Goal: Task Accomplishment & Management: Manage account settings

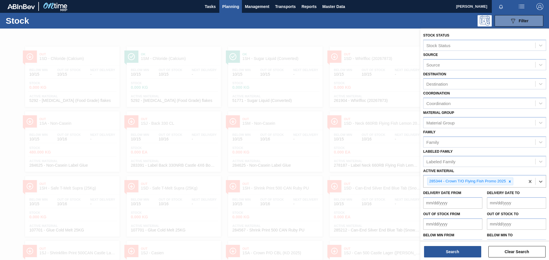
scroll to position [13, 0]
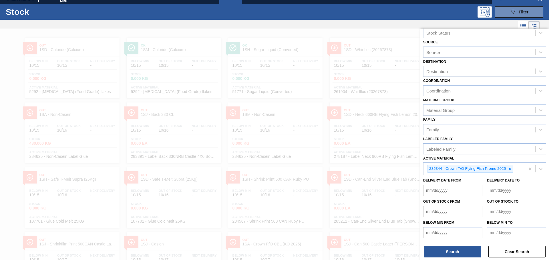
click at [143, 49] on div at bounding box center [274, 159] width 549 height 260
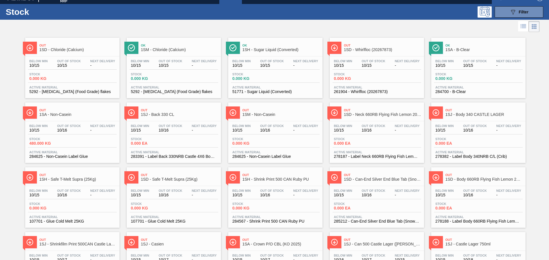
scroll to position [0, 0]
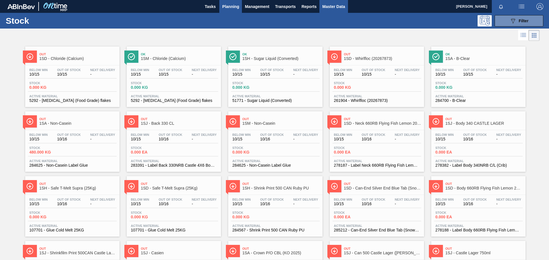
click at [322, 10] on button "Master Data" at bounding box center [333, 6] width 28 height 13
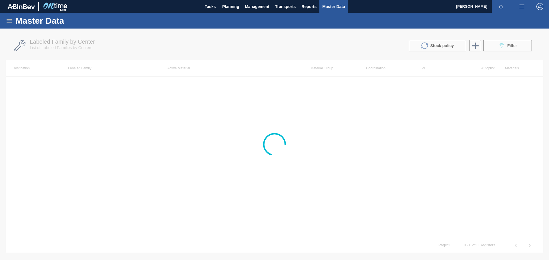
click at [11, 20] on icon at bounding box center [9, 20] width 7 height 7
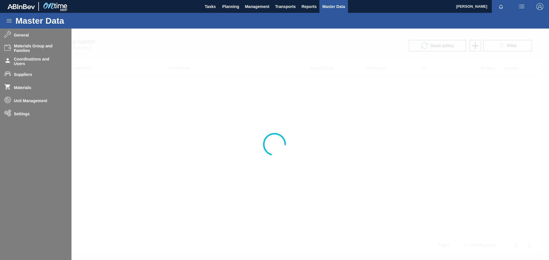
click at [27, 75] on div at bounding box center [274, 145] width 549 height 232
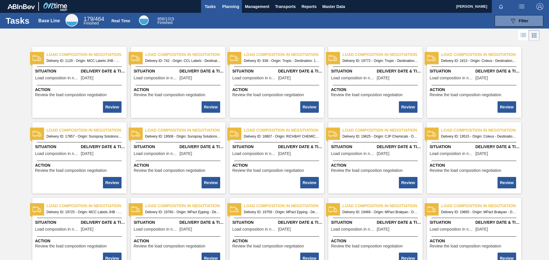
click at [238, 5] on span "Planning" at bounding box center [230, 6] width 17 height 7
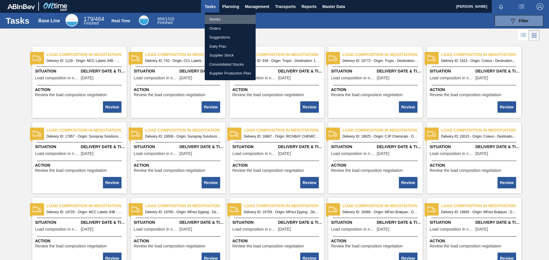
click at [220, 18] on li "Stocks" at bounding box center [230, 19] width 51 height 9
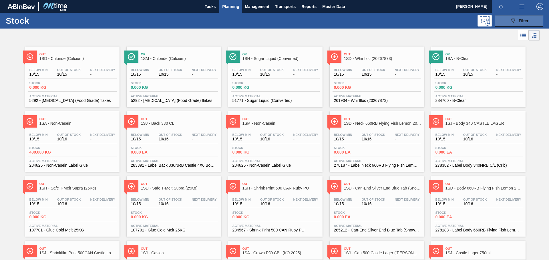
click at [518, 23] on span "Filter" at bounding box center [523, 21] width 10 height 5
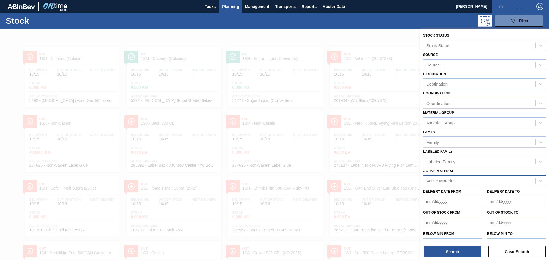
click at [459, 181] on div "Active Material" at bounding box center [479, 181] width 112 height 8
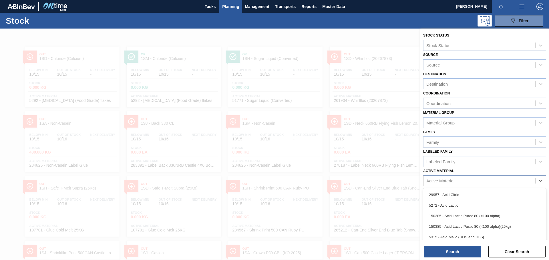
scroll to position [16, 0]
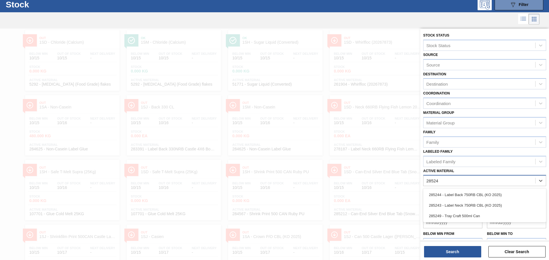
type Material "285243"
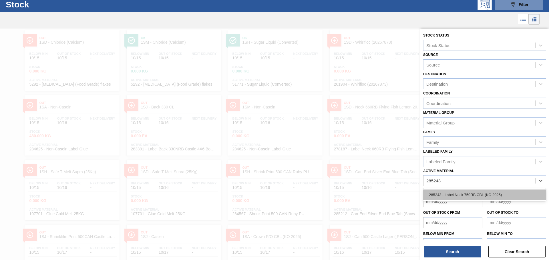
click at [460, 197] on div "285243 - Label Neck 750RB CBL (KO 2025)" at bounding box center [484, 195] width 123 height 11
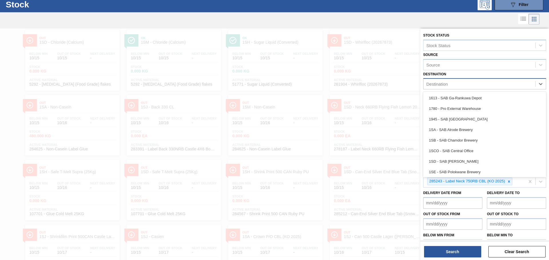
click at [465, 86] on div "Destination" at bounding box center [479, 84] width 112 height 8
type input "1se"
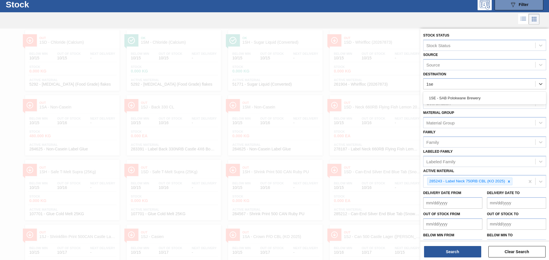
drag, startPoint x: 473, startPoint y: 97, endPoint x: 473, endPoint y: 115, distance: 18.3
click at [473, 115] on div "Stock Status Stock Status Source Source Destination option 1SE - SAB Polokwane …" at bounding box center [484, 142] width 129 height 226
click at [464, 95] on div "1SE - SAB Polokwane Brewery" at bounding box center [484, 98] width 123 height 11
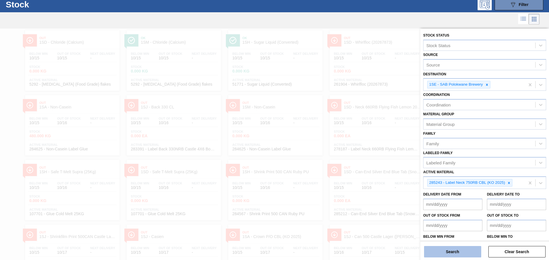
click at [464, 249] on button "Search" at bounding box center [452, 251] width 57 height 11
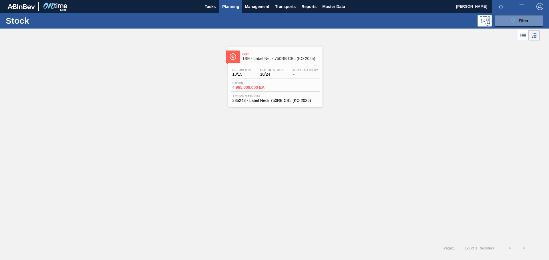
click at [288, 71] on div "Below Min 10/15 Out Of Stock 10/24 Next Delivery -" at bounding box center [275, 73] width 89 height 10
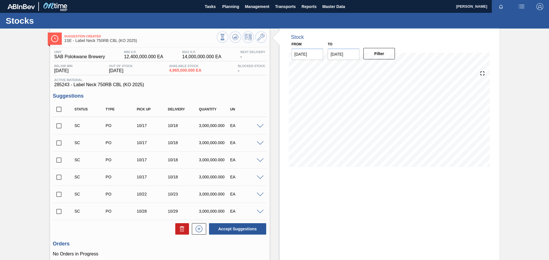
click at [258, 124] on div at bounding box center [260, 126] width 11 height 4
click at [262, 37] on icon at bounding box center [261, 37] width 7 height 7
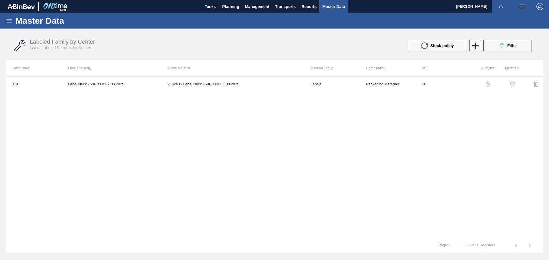
click at [513, 83] on img "button" at bounding box center [512, 84] width 6 height 6
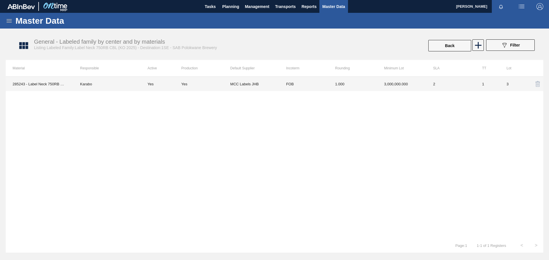
click at [411, 80] on td "3,000,000.000" at bounding box center [401, 84] width 49 height 14
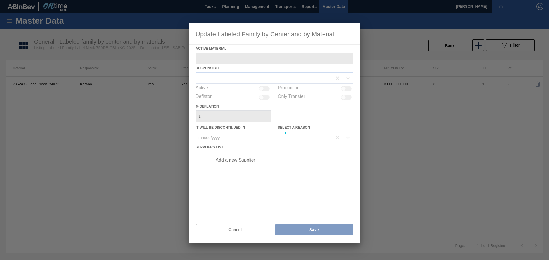
type Material "285243 - Label Neck 750RB CBL (KO 2025)"
checkbox input "true"
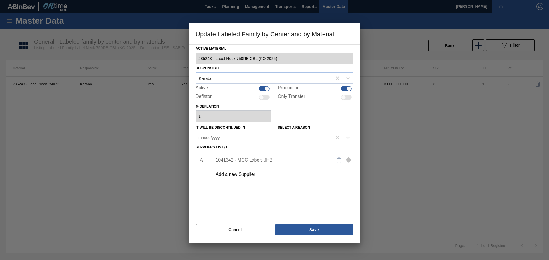
click at [244, 162] on div "1041342 - MCC Labels JHB" at bounding box center [272, 160] width 112 height 5
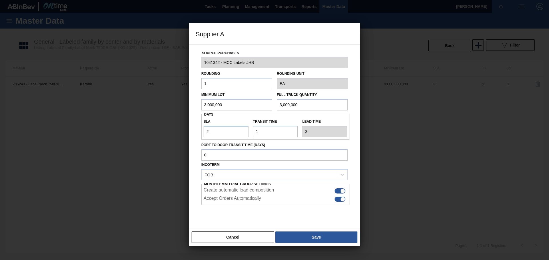
click at [214, 131] on input "2" at bounding box center [226, 131] width 45 height 11
type input "NaN"
type input "0"
type input "1"
type input "0"
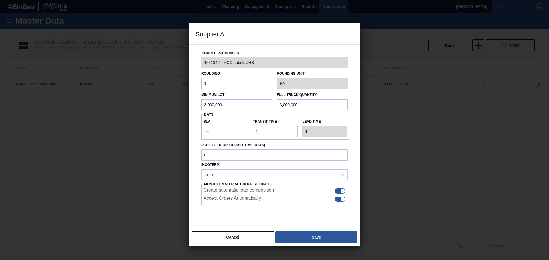
type input "NaN"
type input "1"
type input "2"
type input "1"
click at [293, 145] on label "Port to Door Transit Time (days)" at bounding box center [274, 145] width 146 height 8
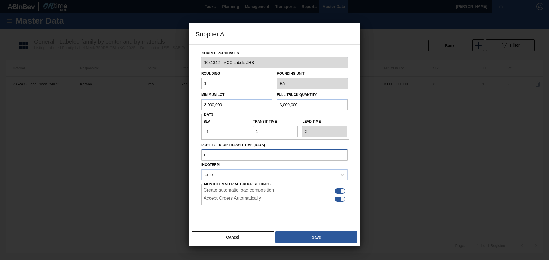
click at [293, 149] on input "Port to Door Transit Time (days)" at bounding box center [274, 154] width 146 height 11
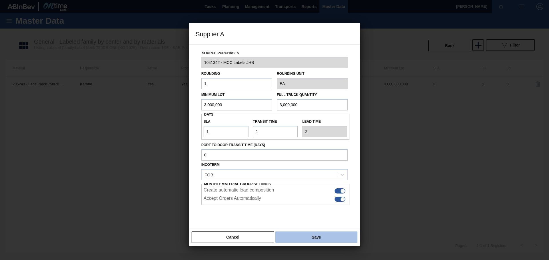
click at [297, 242] on button "Save" at bounding box center [316, 237] width 82 height 11
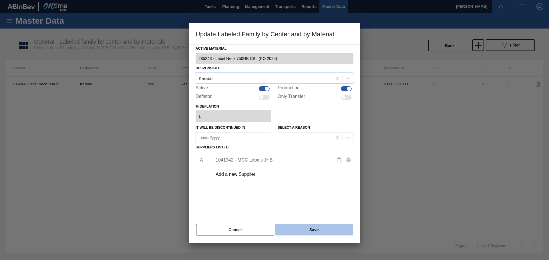
click at [298, 232] on button "Save" at bounding box center [313, 229] width 77 height 11
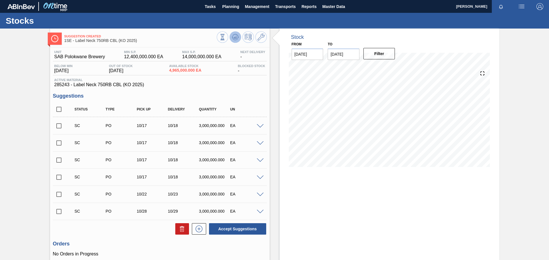
click at [235, 36] on icon at bounding box center [235, 37] width 7 height 7
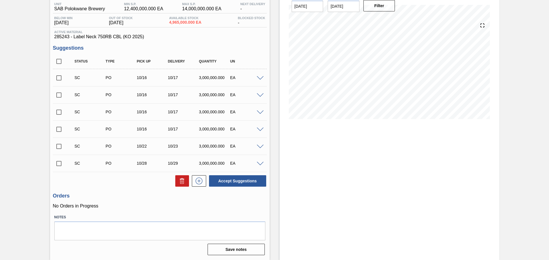
click at [60, 78] on input "checkbox" at bounding box center [59, 78] width 12 height 12
checkbox input "true"
click at [258, 80] on span at bounding box center [260, 78] width 7 height 4
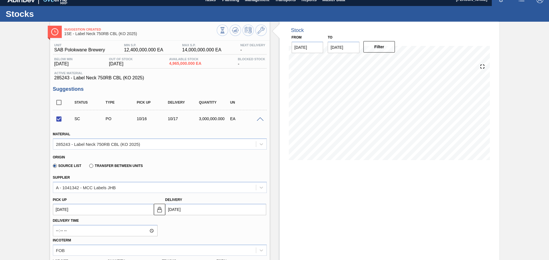
scroll to position [0, 0]
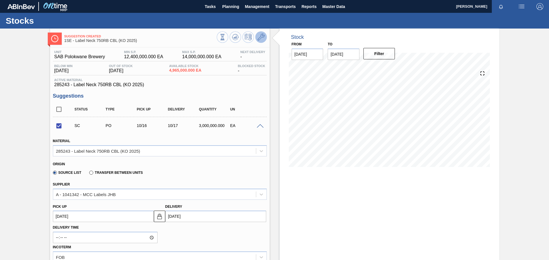
click at [264, 34] on icon at bounding box center [261, 37] width 7 height 7
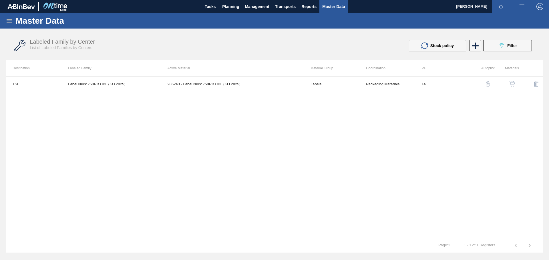
click at [510, 83] on img "button" at bounding box center [512, 84] width 6 height 6
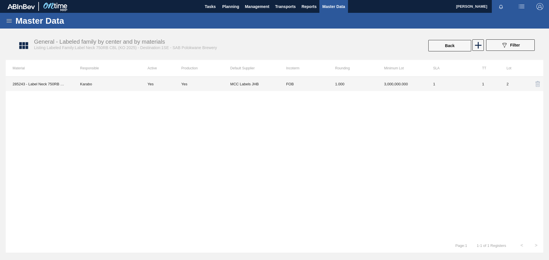
click at [380, 85] on td "3,000,000.000" at bounding box center [401, 84] width 49 height 14
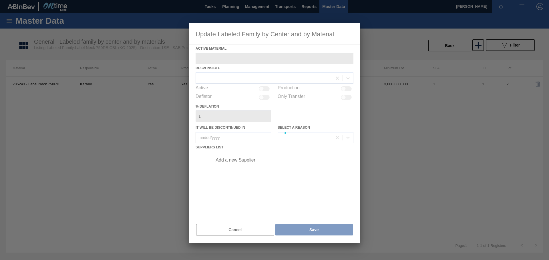
click at [380, 85] on div at bounding box center [274, 130] width 549 height 260
type Material "285243 - Label Neck 750RB CBL (KO 2025)"
checkbox input "true"
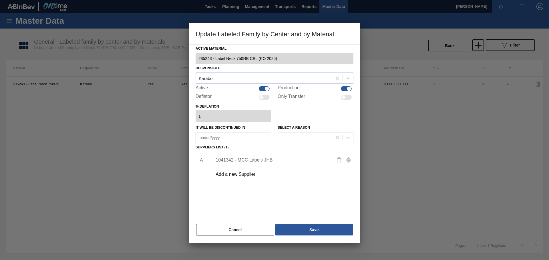
click at [264, 162] on div "1041342 - MCC Labels JHB" at bounding box center [272, 160] width 112 height 5
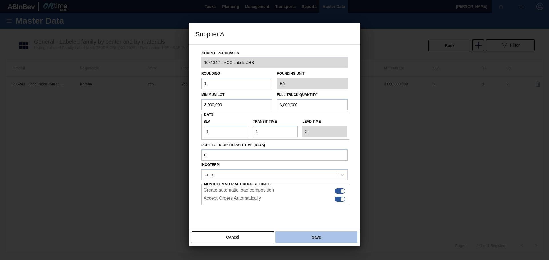
click at [306, 238] on button "Save" at bounding box center [316, 237] width 82 height 11
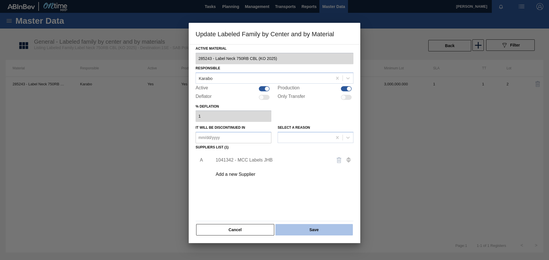
click at [305, 231] on button "Save" at bounding box center [313, 229] width 77 height 11
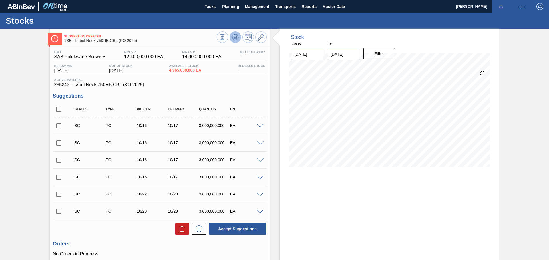
click at [235, 37] on icon at bounding box center [235, 37] width 4 height 3
click at [60, 127] on input "checkbox" at bounding box center [59, 126] width 12 height 12
click at [231, 229] on button "Accept Suggestions" at bounding box center [237, 229] width 57 height 11
checkbox input "false"
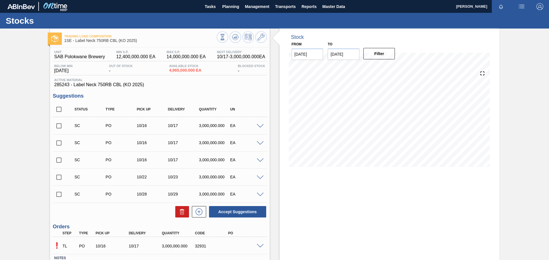
scroll to position [41, 0]
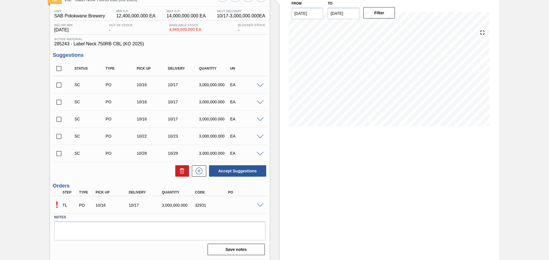
click at [315, 216] on div "Stock From [DATE] to [DATE] Filter" at bounding box center [390, 124] width 220 height 273
click at [369, 153] on div "Stock From 10/15/2025 to 10/29/2025 Filter 10/23 Stock Projection 12,135,748 SA…" at bounding box center [390, 124] width 220 height 273
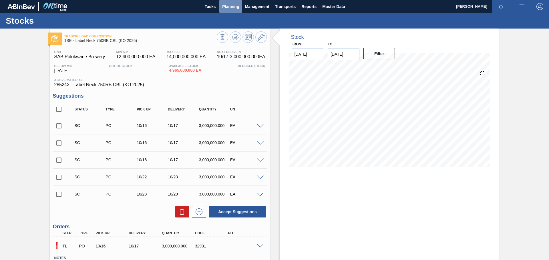
click at [228, 9] on span "Planning" at bounding box center [230, 6] width 17 height 7
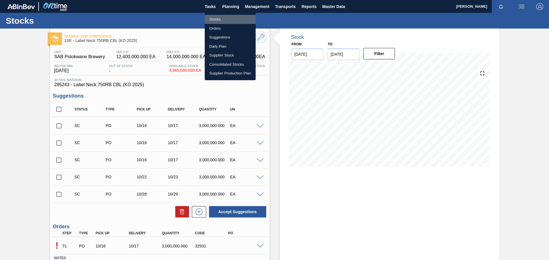
click at [220, 18] on li "Stocks" at bounding box center [230, 19] width 51 height 9
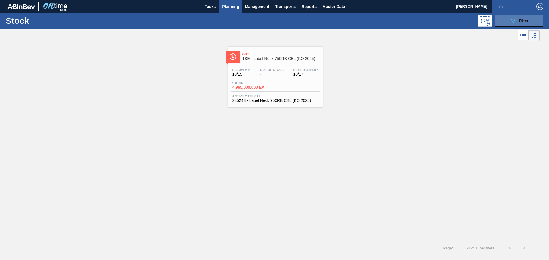
click at [508, 21] on button "089F7B8B-B2A5-4AFE-B5C0-19BA573D28AC Filter" at bounding box center [518, 20] width 49 height 11
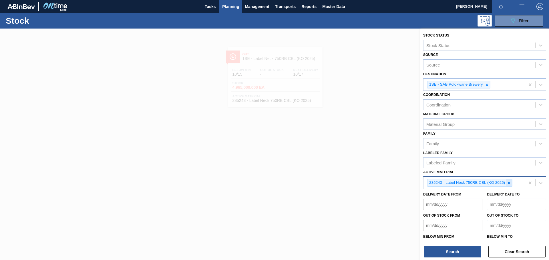
click at [508, 184] on icon at bounding box center [509, 183] width 4 height 4
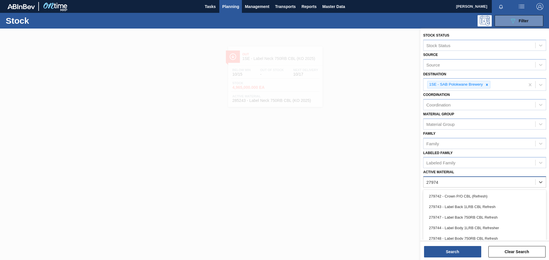
type Material "279748"
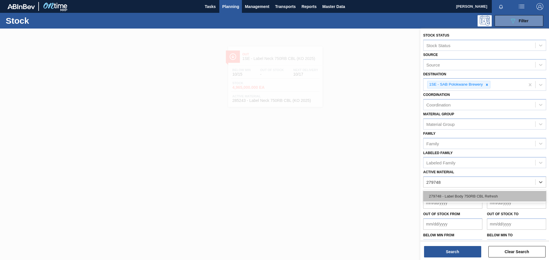
click at [496, 194] on div "279748 - Label Body 750RB CBL Refresh" at bounding box center [484, 196] width 123 height 11
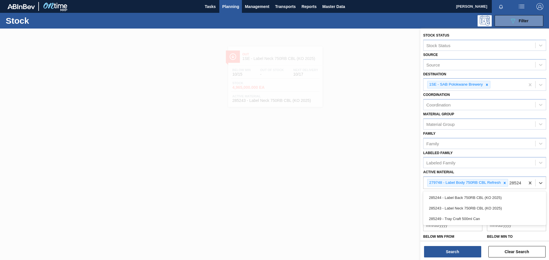
type Material "285244"
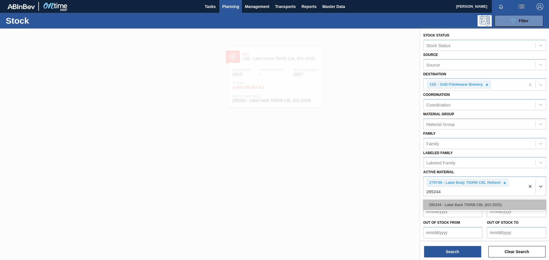
click at [494, 205] on div "285244 - Label Back 750RB CBL (KO 2025)" at bounding box center [484, 205] width 123 height 11
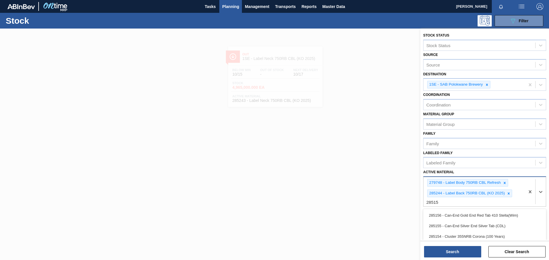
type Material "285152"
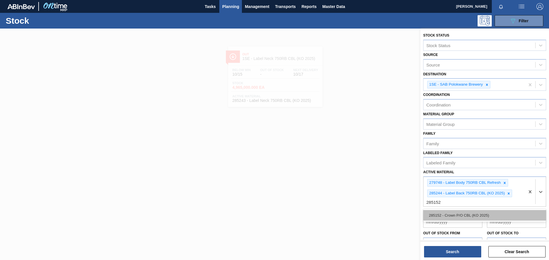
click at [507, 214] on div "285152 - Crown P/O CBL (KO 2025)" at bounding box center [484, 215] width 123 height 11
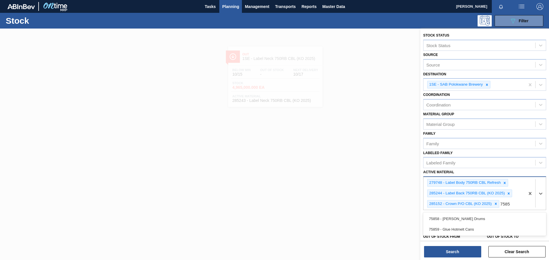
type Material "75858"
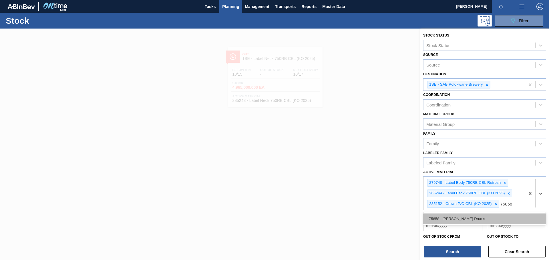
click at [508, 218] on div "75858 - [PERSON_NAME] Drums" at bounding box center [484, 219] width 123 height 11
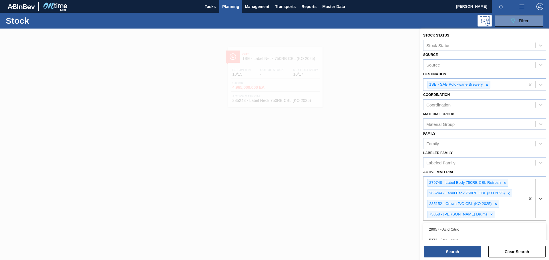
click at [508, 218] on div "279748 - Label Body 750RB CBL Refresh 285244 - Label Back 750RB CBL (KO 2025) 2…" at bounding box center [473, 198] width 101 height 43
type Material "284617"
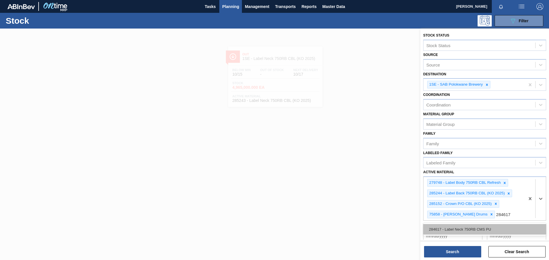
click at [501, 230] on div "284617 - Label Neck 750RB CMS PU" at bounding box center [484, 229] width 123 height 11
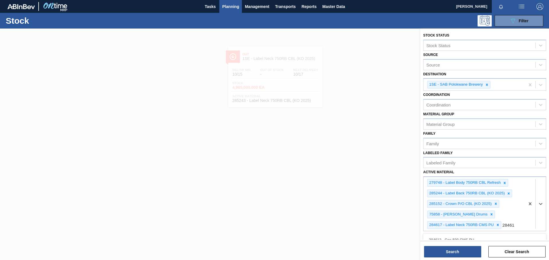
type Material "284618"
click at [504, 237] on div "284618 - Label Body 750RB CMS PU" at bounding box center [484, 240] width 123 height 11
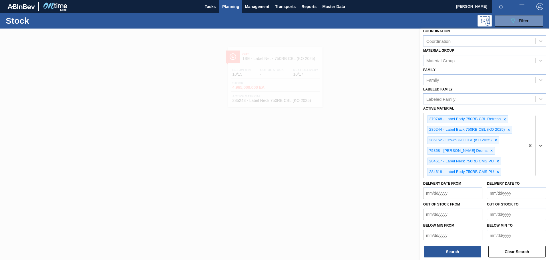
scroll to position [64, 0]
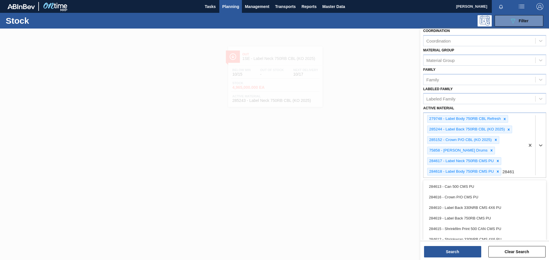
type Material "284619"
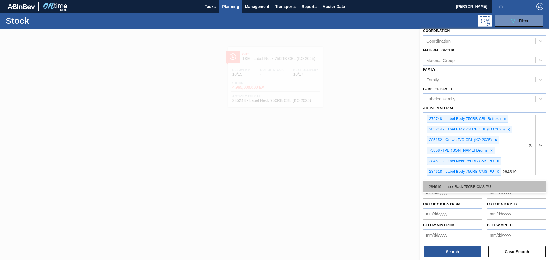
click at [505, 187] on div "284619 - Label Back 750RB CMS PU" at bounding box center [484, 187] width 123 height 11
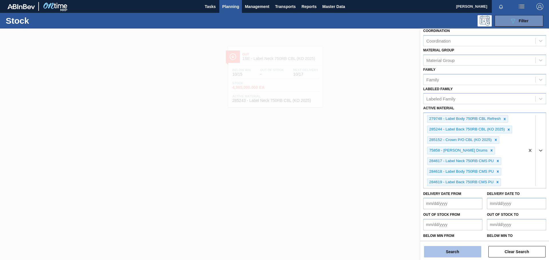
click at [446, 249] on button "Search" at bounding box center [452, 251] width 57 height 11
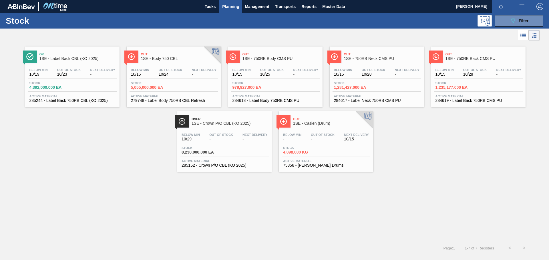
click at [170, 62] on div "Out 1SE - Body 750 CBL" at bounding box center [179, 56] width 77 height 13
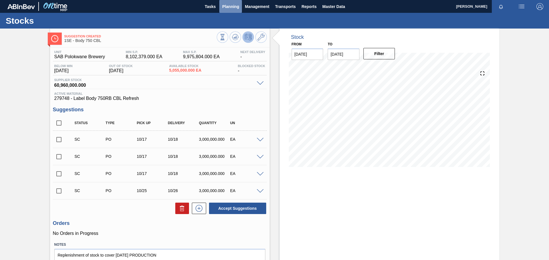
click at [230, 9] on span "Planning" at bounding box center [230, 6] width 17 height 7
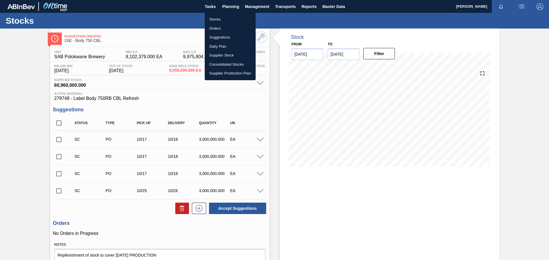
click at [230, 106] on div at bounding box center [274, 130] width 549 height 260
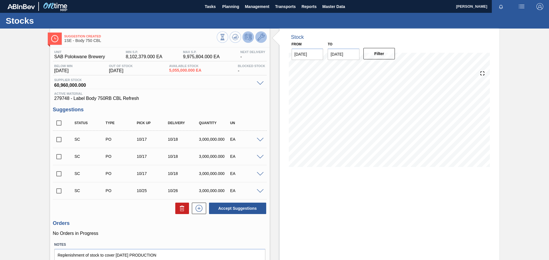
click at [260, 40] on icon at bounding box center [261, 37] width 7 height 7
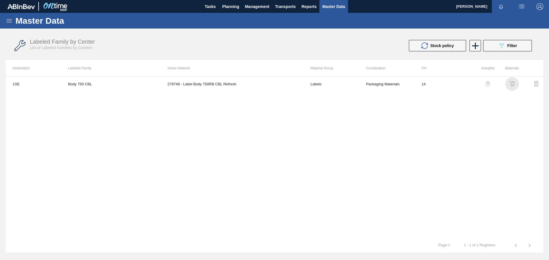
click at [513, 83] on img "button" at bounding box center [512, 84] width 6 height 6
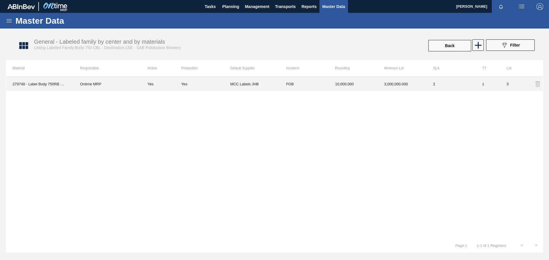
click at [422, 83] on td "3,000,000.000" at bounding box center [401, 84] width 49 height 14
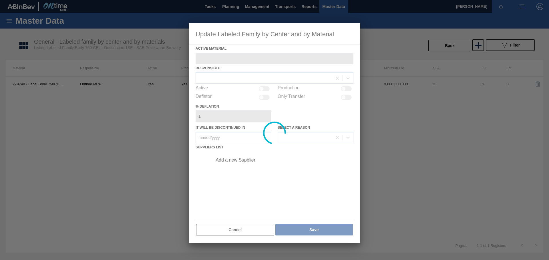
type Material "279748 - Label Body 750RB CBL Refresh"
checkbox input "true"
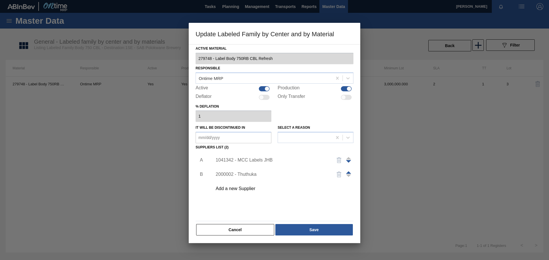
click at [348, 158] on span at bounding box center [348, 158] width 5 height 3
click at [257, 160] on div "1041342 - MCC Labels JHB" at bounding box center [272, 160] width 112 height 5
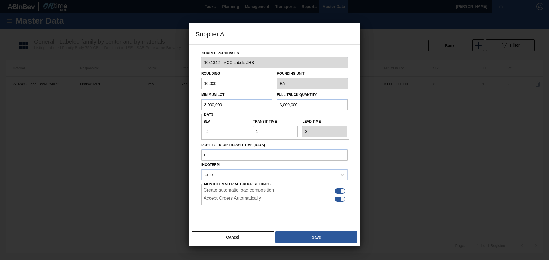
click at [231, 133] on input "2" at bounding box center [226, 131] width 45 height 11
type input "NaN"
type input "1"
type input "2"
type input "1"
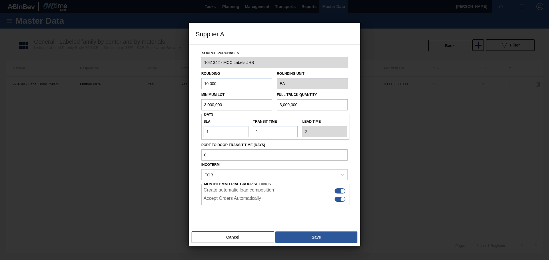
click at [274, 210] on div at bounding box center [274, 219] width 146 height 29
click at [327, 237] on button "Save" at bounding box center [316, 237] width 82 height 11
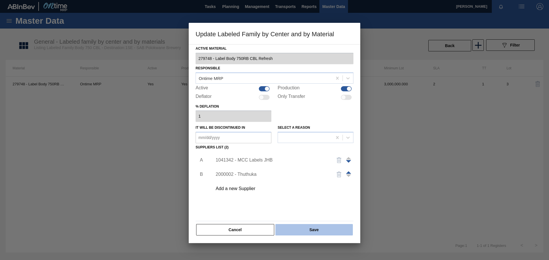
click at [327, 231] on button "Save" at bounding box center [313, 229] width 77 height 11
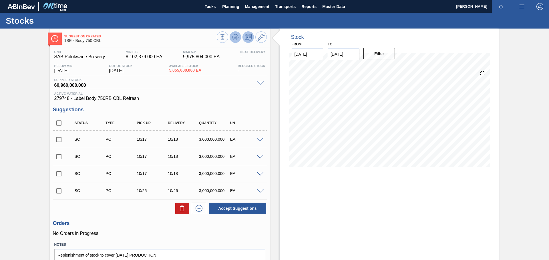
click at [234, 37] on icon at bounding box center [235, 37] width 4 height 3
click at [61, 139] on input "checkbox" at bounding box center [59, 140] width 12 height 12
click at [224, 211] on button "Accept Suggestions" at bounding box center [237, 208] width 57 height 11
checkbox input "false"
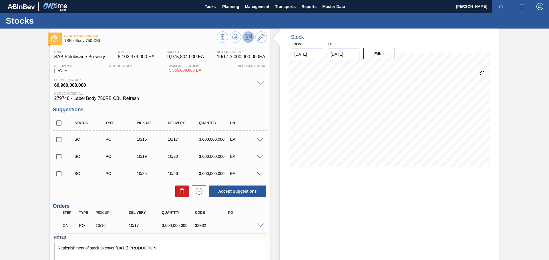
click at [261, 224] on span at bounding box center [260, 226] width 7 height 4
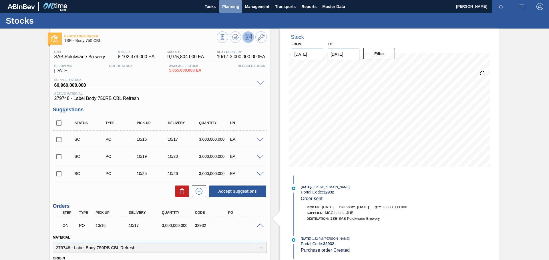
click at [234, 7] on span "Planning" at bounding box center [230, 6] width 17 height 7
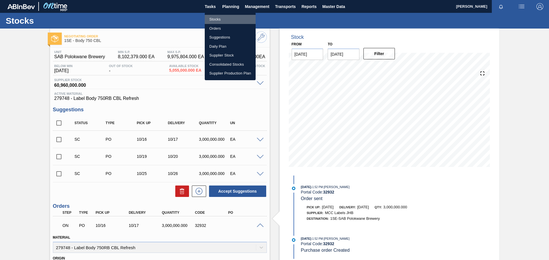
click at [233, 20] on li "Stocks" at bounding box center [230, 19] width 51 height 9
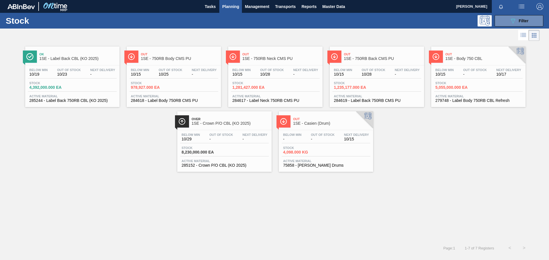
click at [91, 84] on div "Stock 4,392,000.000 EA" at bounding box center [72, 86] width 89 height 10
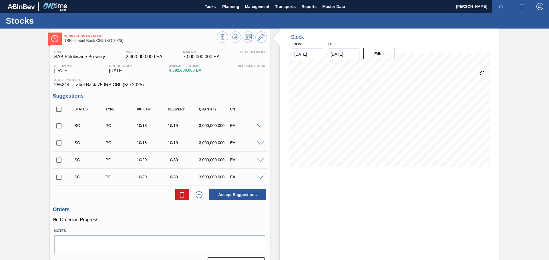
scroll to position [14, 0]
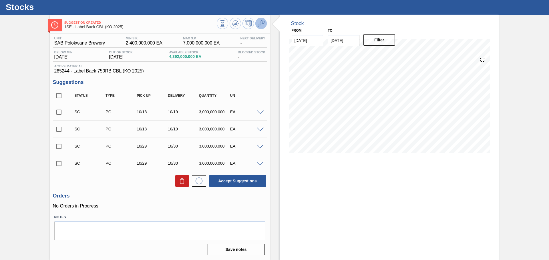
click at [256, 24] on button at bounding box center [260, 23] width 11 height 11
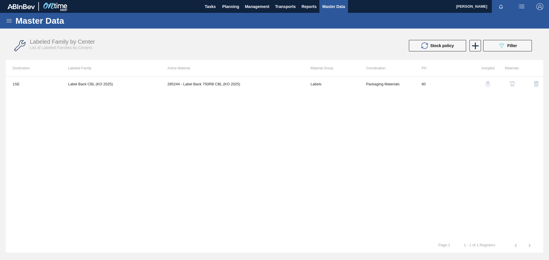
click at [514, 83] on img "button" at bounding box center [512, 84] width 6 height 6
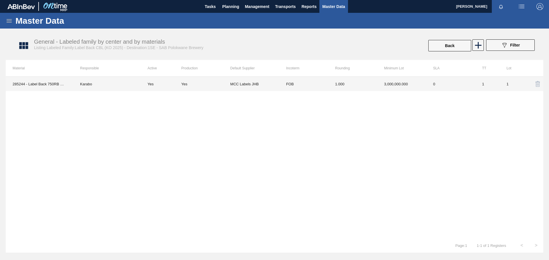
click at [452, 88] on td "0" at bounding box center [450, 84] width 49 height 14
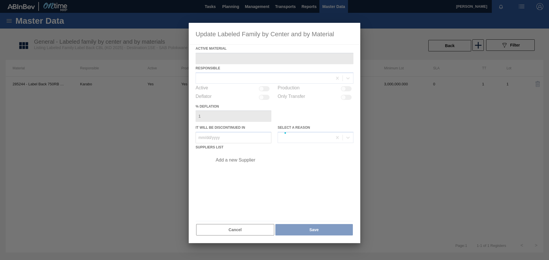
type Material "285244 - Label Back 750RB CBL (KO 2025)"
checkbox input "true"
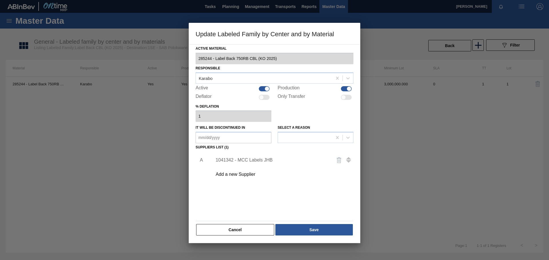
click at [257, 162] on div "1041342 - MCC Labels JHB" at bounding box center [272, 160] width 112 height 5
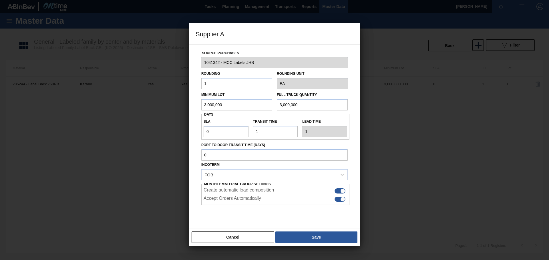
click at [216, 133] on input "0" at bounding box center [226, 131] width 45 height 11
type input "NaN"
type input "1"
type input "2"
type input "1"
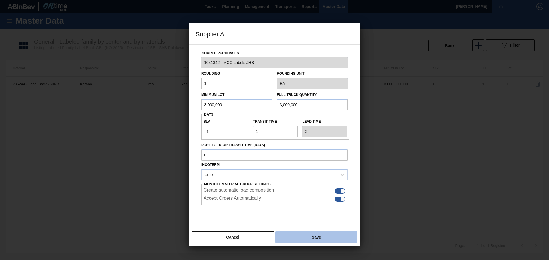
click at [311, 237] on button "Save" at bounding box center [316, 237] width 82 height 11
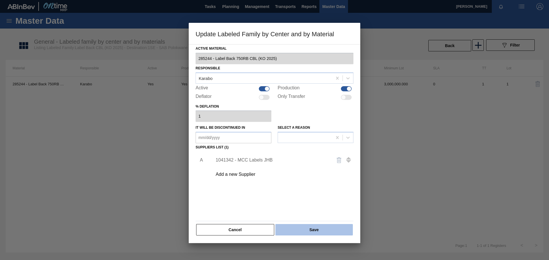
click at [310, 231] on button "Save" at bounding box center [313, 229] width 77 height 11
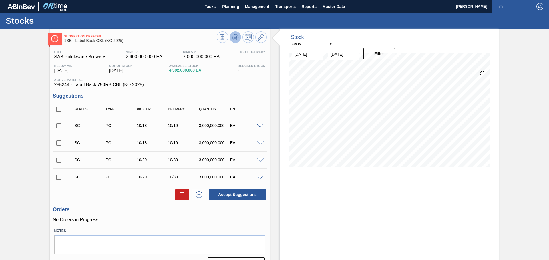
click at [234, 37] on icon at bounding box center [235, 37] width 7 height 7
click at [260, 35] on icon at bounding box center [261, 37] width 7 height 7
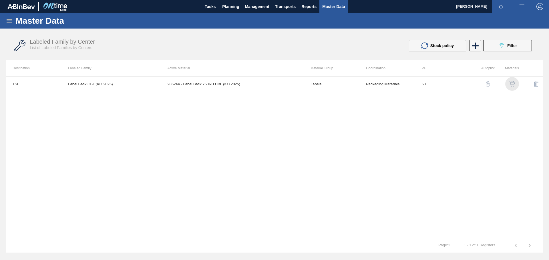
click at [514, 85] on img "button" at bounding box center [512, 84] width 6 height 6
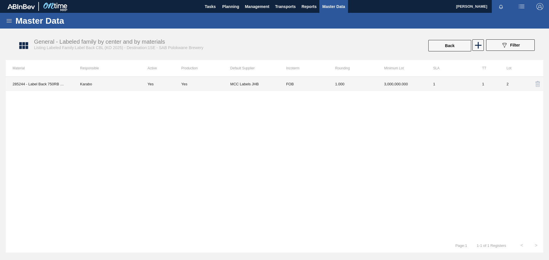
click at [362, 87] on td "1.000" at bounding box center [352, 84] width 49 height 14
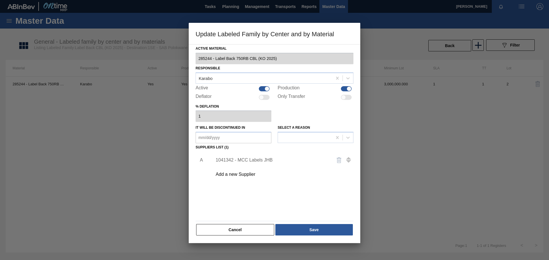
click at [252, 159] on div "1041342 - MCC Labels JHB" at bounding box center [272, 160] width 112 height 5
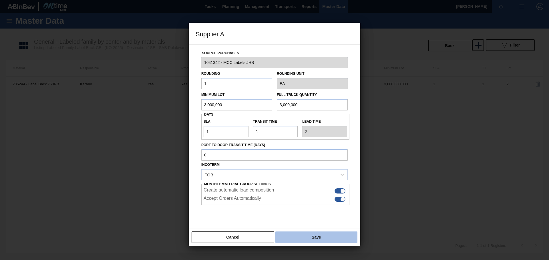
click at [311, 236] on button "Save" at bounding box center [316, 237] width 82 height 11
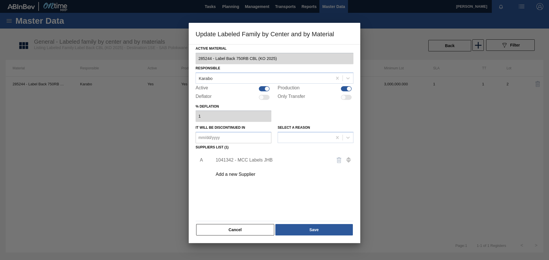
click at [348, 158] on span at bounding box center [348, 158] width 5 height 3
click at [328, 228] on button "Save" at bounding box center [313, 229] width 77 height 11
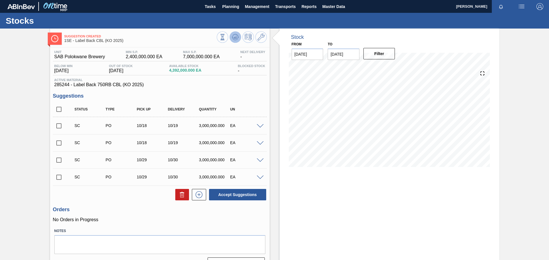
click at [234, 36] on icon at bounding box center [235, 37] width 7 height 7
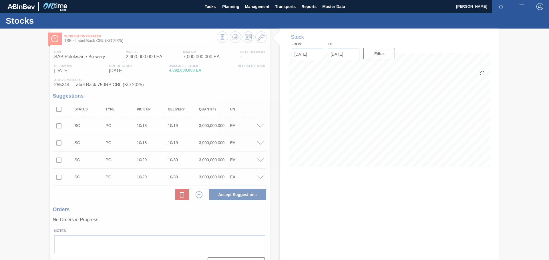
click at [216, 39] on div at bounding box center [274, 145] width 549 height 232
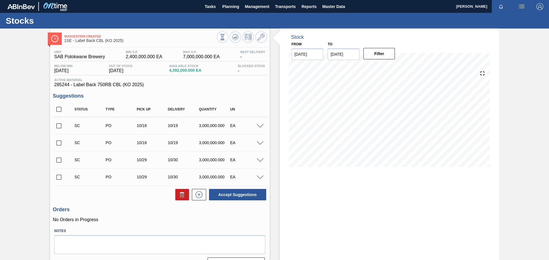
click at [58, 125] on input "checkbox" at bounding box center [59, 126] width 12 height 12
checkbox input "true"
click at [238, 36] on icon at bounding box center [235, 37] width 7 height 7
drag, startPoint x: 415, startPoint y: 221, endPoint x: 407, endPoint y: 212, distance: 11.9
click at [416, 221] on div "Stock From 10/15/2025 to 10/29/2025 Filter 10/28 Stock Projection 3,426,357 SAP…" at bounding box center [390, 152] width 220 height 246
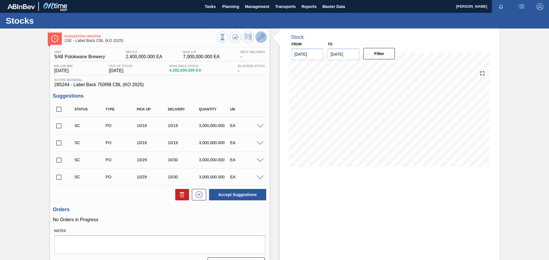
click at [261, 37] on icon at bounding box center [261, 37] width 7 height 7
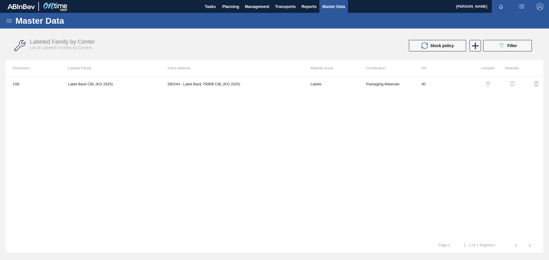
click at [515, 84] on div "button" at bounding box center [511, 84] width 7 height 6
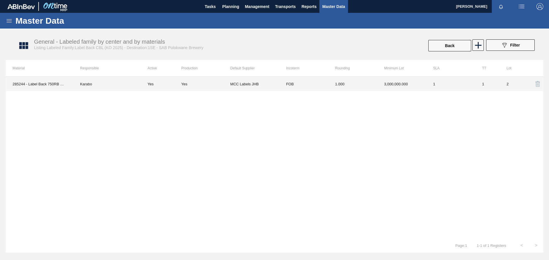
click at [323, 85] on td "FOB" at bounding box center [303, 84] width 49 height 14
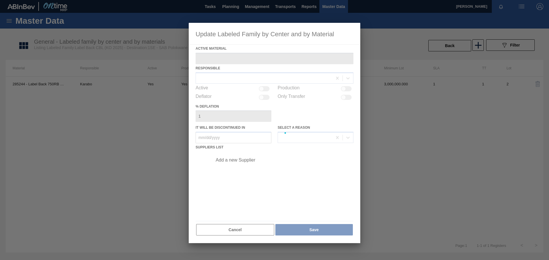
type Material "285244 - Label Back 750RB CBL (KO 2025)"
checkbox input "true"
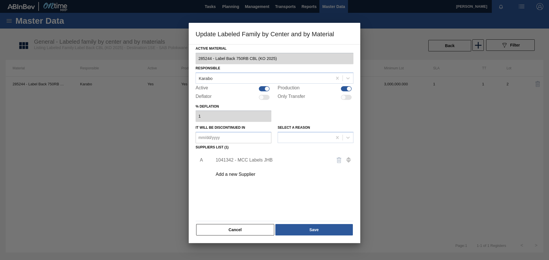
click at [250, 159] on div "1041342 - MCC Labels JHB" at bounding box center [272, 160] width 112 height 5
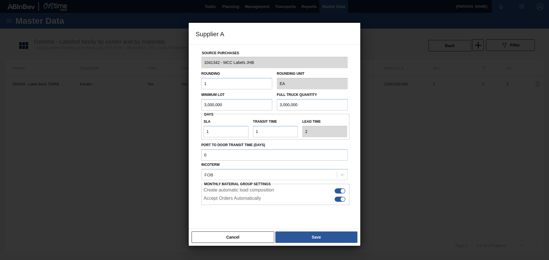
click at [302, 239] on button "Save" at bounding box center [316, 237] width 82 height 11
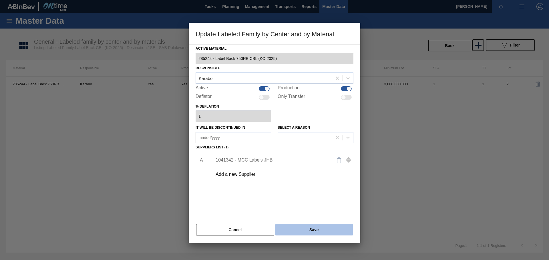
click at [313, 227] on button "Save" at bounding box center [313, 229] width 77 height 11
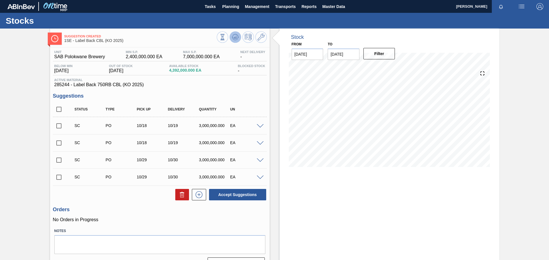
click at [234, 38] on icon at bounding box center [235, 37] width 7 height 7
click at [258, 40] on icon at bounding box center [261, 37] width 7 height 7
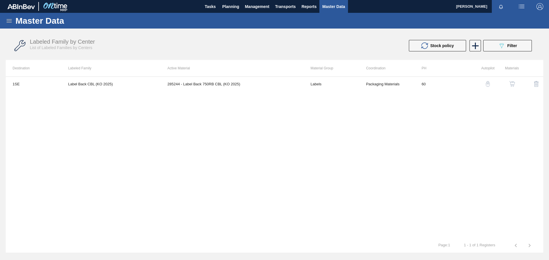
click at [257, 40] on div "Labeled Family by Center List of Labeled Families by Centers" at bounding box center [157, 45] width 254 height 12
click at [512, 83] on img "button" at bounding box center [512, 84] width 6 height 6
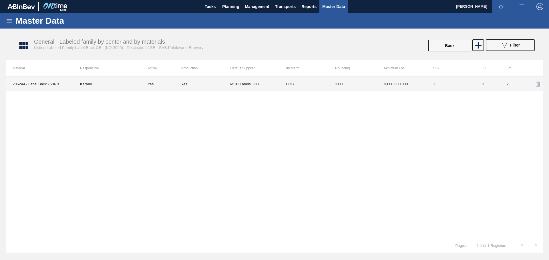
click at [352, 88] on td "1.000" at bounding box center [352, 84] width 49 height 14
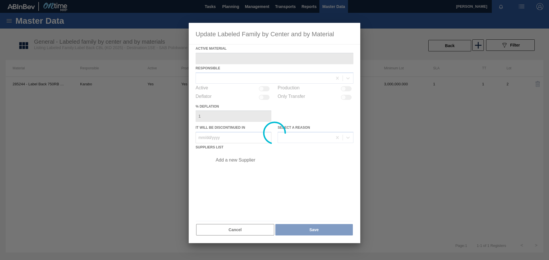
type Material "285244 - Label Back 750RB CBL (KO 2025)"
checkbox input "true"
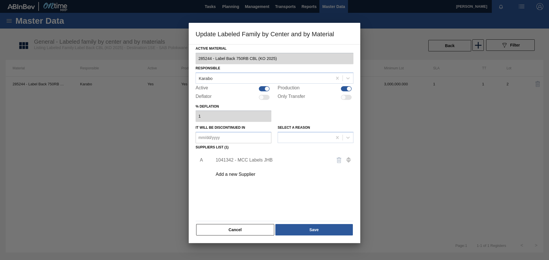
click at [290, 159] on div "1041342 - MCC Labels JHB" at bounding box center [272, 160] width 112 height 5
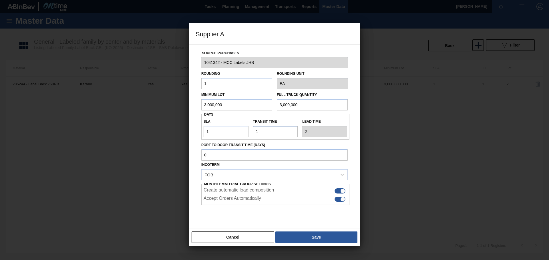
click at [267, 133] on input "Transit time" at bounding box center [275, 131] width 45 height 11
type input "NaN"
type input "0"
type input "1"
type input "0"
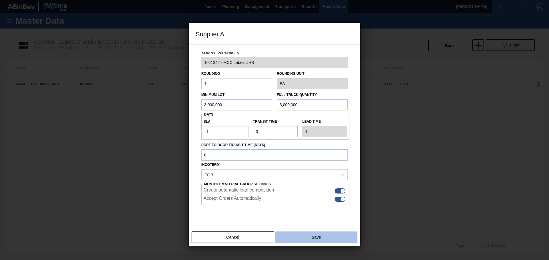
click at [288, 236] on button "Save" at bounding box center [316, 237] width 82 height 11
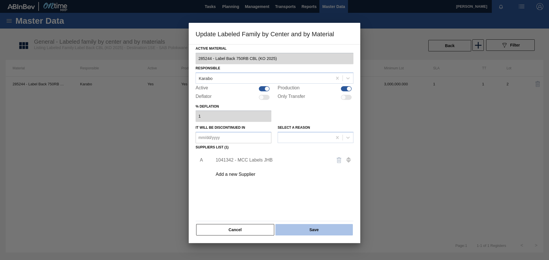
click at [300, 234] on button "Save" at bounding box center [313, 229] width 77 height 11
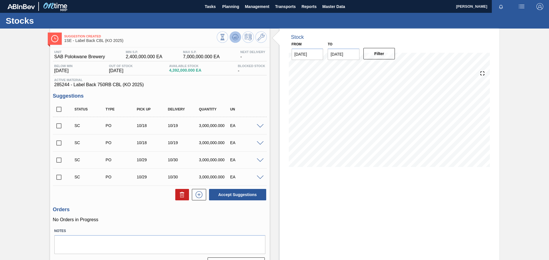
click at [232, 38] on icon at bounding box center [235, 37] width 7 height 7
click at [230, 8] on span "Planning" at bounding box center [230, 6] width 17 height 7
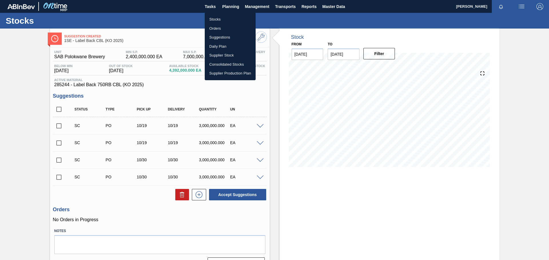
click at [228, 19] on li "Stocks" at bounding box center [230, 19] width 51 height 9
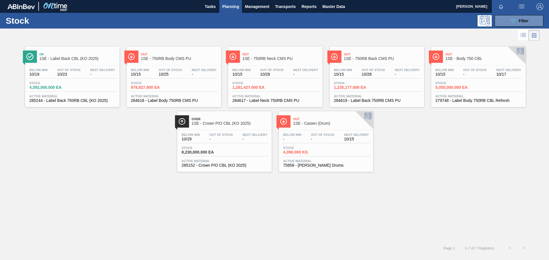
click at [167, 75] on span "10/25" at bounding box center [171, 74] width 24 height 4
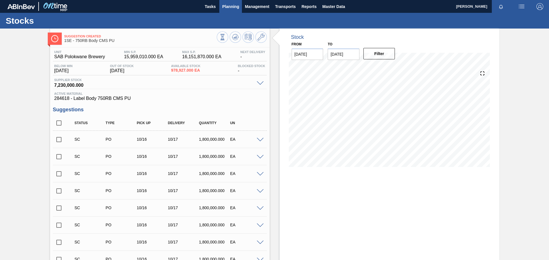
click at [230, 7] on span "Planning" at bounding box center [230, 6] width 17 height 7
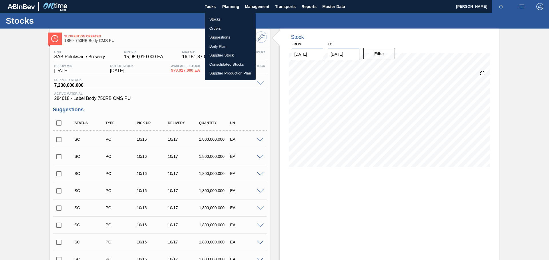
click at [214, 21] on li "Stocks" at bounding box center [230, 19] width 51 height 9
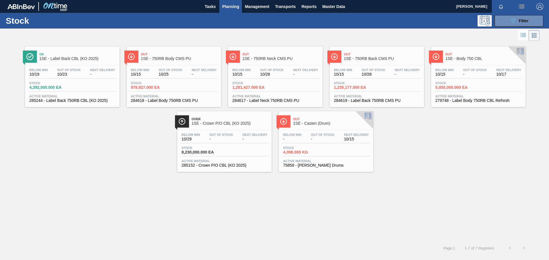
click at [476, 73] on span "-" at bounding box center [475, 74] width 24 height 4
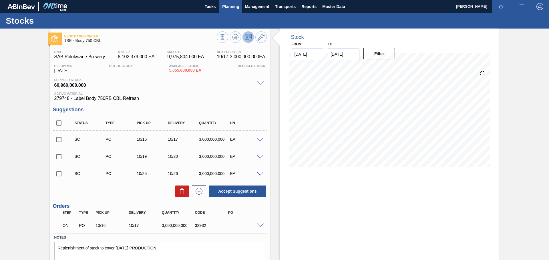
click at [238, 6] on span "Planning" at bounding box center [230, 6] width 17 height 7
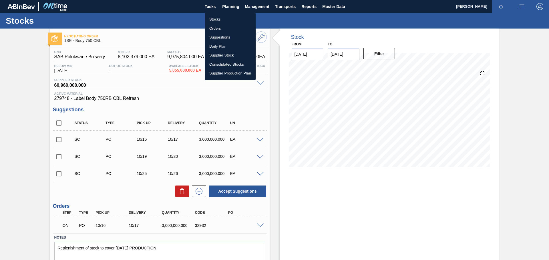
click at [220, 20] on li "Stocks" at bounding box center [230, 19] width 51 height 9
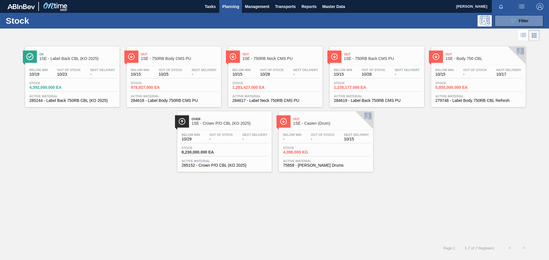
click at [182, 67] on div "Below Min 10/15 Out Of Stock 10/25 Next Delivery - Stock 978,927.000 EA Active …" at bounding box center [174, 84] width 94 height 39
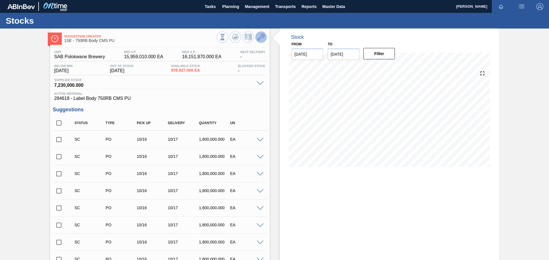
click at [260, 39] on icon at bounding box center [261, 37] width 7 height 7
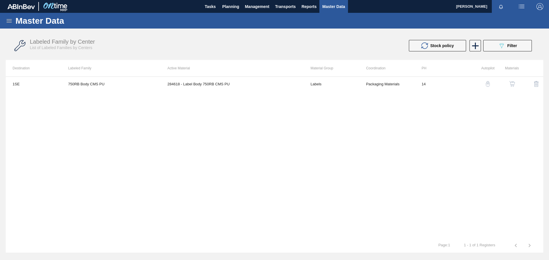
click at [512, 83] on img "button" at bounding box center [512, 84] width 6 height 6
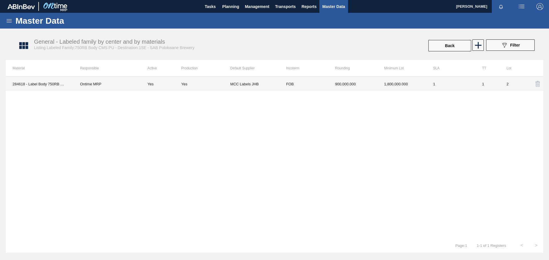
click at [366, 82] on td "900,000.000" at bounding box center [352, 84] width 49 height 14
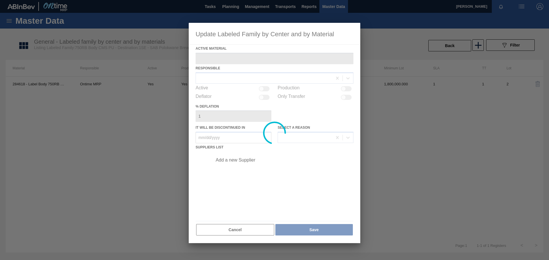
type Material "284618 - Label Body 750RB CMS PU"
checkbox input "true"
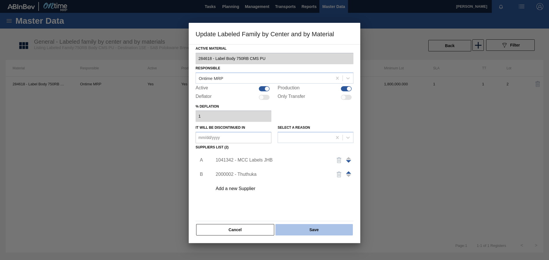
click at [319, 232] on button "Save" at bounding box center [313, 229] width 77 height 11
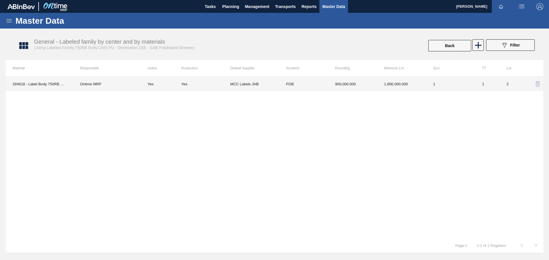
click at [369, 83] on td "900,000.000" at bounding box center [352, 84] width 49 height 14
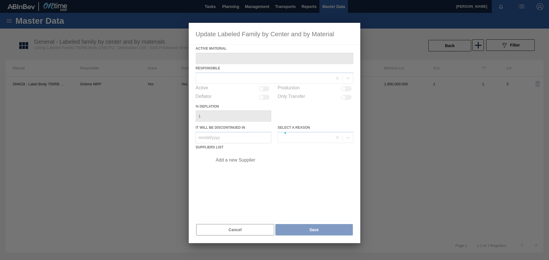
type Material "284618 - Label Body 750RB CMS PU"
checkbox input "true"
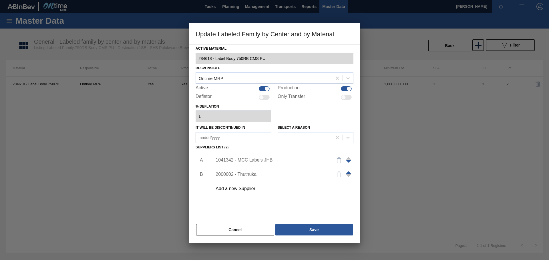
click at [264, 161] on div "1041342 - MCC Labels JHB" at bounding box center [272, 160] width 112 height 5
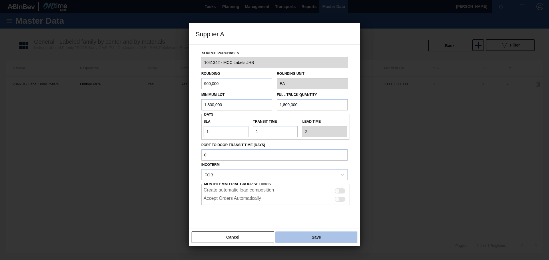
click at [311, 237] on button "Save" at bounding box center [316, 237] width 82 height 11
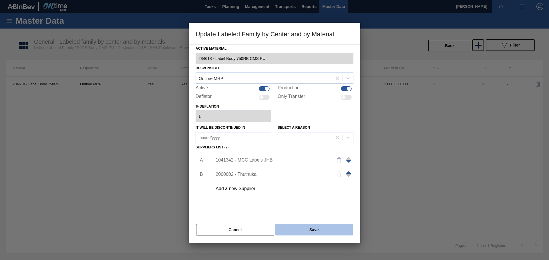
click at [310, 229] on button "Save" at bounding box center [313, 229] width 77 height 11
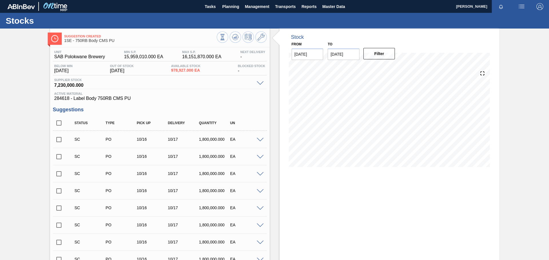
click at [60, 139] on input "checkbox" at bounding box center [59, 140] width 12 height 12
click at [261, 140] on span at bounding box center [260, 140] width 7 height 4
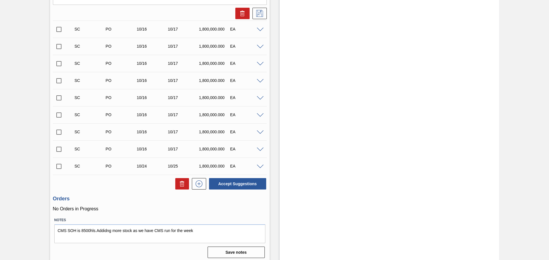
scroll to position [341, 0]
click at [232, 183] on button "Accept Suggestions" at bounding box center [237, 184] width 57 height 11
checkbox input "false"
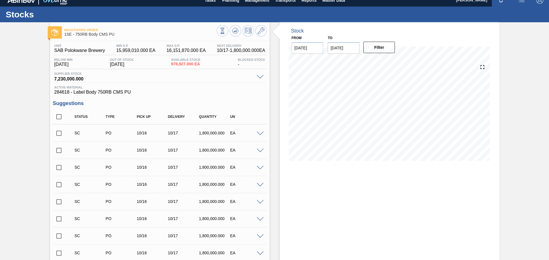
scroll to position [0, 0]
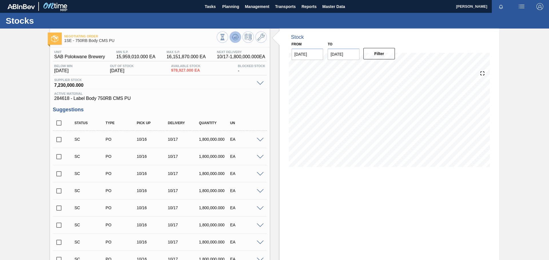
click at [238, 39] on button at bounding box center [235, 36] width 11 height 11
click at [225, 8] on span "Planning" at bounding box center [230, 6] width 17 height 7
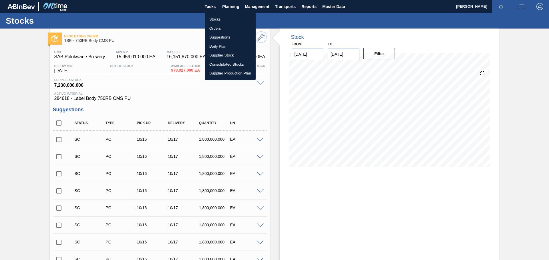
click at [220, 18] on li "Stocks" at bounding box center [230, 19] width 51 height 9
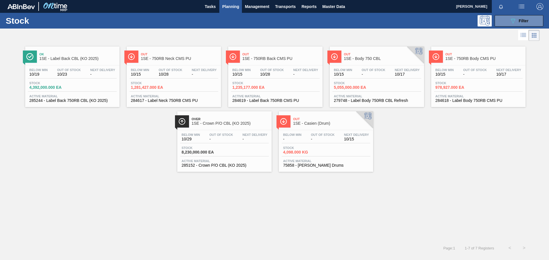
click at [271, 85] on span "Stock" at bounding box center [252, 82] width 40 height 3
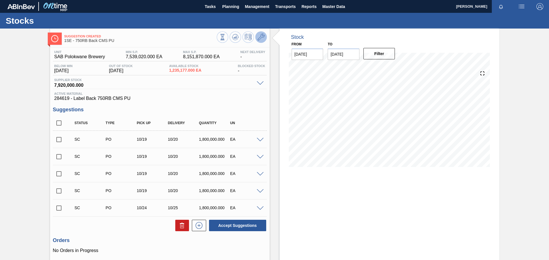
click at [263, 38] on icon at bounding box center [261, 37] width 7 height 7
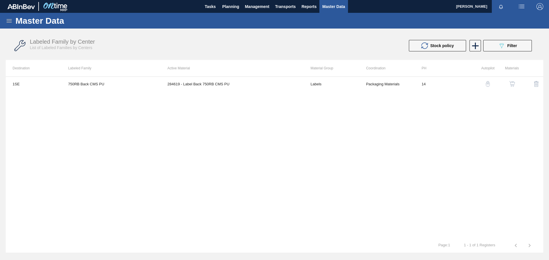
click at [514, 85] on img "button" at bounding box center [512, 84] width 6 height 6
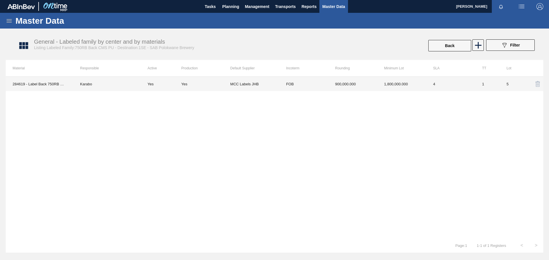
click at [464, 84] on td "4" at bounding box center [450, 84] width 49 height 14
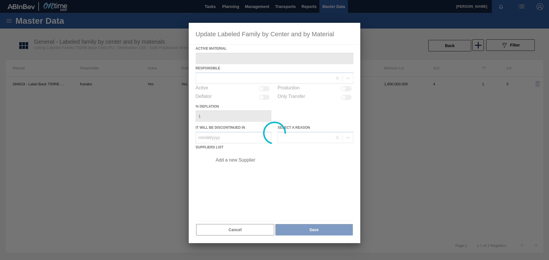
type Material "284619 - Label Back 750RB CMS PU"
checkbox input "true"
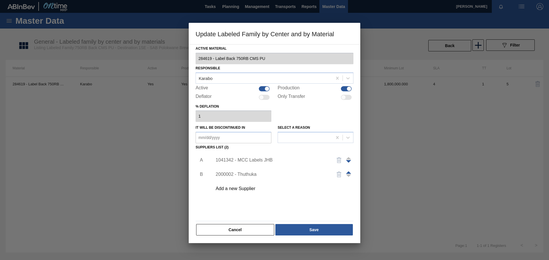
click at [258, 160] on div "1041342 - MCC Labels JHB" at bounding box center [272, 160] width 112 height 5
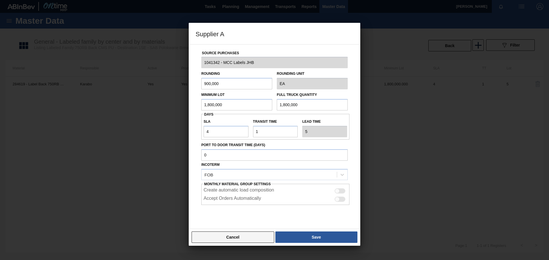
click at [267, 234] on button "Cancel" at bounding box center [233, 237] width 83 height 11
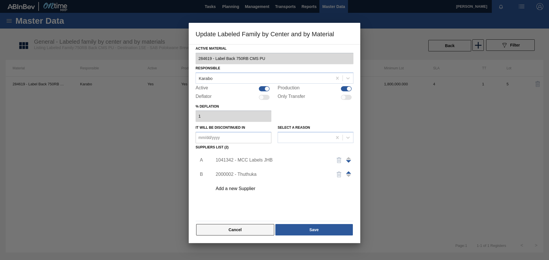
click at [261, 233] on button "Cancel" at bounding box center [235, 229] width 78 height 11
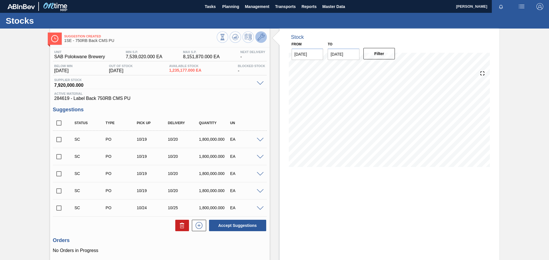
click at [262, 35] on icon at bounding box center [261, 37] width 7 height 7
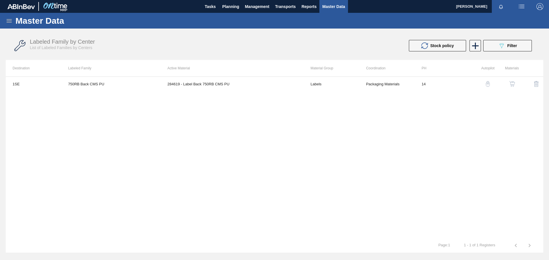
click at [511, 85] on img "button" at bounding box center [512, 84] width 6 height 6
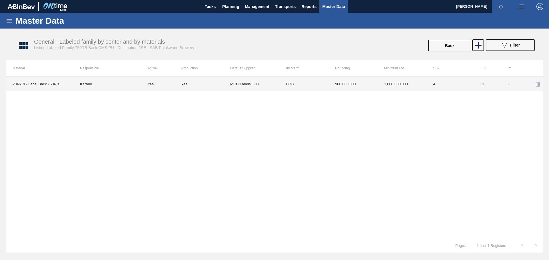
click at [276, 83] on td "MCC Labels JHB" at bounding box center [254, 84] width 49 height 14
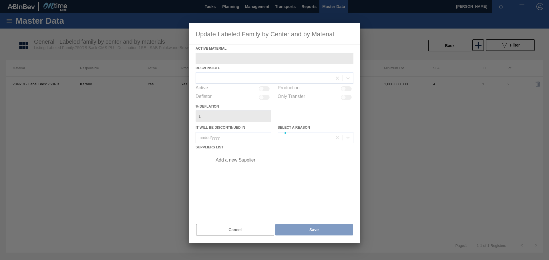
type Material "284619 - Label Back 750RB CMS PU"
checkbox input "true"
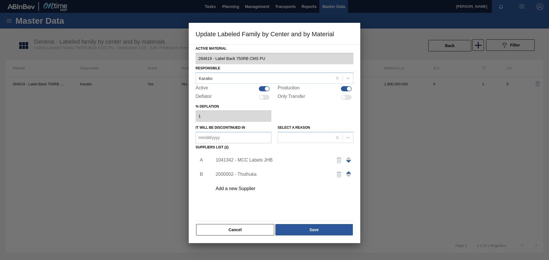
click at [242, 160] on div "1041342 - MCC Labels JHB" at bounding box center [272, 160] width 112 height 5
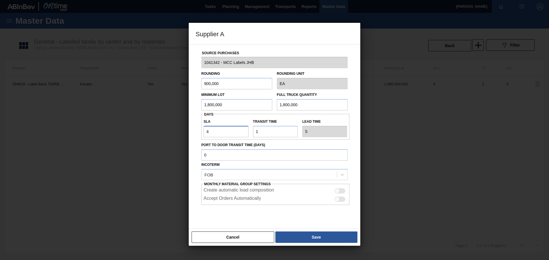
click at [219, 132] on input "4" at bounding box center [226, 131] width 45 height 11
type input "NaN"
type input "1"
type input "2"
type input "1"
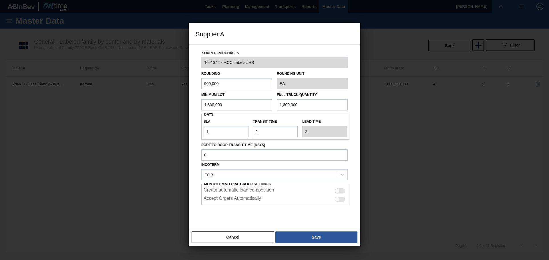
click at [308, 144] on label "Port to Door Transit Time (days)" at bounding box center [274, 145] width 146 height 8
click at [308, 149] on input "Port to Door Transit Time (days)" at bounding box center [274, 154] width 146 height 11
click at [340, 190] on div at bounding box center [339, 191] width 11 height 5
checkbox input "true"
click at [340, 200] on div at bounding box center [339, 199] width 11 height 5
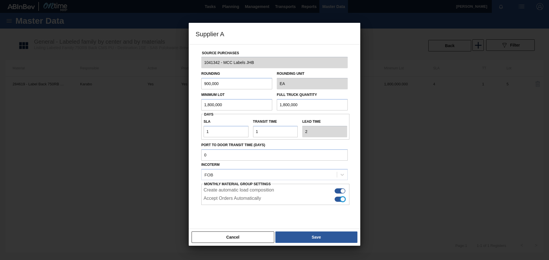
click at [340, 200] on div at bounding box center [342, 199] width 5 height 5
checkbox input "false"
click at [338, 191] on div at bounding box center [339, 191] width 11 height 5
checkbox input "false"
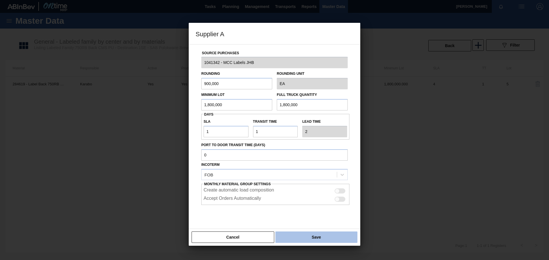
click at [321, 236] on button "Save" at bounding box center [316, 237] width 82 height 11
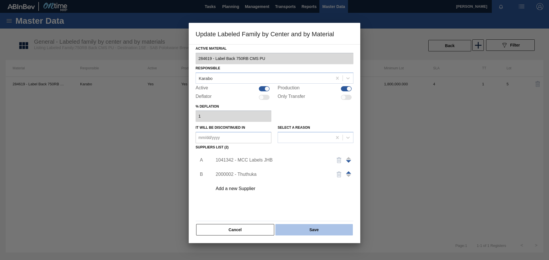
click at [318, 231] on button "Save" at bounding box center [313, 229] width 77 height 11
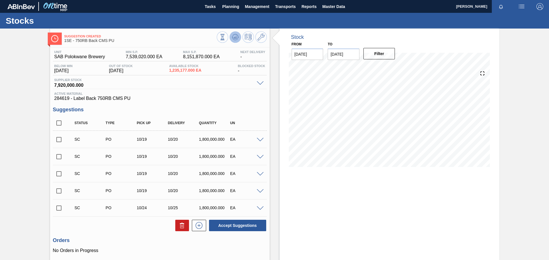
click at [235, 39] on icon at bounding box center [235, 37] width 7 height 7
click at [59, 139] on input "checkbox" at bounding box center [59, 140] width 12 height 12
click at [236, 229] on button "Accept Suggestions" at bounding box center [237, 225] width 57 height 11
checkbox input "false"
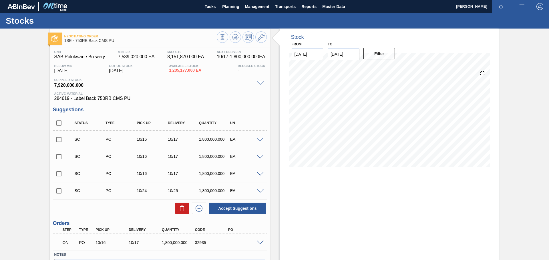
click at [258, 242] on span at bounding box center [260, 243] width 7 height 4
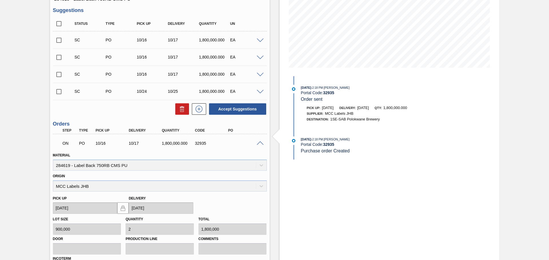
scroll to position [176, 0]
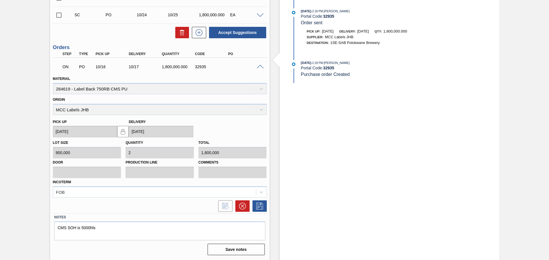
click at [333, 159] on div "Stock From 10/15/2025 to 10/29/2025 Filter 10/15/2025 - 2:18 PM : Robbina Molat…" at bounding box center [390, 57] width 220 height 408
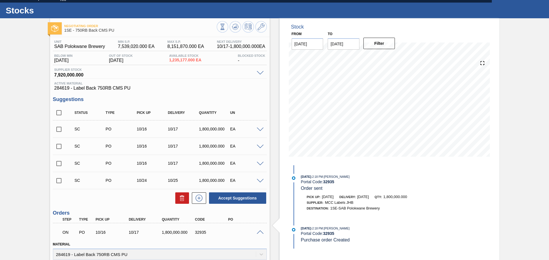
scroll to position [0, 0]
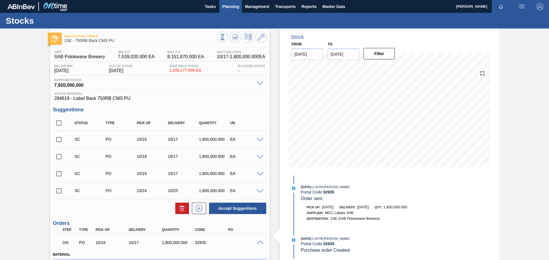
click at [229, 5] on span "Planning" at bounding box center [230, 6] width 17 height 7
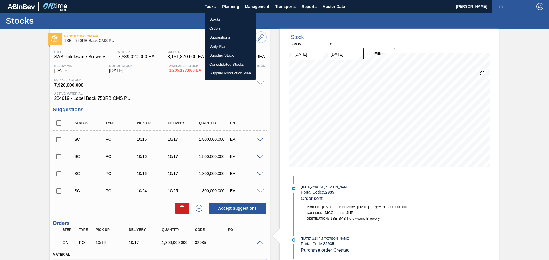
click at [226, 19] on li "Stocks" at bounding box center [230, 19] width 51 height 9
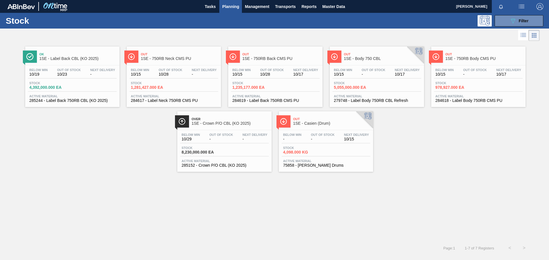
click at [383, 76] on span "-" at bounding box center [374, 74] width 24 height 4
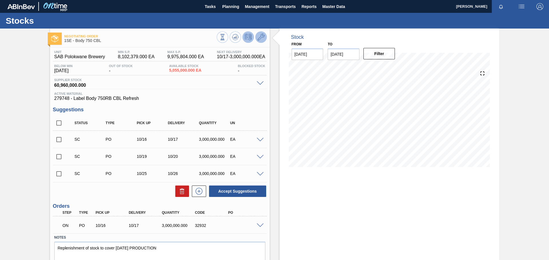
click at [262, 35] on icon at bounding box center [261, 37] width 7 height 7
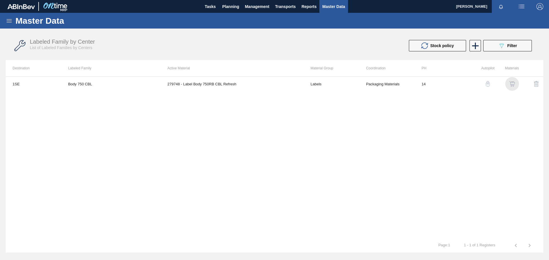
click at [515, 86] on div "button" at bounding box center [511, 84] width 7 height 6
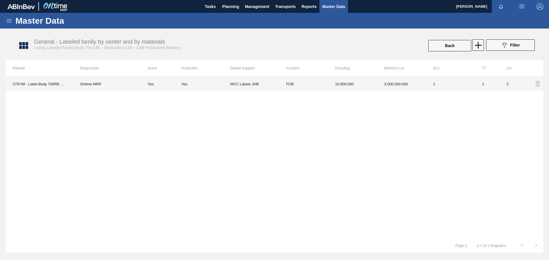
click at [471, 85] on td "1" at bounding box center [450, 84] width 49 height 14
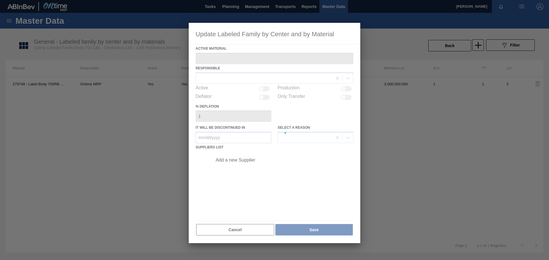
type Material "279748 - Label Body 750RB CBL Refresh"
checkbox input "true"
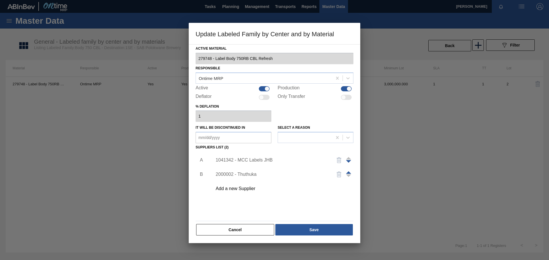
click at [294, 161] on div "1041342 - MCC Labels JHB" at bounding box center [272, 160] width 112 height 5
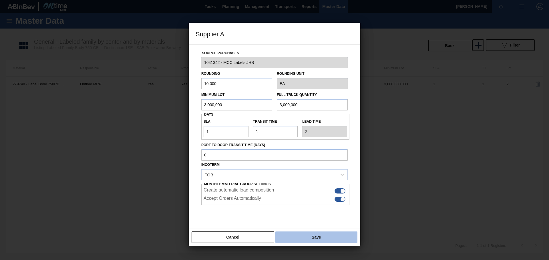
click at [314, 239] on button "Save" at bounding box center [316, 237] width 82 height 11
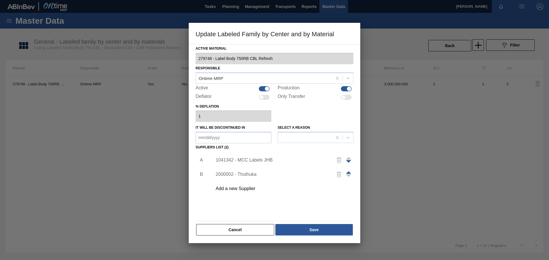
click at [272, 157] on div "1041342 - MCC Labels JHB" at bounding box center [281, 160] width 144 height 14
click at [259, 160] on div "1041342 - MCC Labels JHB" at bounding box center [272, 160] width 112 height 5
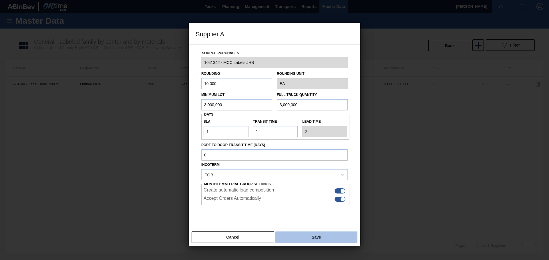
click at [320, 235] on button "Save" at bounding box center [316, 237] width 82 height 11
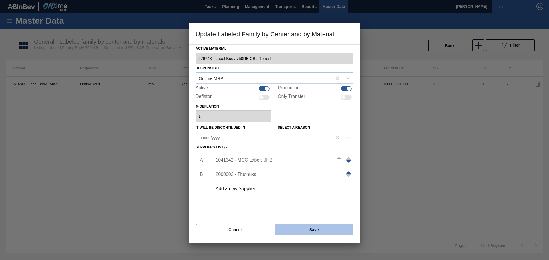
click at [312, 228] on button "Save" at bounding box center [313, 229] width 77 height 11
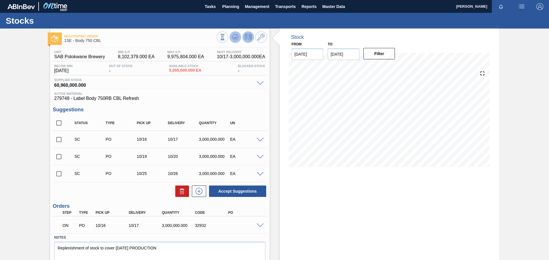
click at [238, 37] on icon at bounding box center [235, 35] width 6 height 3
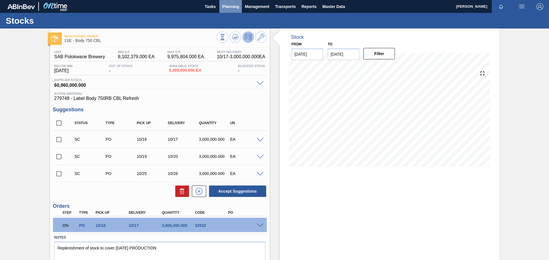
click at [224, 7] on span "Planning" at bounding box center [230, 6] width 17 height 7
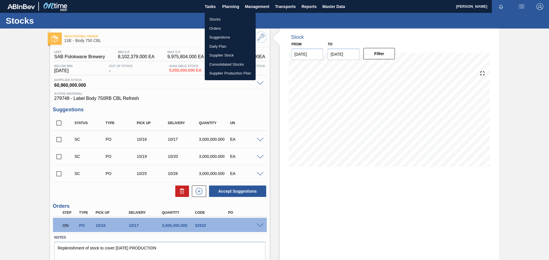
click at [212, 19] on li "Stocks" at bounding box center [230, 19] width 51 height 9
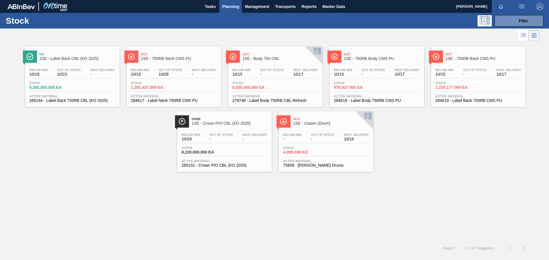
click at [385, 84] on div "Stock 978,927.000 EA" at bounding box center [376, 86] width 89 height 10
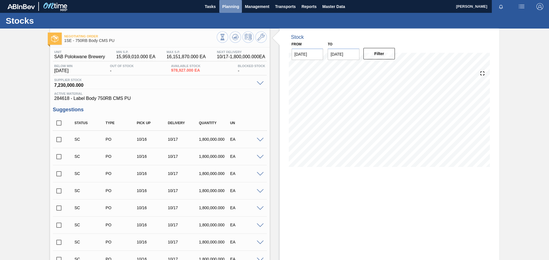
click at [229, 7] on span "Planning" at bounding box center [230, 6] width 17 height 7
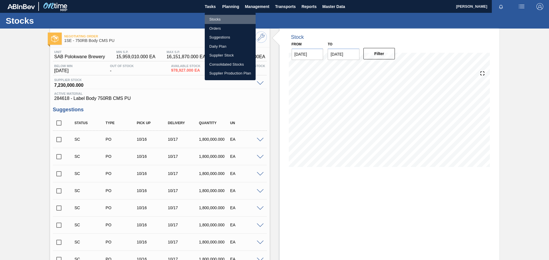
click at [216, 18] on li "Stocks" at bounding box center [230, 19] width 51 height 9
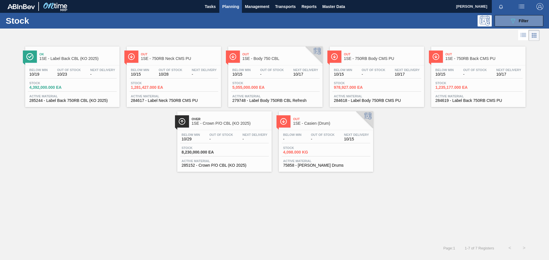
click at [468, 87] on span "1,235,177.000 EA" at bounding box center [455, 87] width 40 height 4
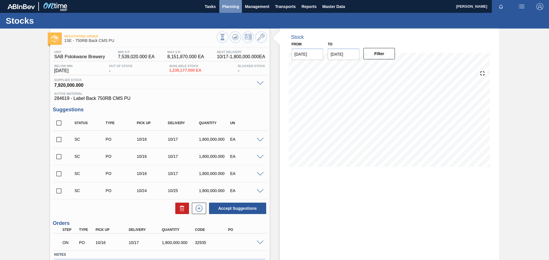
click at [227, 5] on span "Planning" at bounding box center [230, 6] width 17 height 7
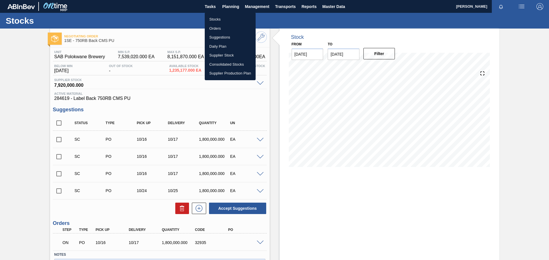
click at [219, 18] on li "Stocks" at bounding box center [230, 19] width 51 height 9
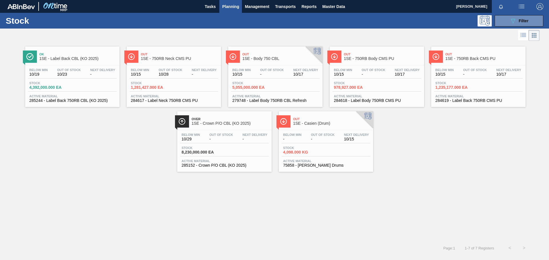
click at [121, 116] on div "Ok 1SE - Label Back CBL (KO 2025) Below Min 10/19 Out Of Stock 10/23 Next Deliv…" at bounding box center [274, 107] width 549 height 130
click at [248, 140] on span "-" at bounding box center [254, 139] width 25 height 4
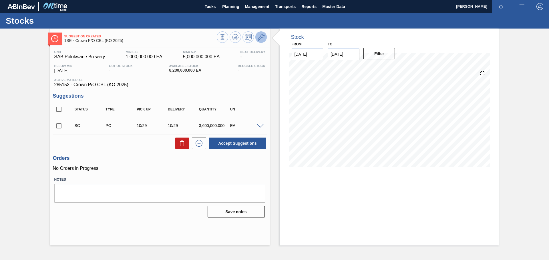
click at [260, 40] on icon at bounding box center [261, 37] width 7 height 7
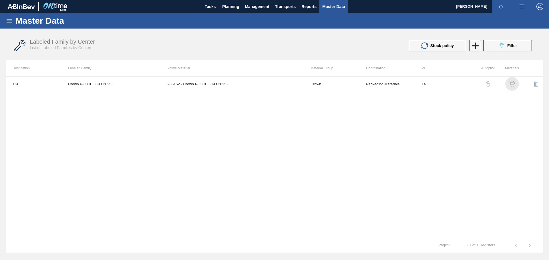
click at [514, 84] on img "button" at bounding box center [512, 84] width 6 height 6
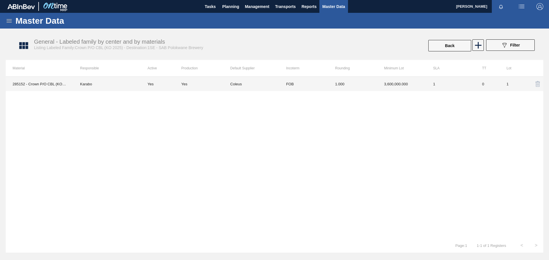
click at [514, 84] on td "1" at bounding box center [512, 84] width 25 height 14
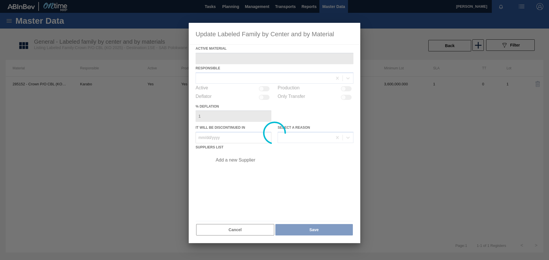
type Material "285152 - Crown P/O CBL (KO 2025)"
checkbox input "true"
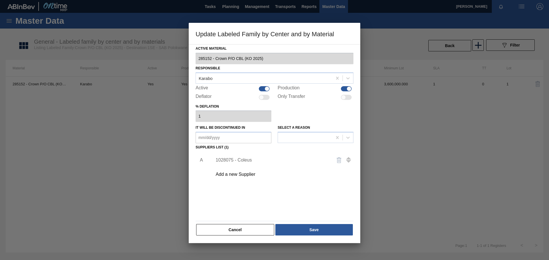
click at [250, 161] on div "1028075 - Coleus" at bounding box center [272, 160] width 112 height 5
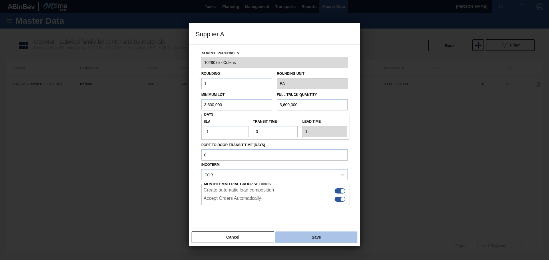
click at [320, 237] on button "Save" at bounding box center [316, 237] width 82 height 11
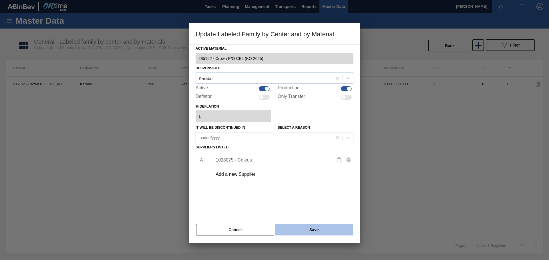
click at [328, 232] on button "Save" at bounding box center [313, 229] width 77 height 11
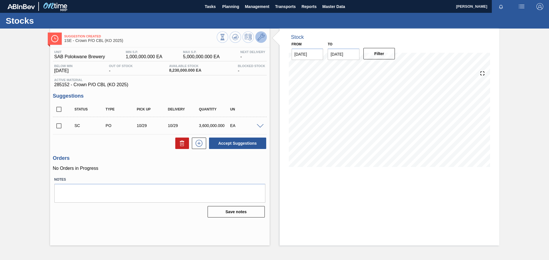
click at [264, 39] on icon at bounding box center [261, 37] width 7 height 7
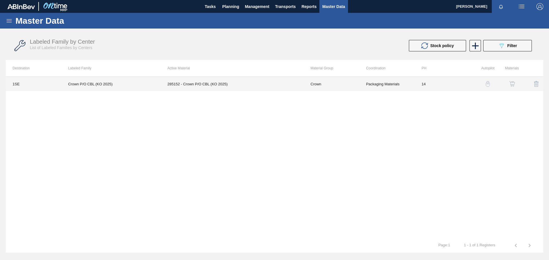
click at [437, 82] on td "14" at bounding box center [441, 84] width 55 height 14
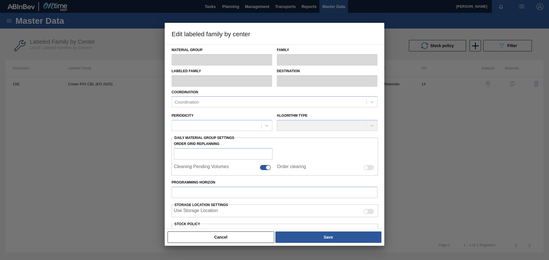
type input "Crown"
type input "P/O"
type input "Crown P/O CBL (KO 2025)"
type input "1SE - SAB Polokwane Brewery"
type input "14"
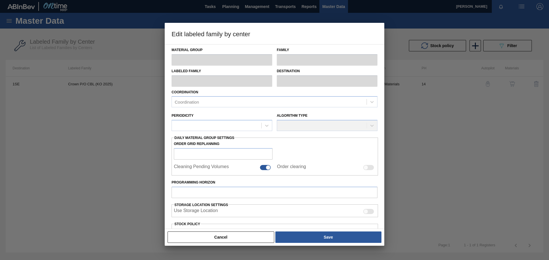
type input "1,000,000"
type input "5,000,000"
type input "50"
type input "3,000,000.000"
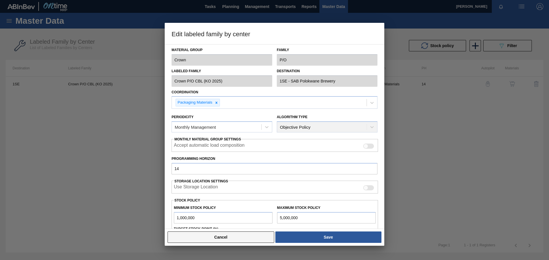
click at [251, 234] on button "Cancel" at bounding box center [220, 237] width 107 height 11
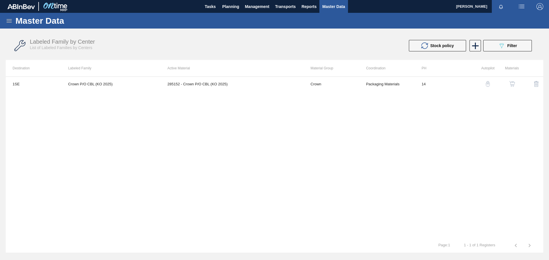
click at [511, 87] on button "button" at bounding box center [512, 84] width 14 height 14
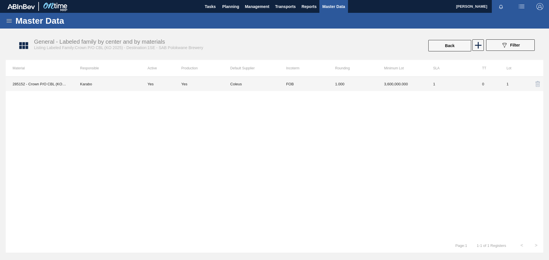
click at [319, 82] on td "FOB" at bounding box center [303, 84] width 49 height 14
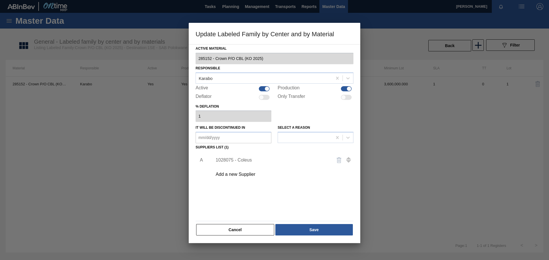
click at [238, 161] on div "1028075 - Coleus" at bounding box center [272, 160] width 112 height 5
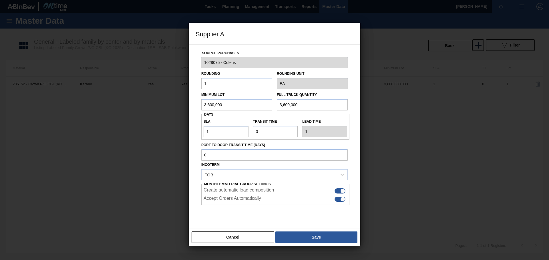
click at [220, 132] on input "1" at bounding box center [226, 131] width 45 height 11
type input "NaN"
type input "0"
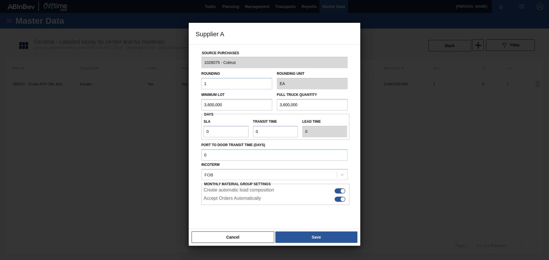
click at [248, 218] on div at bounding box center [274, 219] width 146 height 29
click at [244, 104] on input "3,600,000" at bounding box center [236, 104] width 71 height 11
type input "3"
type input "1,620,000"
click at [311, 105] on input "3,600,000" at bounding box center [312, 104] width 71 height 11
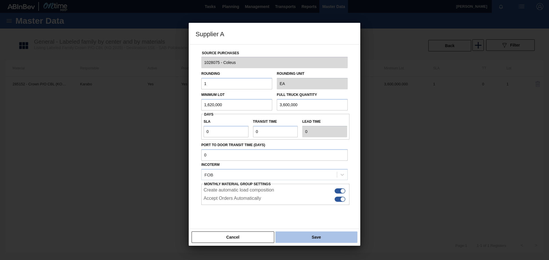
click at [318, 238] on button "Save" at bounding box center [316, 237] width 82 height 11
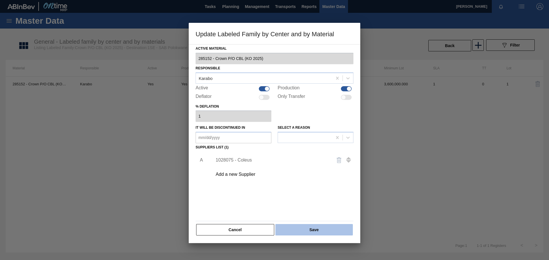
click at [292, 232] on button "Save" at bounding box center [313, 229] width 77 height 11
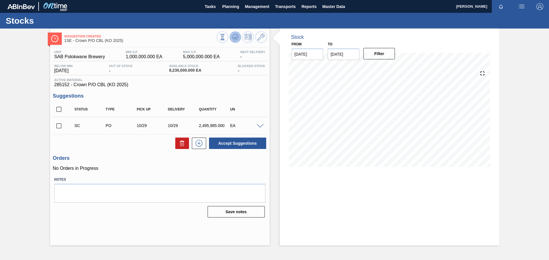
click at [235, 37] on icon at bounding box center [235, 37] width 1 height 1
click at [260, 126] on span at bounding box center [260, 126] width 7 height 4
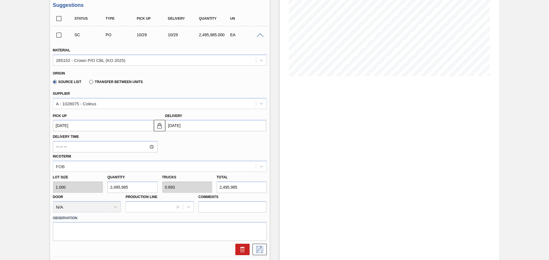
scroll to position [91, 0]
click at [150, 127] on up3278068475 "[DATE]" at bounding box center [103, 125] width 101 height 11
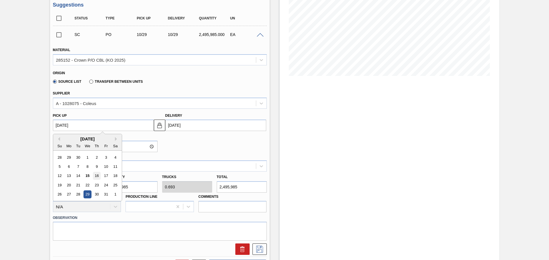
click at [95, 176] on div "16" at bounding box center [97, 176] width 8 height 8
type up3278068475 "[DATE]"
type input "[DATE]"
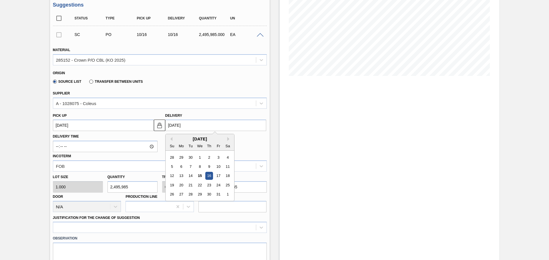
click at [202, 127] on input "[DATE]" at bounding box center [215, 125] width 101 height 11
click at [218, 175] on div "17" at bounding box center [218, 176] width 8 height 8
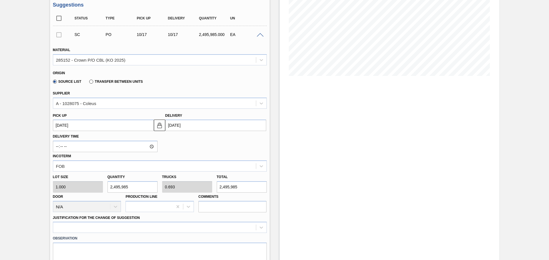
type up3278068475 "[DATE]"
type input "[DATE]"
click at [214, 147] on div "Delivery Time Incoterm FOB" at bounding box center [160, 151] width 218 height 41
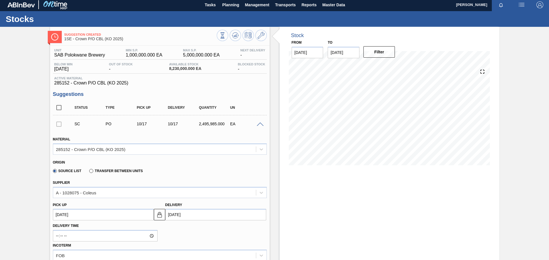
scroll to position [0, 0]
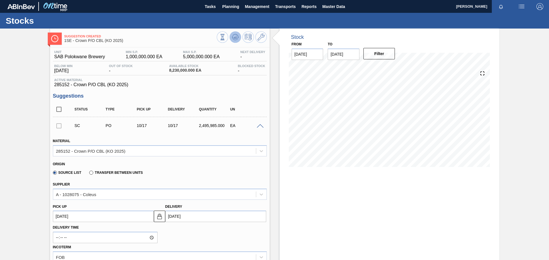
click at [233, 37] on icon at bounding box center [235, 37] width 7 height 7
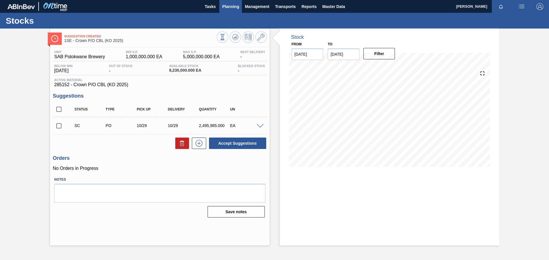
click at [231, 7] on span "Planning" at bounding box center [230, 6] width 17 height 7
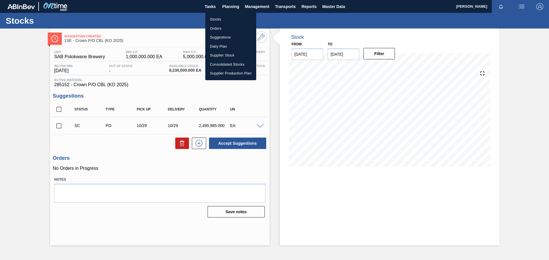
click at [216, 18] on li "Stocks" at bounding box center [230, 19] width 51 height 9
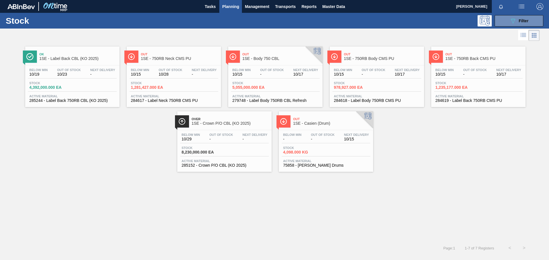
click at [322, 141] on div "Below Min - Out Of Stock - Next Delivery 10/15" at bounding box center [326, 138] width 89 height 10
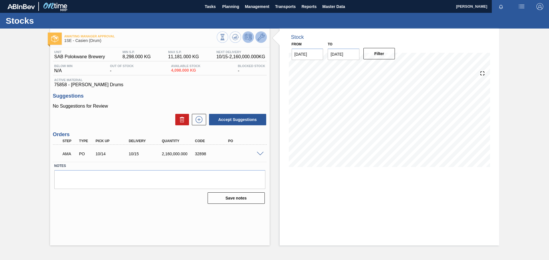
click at [261, 38] on icon at bounding box center [261, 37] width 7 height 7
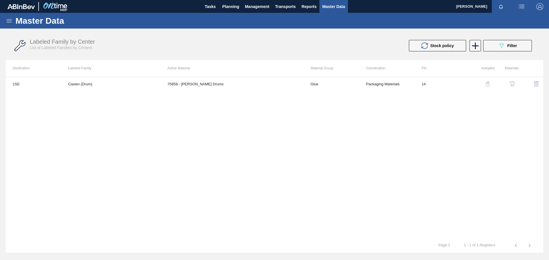
click at [511, 83] on img "button" at bounding box center [512, 84] width 6 height 6
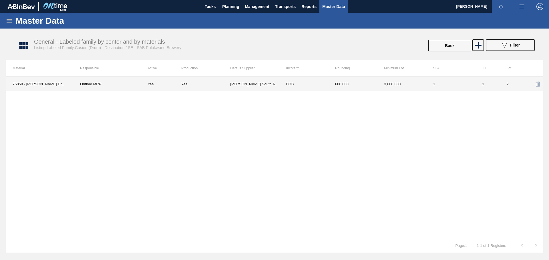
click at [466, 86] on td "1" at bounding box center [450, 84] width 49 height 14
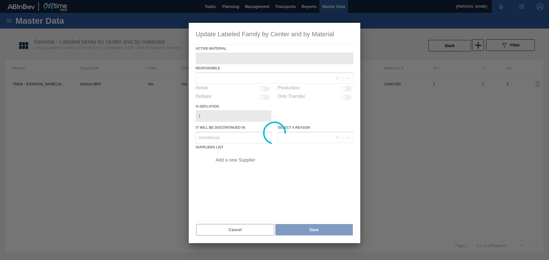
type Material "75858 - [PERSON_NAME] Drums"
checkbox input "true"
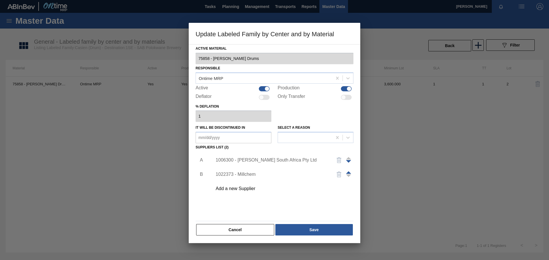
click at [268, 160] on div "1006300 - [PERSON_NAME] South Africa Pty Ltd" at bounding box center [272, 160] width 112 height 5
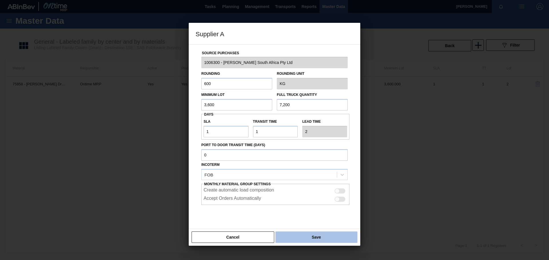
click at [308, 236] on button "Save" at bounding box center [316, 237] width 82 height 11
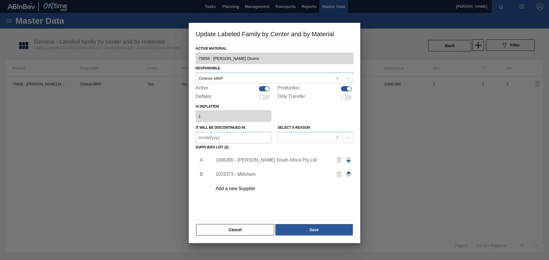
click at [308, 236] on div "Cancel Save" at bounding box center [275, 230] width 158 height 13
click at [307, 229] on button "Save" at bounding box center [313, 229] width 77 height 11
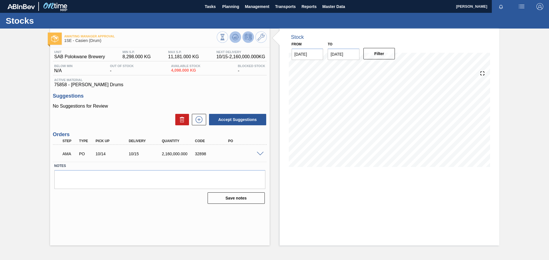
click at [235, 38] on icon at bounding box center [235, 37] width 1 height 1
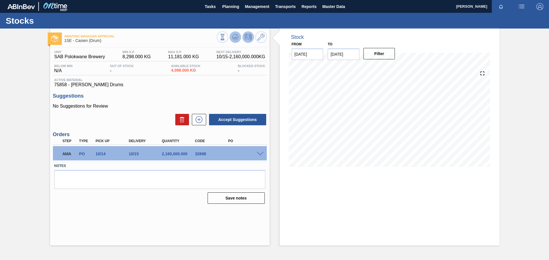
click at [237, 38] on icon at bounding box center [235, 37] width 7 height 7
click at [262, 38] on icon at bounding box center [261, 37] width 7 height 7
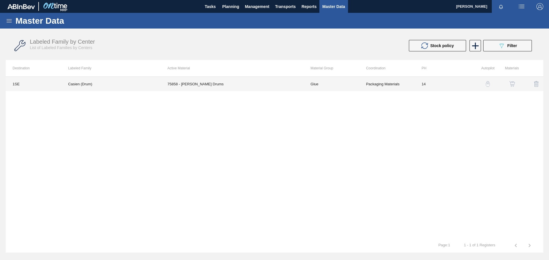
click at [272, 83] on td "75858 - [PERSON_NAME] Drums" at bounding box center [232, 84] width 143 height 14
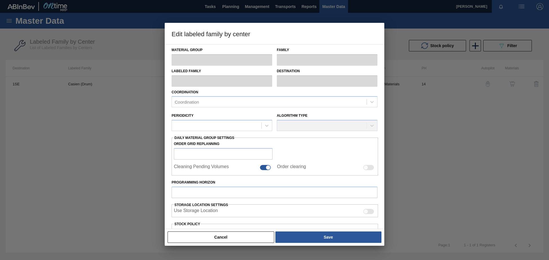
type input "Glue"
type input "Drums"
type input "Casien (Drum)"
type input "1SE - SAB Polokwane Brewery"
type input "14"
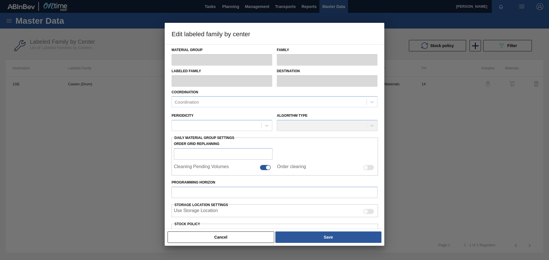
type input "8,298"
type input "11,181"
type input "100"
type input "11,181.000"
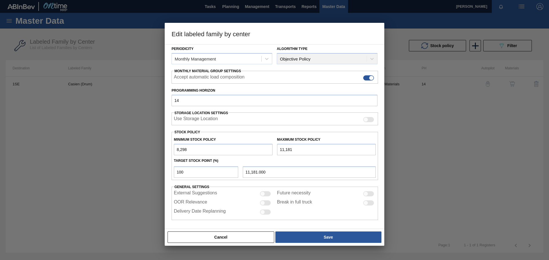
scroll to position [69, 0]
click at [266, 179] on div "Minimum Stock Policy 8,298 Maximum Stock Policy 11,181 Target Stock Point (%) 1…" at bounding box center [274, 155] width 206 height 48
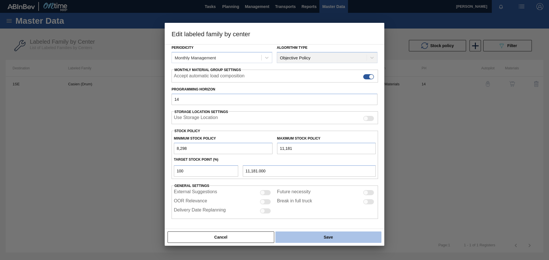
click at [331, 236] on button "Save" at bounding box center [328, 237] width 106 height 11
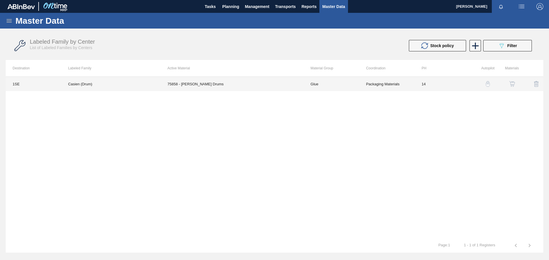
click at [356, 86] on td "Glue" at bounding box center [331, 84] width 55 height 14
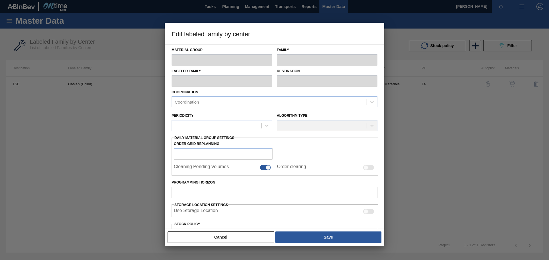
type input "Glue"
type input "Drums"
type input "Casien (Drum)"
type input "1SE - SAB Polokwane Brewery"
type input "14"
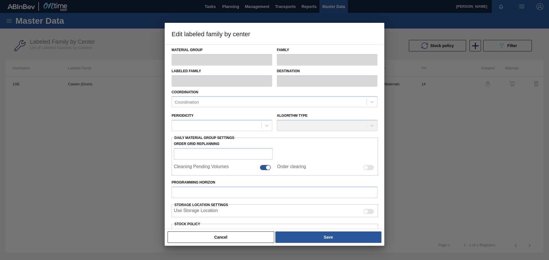
type input "8,298"
type input "11,181"
type input "100"
type input "11,181.000"
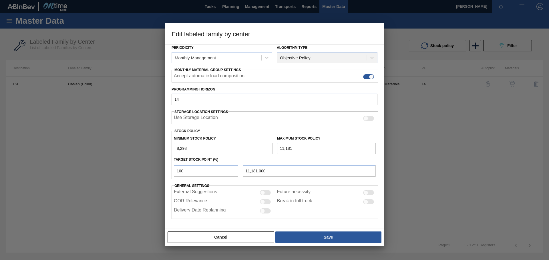
click at [404, 178] on div at bounding box center [274, 130] width 549 height 260
click at [253, 240] on button "Cancel" at bounding box center [220, 237] width 107 height 11
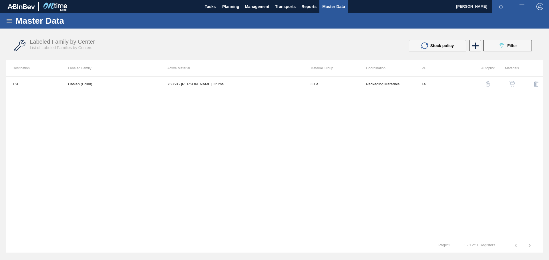
click at [512, 82] on img "button" at bounding box center [512, 84] width 6 height 6
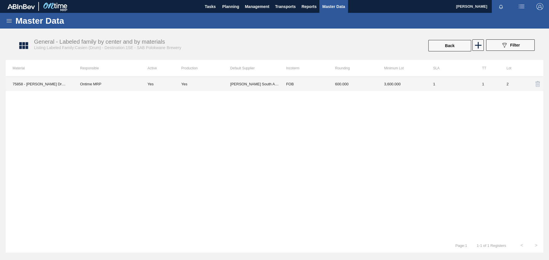
click at [326, 82] on td "FOB" at bounding box center [303, 84] width 49 height 14
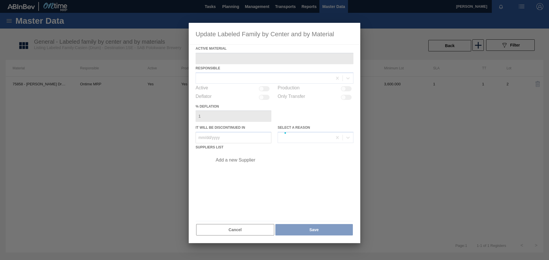
type Material "75858 - [PERSON_NAME] Drums"
checkbox input "true"
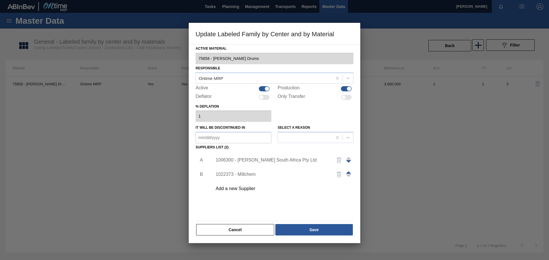
click at [267, 159] on div "1006300 - [PERSON_NAME] South Africa Pty Ltd" at bounding box center [272, 160] width 112 height 5
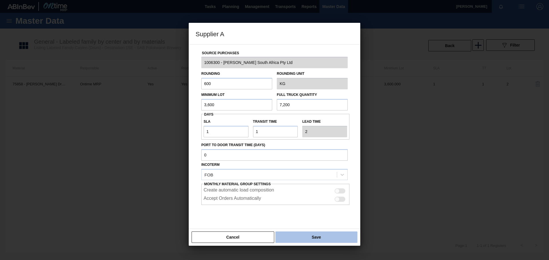
click at [301, 240] on button "Save" at bounding box center [316, 237] width 82 height 11
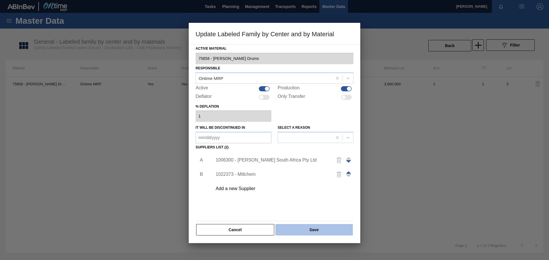
click at [301, 228] on button "Save" at bounding box center [313, 229] width 77 height 11
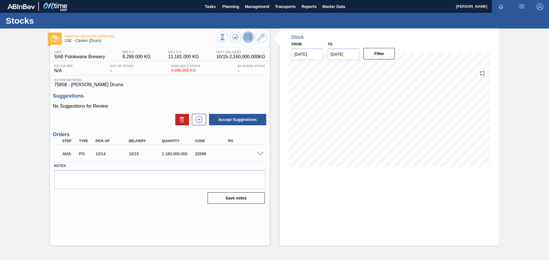
click at [260, 153] on span at bounding box center [260, 154] width 7 height 4
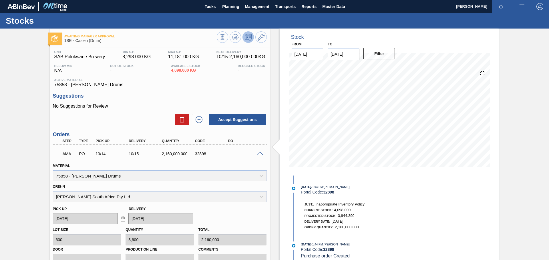
scroll to position [87, 0]
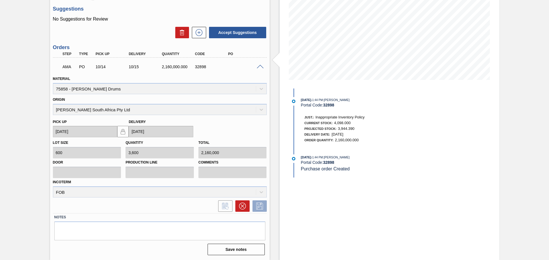
click at [262, 66] on span at bounding box center [260, 67] width 7 height 4
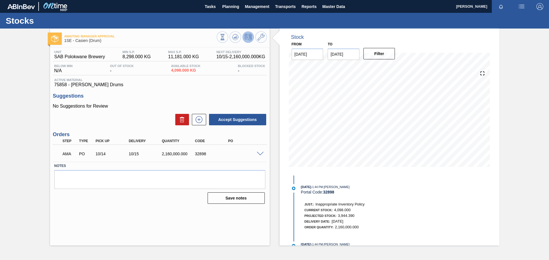
scroll to position [0, 0]
click at [229, 3] on span "Planning" at bounding box center [230, 6] width 17 height 7
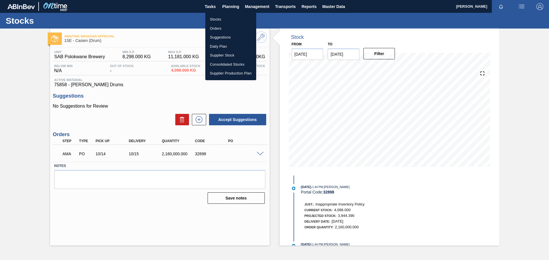
click at [216, 20] on li "Stocks" at bounding box center [230, 19] width 51 height 9
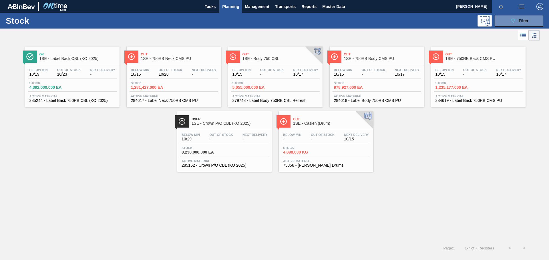
click at [85, 81] on div "Stock 4,392,000.000 EA" at bounding box center [72, 86] width 89 height 10
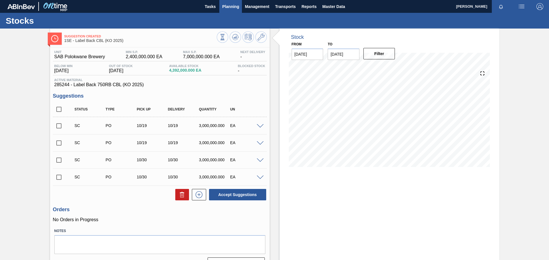
click at [229, 9] on span "Planning" at bounding box center [230, 6] width 17 height 7
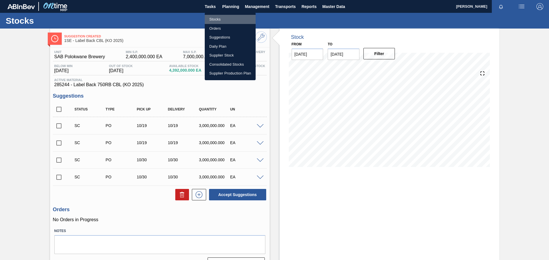
click at [215, 18] on li "Stocks" at bounding box center [230, 19] width 51 height 9
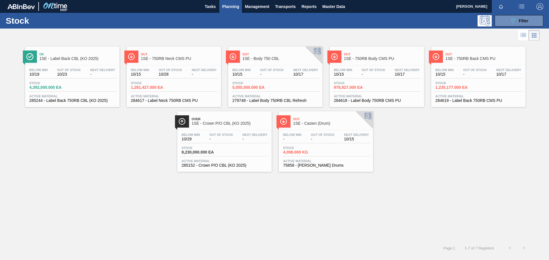
click at [167, 79] on div "Below Min 10/15 Out Of Stock 10/28 Next Delivery - Stock 1,281,427.000 EA Activ…" at bounding box center [174, 84] width 94 height 39
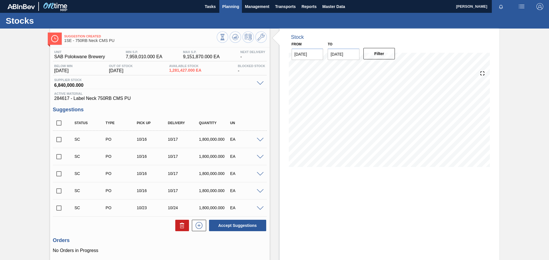
click at [230, 7] on span "Planning" at bounding box center [230, 6] width 17 height 7
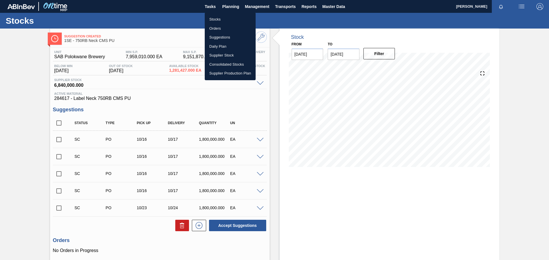
click at [220, 18] on li "Stocks" at bounding box center [230, 19] width 51 height 9
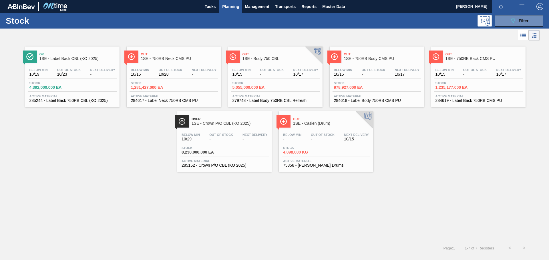
click at [317, 131] on div "Below Min - Out Of Stock - Next Delivery 10/15 Stock 4,098.000 KG Active Materi…" at bounding box center [326, 149] width 94 height 39
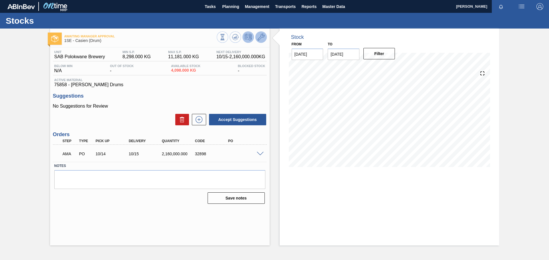
click at [264, 38] on icon at bounding box center [261, 37] width 7 height 7
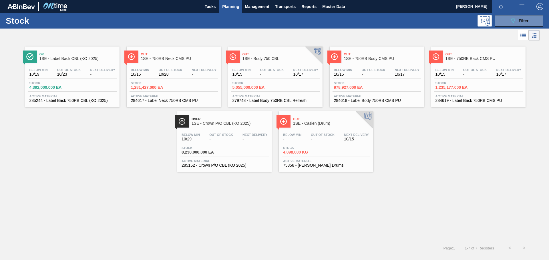
click at [78, 80] on div "Below Min 10/19 Out Of Stock 10/23 Next Delivery - Stock 4,392,000.000 EA Activ…" at bounding box center [72, 84] width 94 height 39
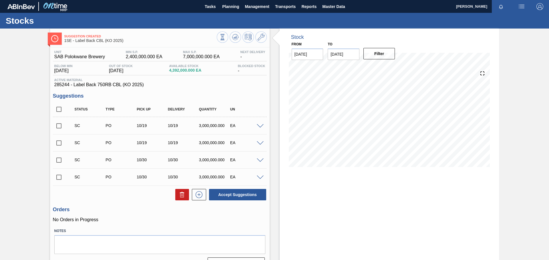
scroll to position [14, 0]
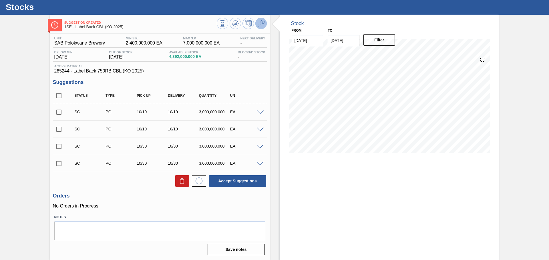
click at [258, 24] on icon at bounding box center [261, 23] width 7 height 7
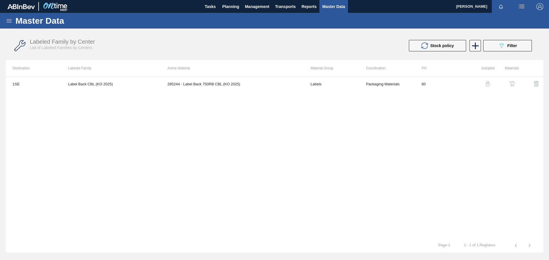
click at [511, 82] on img "button" at bounding box center [512, 84] width 6 height 6
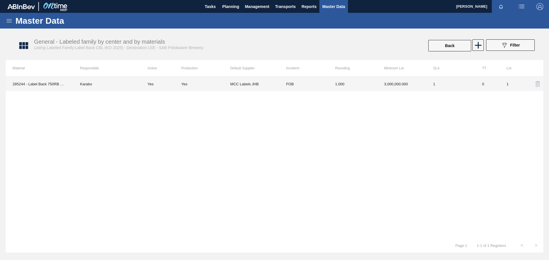
click at [364, 79] on td "1.000" at bounding box center [352, 84] width 49 height 14
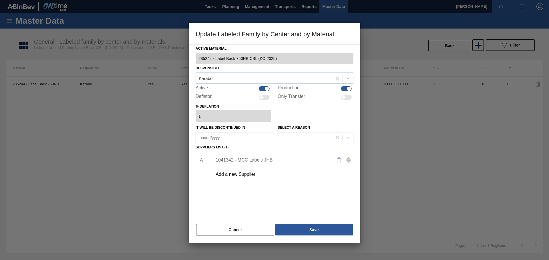
click at [253, 161] on div "1041342 - MCC Labels JHB" at bounding box center [272, 160] width 112 height 5
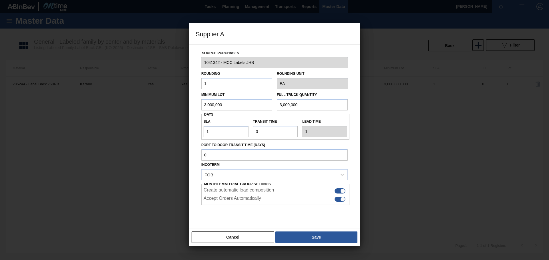
click at [228, 131] on input "1" at bounding box center [226, 131] width 45 height 11
type input "NaN"
type input "0"
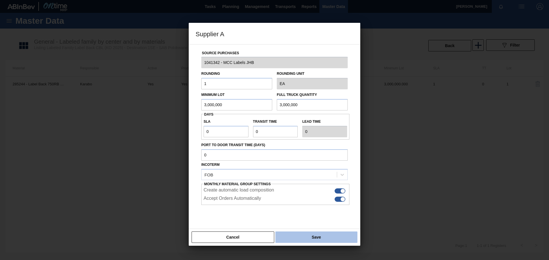
click at [304, 236] on button "Save" at bounding box center [316, 237] width 82 height 11
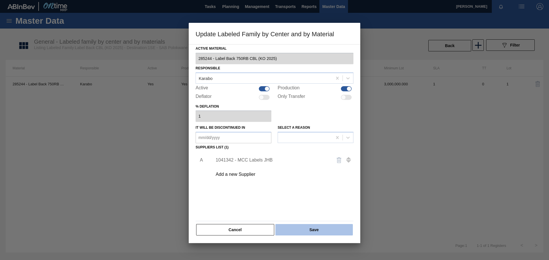
click at [300, 228] on button "Save" at bounding box center [313, 229] width 77 height 11
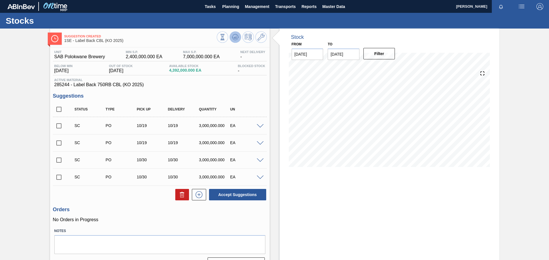
click at [237, 37] on icon at bounding box center [235, 37] width 7 height 7
click at [59, 128] on input "checkbox" at bounding box center [59, 126] width 12 height 12
click at [260, 127] on span at bounding box center [260, 126] width 7 height 4
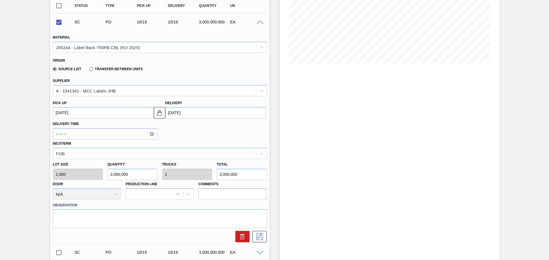
scroll to position [105, 0]
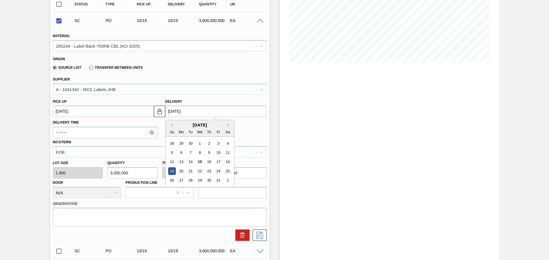
click at [212, 114] on input "[DATE]" at bounding box center [215, 111] width 101 height 11
click at [217, 163] on div "17" at bounding box center [218, 162] width 8 height 8
checkbox input "false"
type up3278158482 "[DATE]"
type input "[DATE]"
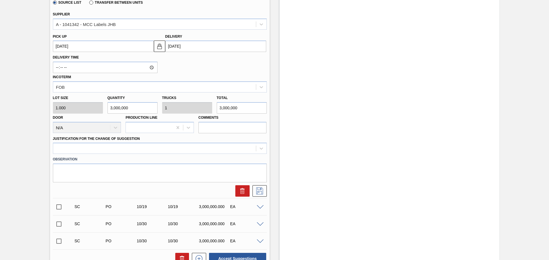
scroll to position [176, 0]
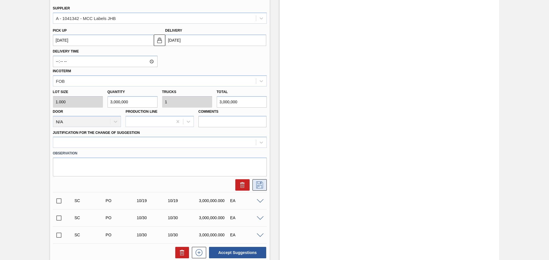
click at [258, 185] on icon at bounding box center [259, 185] width 9 height 7
click at [113, 141] on div at bounding box center [154, 143] width 203 height 8
type Suggestion "Material required [DATE]. for [DATE] production start-up."
click at [256, 186] on icon at bounding box center [259, 185] width 9 height 7
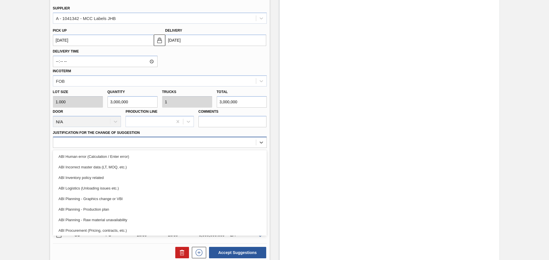
click at [89, 141] on div at bounding box center [154, 143] width 203 height 8
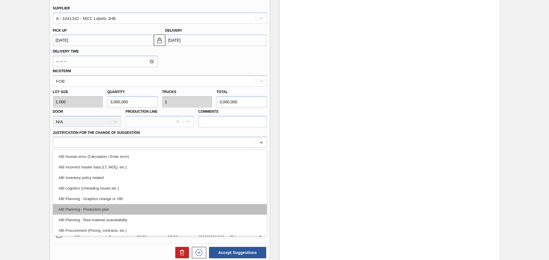
click at [92, 207] on div "ABI Planning - Production plan" at bounding box center [160, 209] width 214 height 11
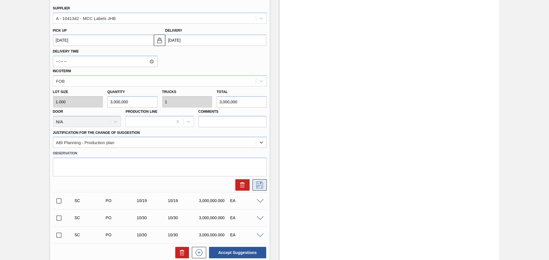
click at [260, 184] on icon at bounding box center [259, 185] width 9 height 7
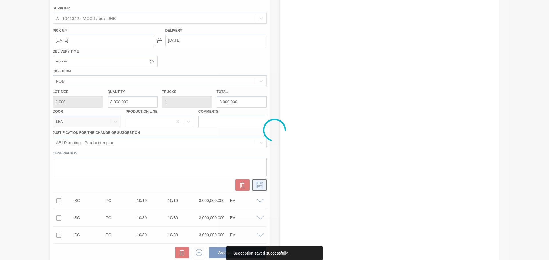
scroll to position [14, 0]
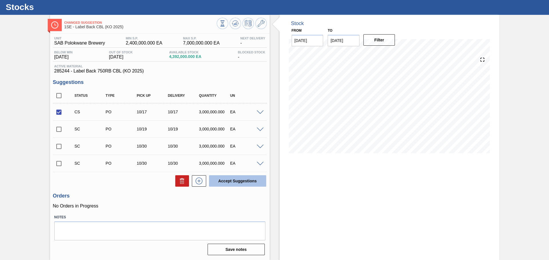
drag, startPoint x: 225, startPoint y: 182, endPoint x: 222, endPoint y: 182, distance: 2.9
click at [222, 182] on button "Accept Suggestions" at bounding box center [237, 180] width 57 height 11
checkbox input "false"
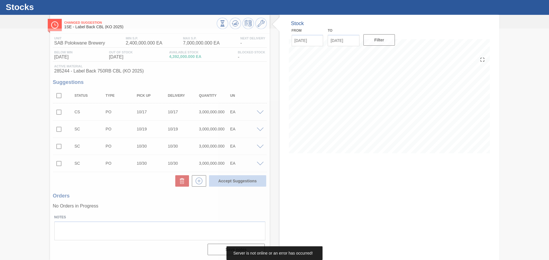
scroll to position [7, 0]
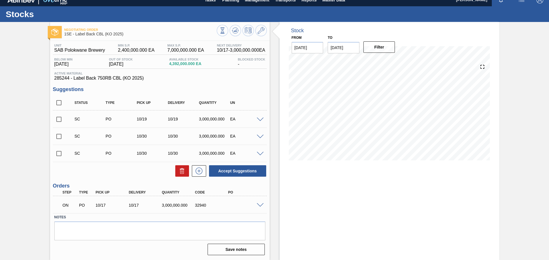
click at [259, 205] on span at bounding box center [260, 206] width 7 height 4
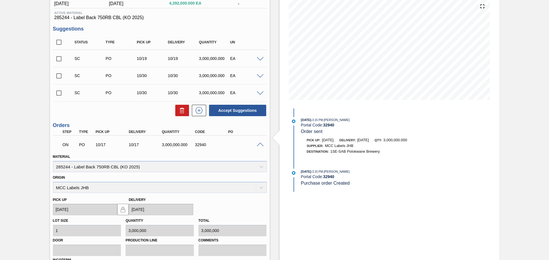
scroll to position [0, 0]
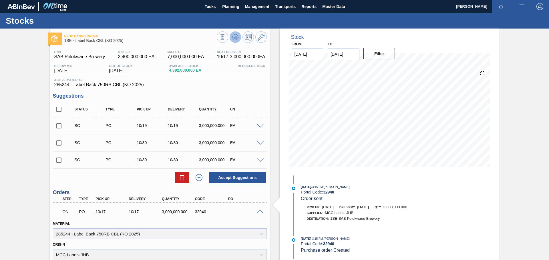
click at [234, 38] on icon at bounding box center [235, 37] width 4 height 3
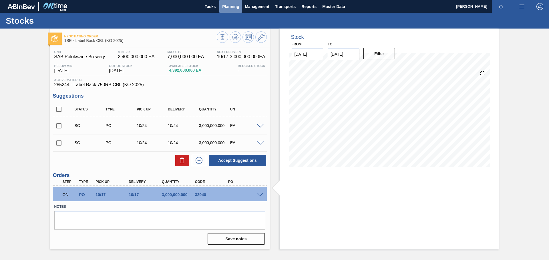
click at [230, 8] on span "Planning" at bounding box center [230, 6] width 17 height 7
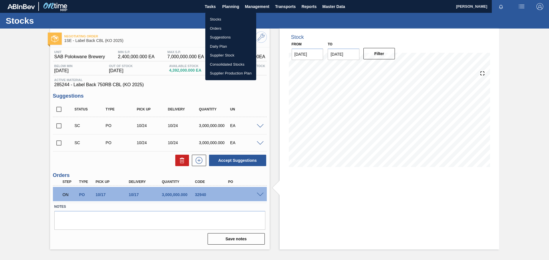
click at [219, 16] on li "Stocks" at bounding box center [230, 19] width 51 height 9
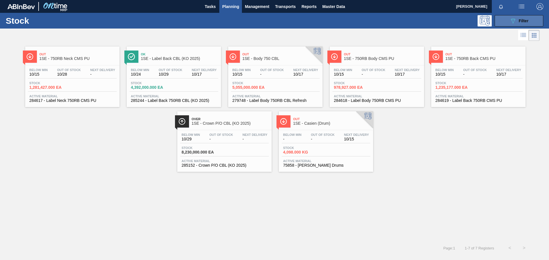
click at [509, 20] on icon "089F7B8B-B2A5-4AFE-B5C0-19BA573D28AC" at bounding box center [512, 20] width 7 height 7
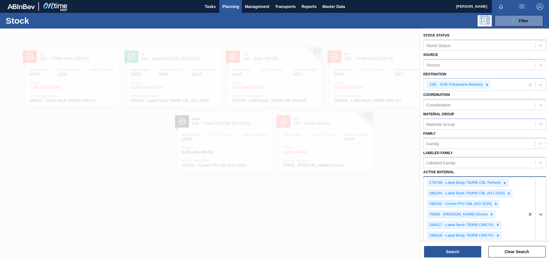
scroll to position [79, 0]
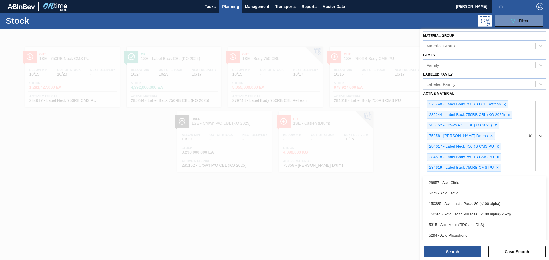
click at [506, 174] on div "option 5294 - Acid Phosphoric focused, 6 of 101. 101 results available. Use Up …" at bounding box center [484, 136] width 123 height 76
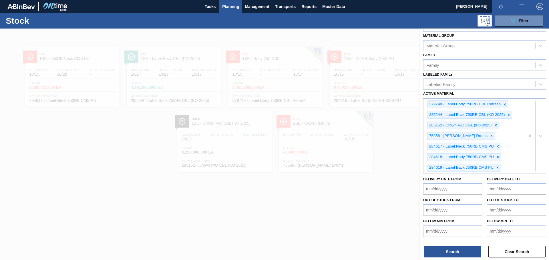
click at [508, 167] on div "279748 - Label Body 750RB CBL Refresh 285244 - Label Back 750RB CBL (KO 2025) 2…" at bounding box center [473, 136] width 101 height 75
type Material "285243"
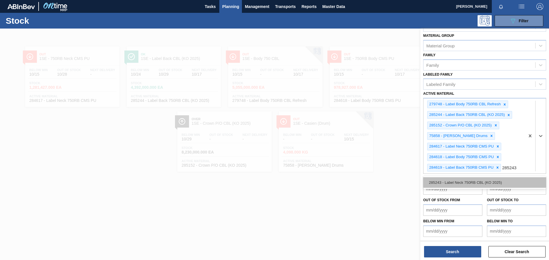
click at [502, 182] on div "285243 - Label Neck 750RB CBL (KO 2025)" at bounding box center [484, 182] width 123 height 11
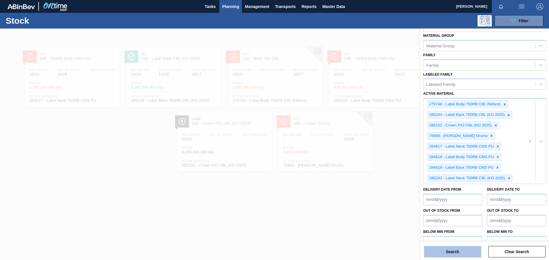
click at [470, 252] on button "Search" at bounding box center [452, 251] width 57 height 11
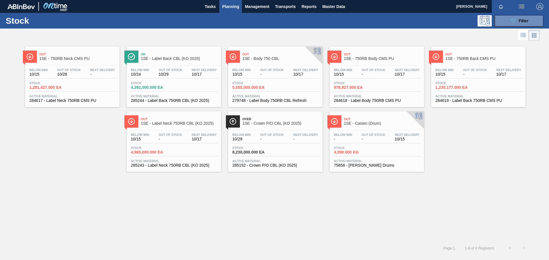
click at [69, 71] on span "Out Of Stock" at bounding box center [69, 69] width 24 height 3
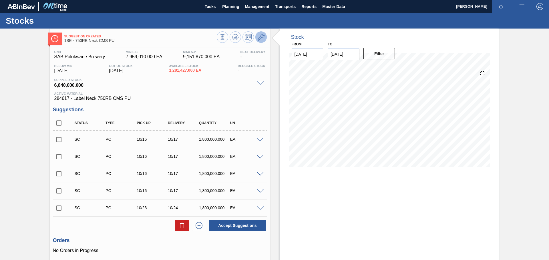
click at [258, 39] on icon at bounding box center [261, 37] width 7 height 7
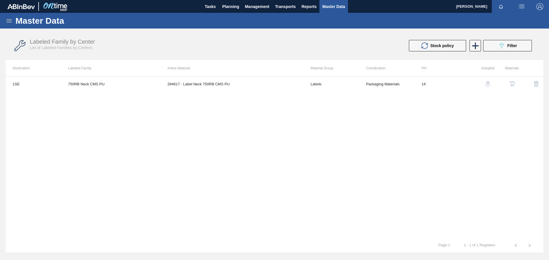
click at [515, 83] on button "button" at bounding box center [512, 84] width 14 height 14
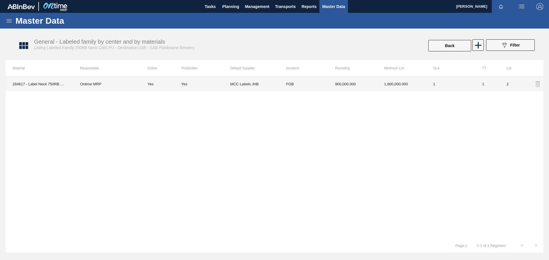
click at [313, 78] on td "FOB" at bounding box center [303, 84] width 49 height 14
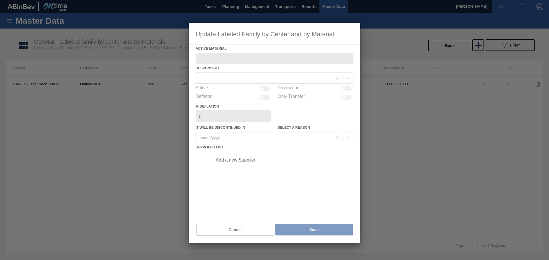
type Material "284617 - Label Neck 750RB CMS PU"
checkbox input "true"
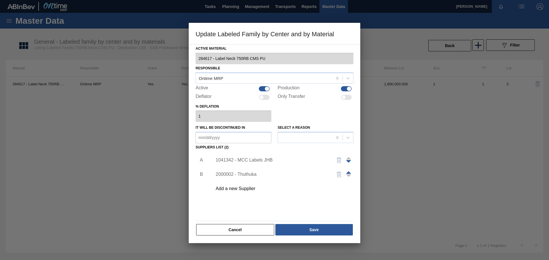
click at [268, 159] on div "1041342 - MCC Labels JHB" at bounding box center [272, 160] width 112 height 5
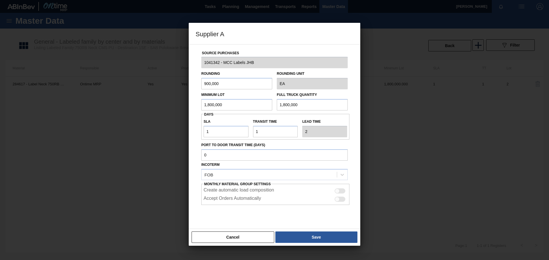
click at [341, 190] on div at bounding box center [339, 191] width 11 height 5
checkbox input "true"
click at [340, 200] on div at bounding box center [339, 199] width 11 height 5
checkbox input "true"
click at [310, 239] on button "Save" at bounding box center [316, 237] width 82 height 11
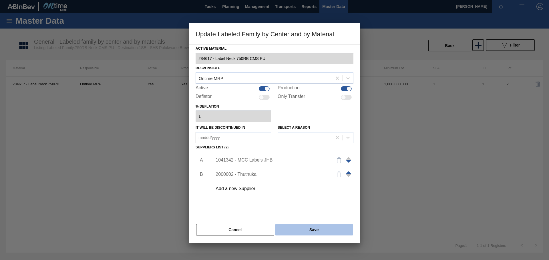
click at [329, 229] on button "Save" at bounding box center [313, 229] width 77 height 11
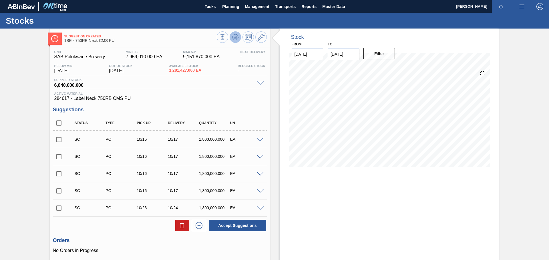
click at [234, 38] on icon at bounding box center [235, 37] width 4 height 3
click at [61, 138] on input "checkbox" at bounding box center [59, 140] width 12 height 12
click at [248, 225] on button "Accept Suggestions" at bounding box center [237, 225] width 57 height 11
checkbox input "false"
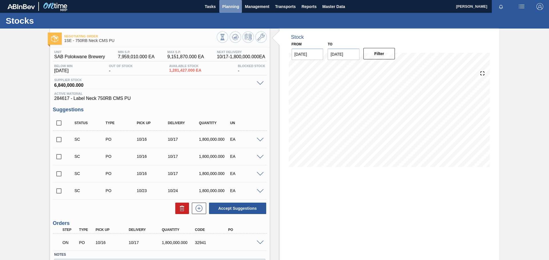
click at [236, 5] on span "Planning" at bounding box center [230, 6] width 17 height 7
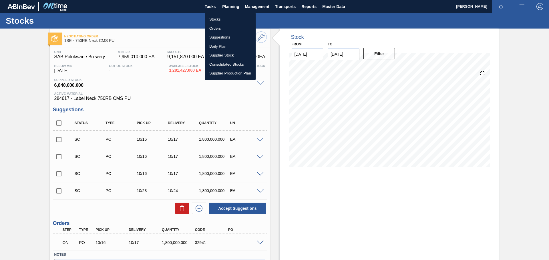
click at [218, 17] on li "Stocks" at bounding box center [230, 19] width 51 height 9
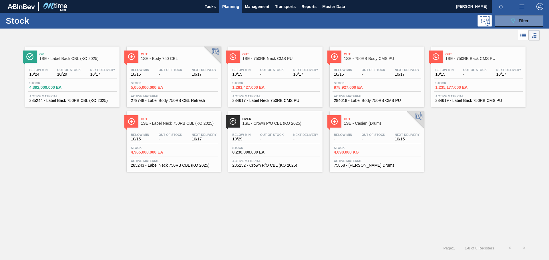
click at [265, 70] on span "Out Of Stock" at bounding box center [272, 69] width 24 height 3
click at [371, 75] on span "-" at bounding box center [374, 74] width 24 height 4
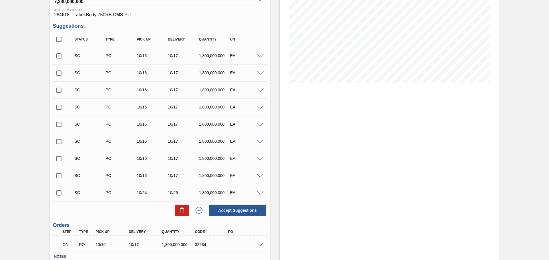
scroll to position [123, 0]
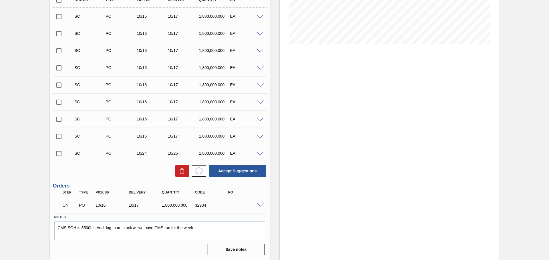
click at [259, 204] on span at bounding box center [260, 206] width 7 height 4
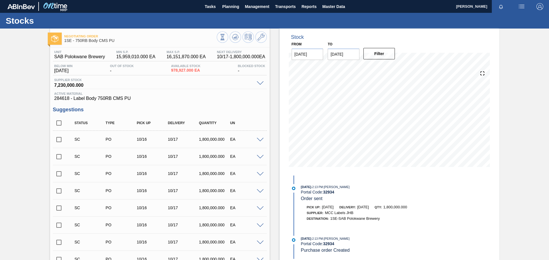
scroll to position [0, 0]
click at [264, 37] on button at bounding box center [260, 36] width 11 height 11
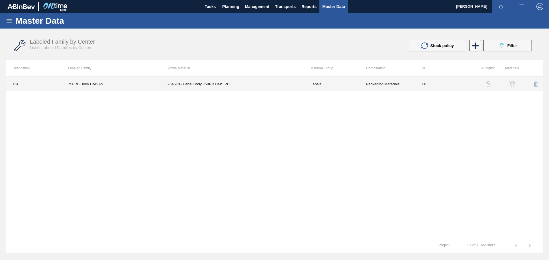
click at [327, 83] on td "Labels" at bounding box center [331, 84] width 55 height 14
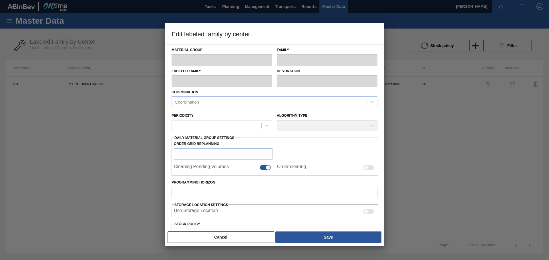
type input "Labels"
type input "750"
type input "750RB Body CMS PU"
type input "1SE - SAB Polokwane Brewery"
type input "14"
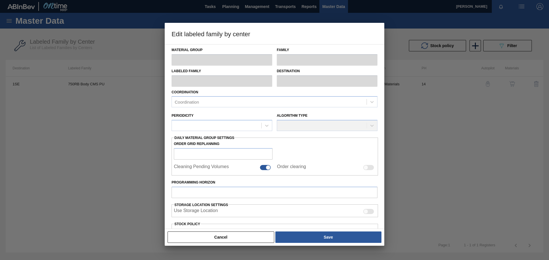
type input "15,959,010"
type input "16,151,870"
type input "100"
type input "16,151,870.000"
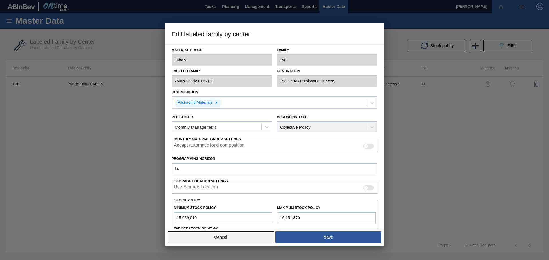
click at [262, 234] on button "Cancel" at bounding box center [220, 237] width 107 height 11
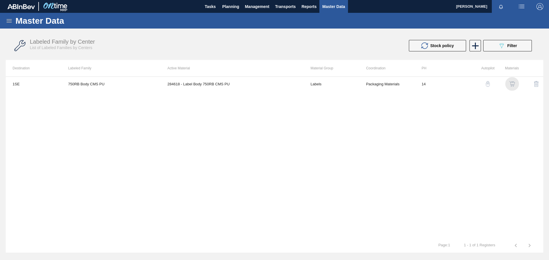
click at [512, 83] on img "button" at bounding box center [512, 84] width 6 height 6
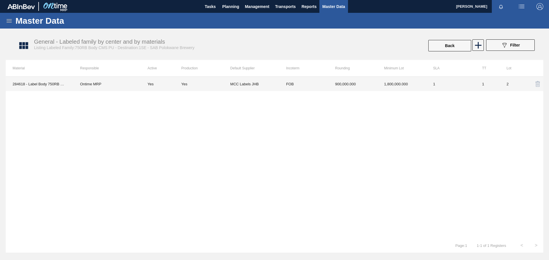
click at [426, 85] on td "1,800,000.000" at bounding box center [401, 84] width 49 height 14
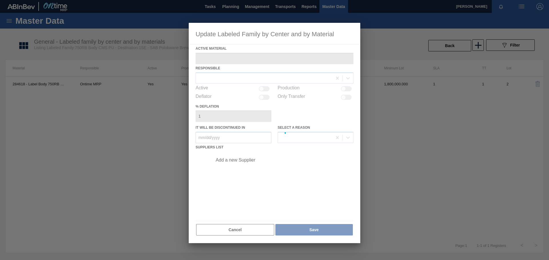
type Material "284618 - Label Body 750RB CMS PU"
checkbox input "true"
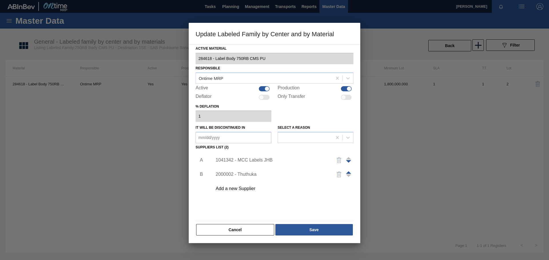
click at [319, 161] on div "1041342 - MCC Labels JHB" at bounding box center [272, 160] width 112 height 5
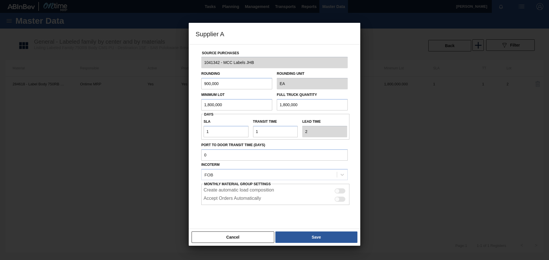
click at [340, 190] on div at bounding box center [339, 191] width 11 height 5
checkbox input "true"
click at [341, 198] on div at bounding box center [339, 199] width 11 height 5
checkbox input "true"
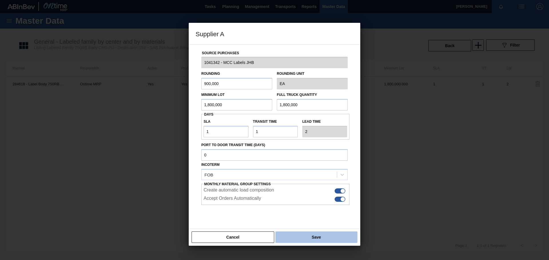
click at [333, 238] on button "Save" at bounding box center [316, 237] width 82 height 11
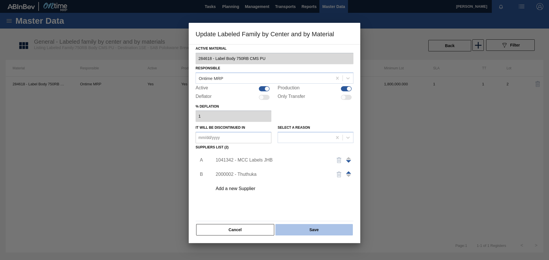
click at [326, 232] on button "Save" at bounding box center [313, 229] width 77 height 11
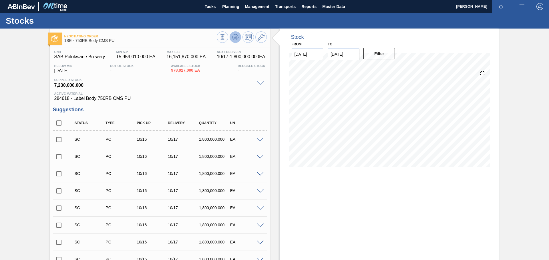
click at [236, 38] on icon at bounding box center [235, 37] width 4 height 3
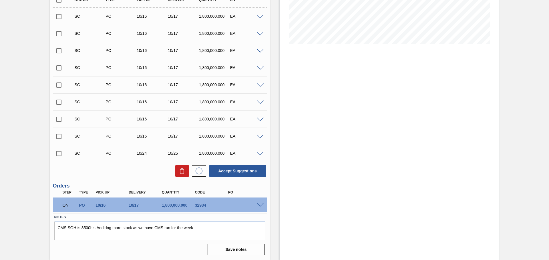
scroll to position [123, 0]
click at [259, 208] on div "ON PO 10/16 10/17 1,800,000.000 32934" at bounding box center [160, 205] width 214 height 14
click at [256, 202] on div "ON PO 10/16 10/17 1,800,000.000 32934" at bounding box center [158, 204] width 199 height 11
click at [153, 173] on div "Accept Suggestions" at bounding box center [160, 171] width 214 height 13
click at [147, 205] on div "10/17" at bounding box center [145, 205] width 37 height 5
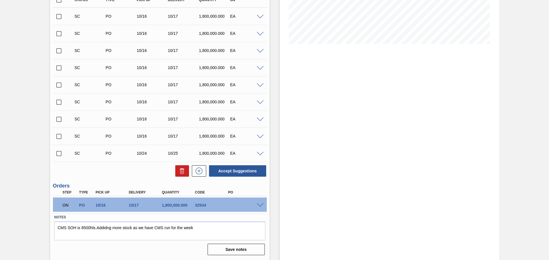
click at [147, 205] on div "10/17" at bounding box center [145, 205] width 37 height 5
click at [363, 149] on div "Stock From [DATE] to [DATE] Filter" at bounding box center [390, 82] width 220 height 355
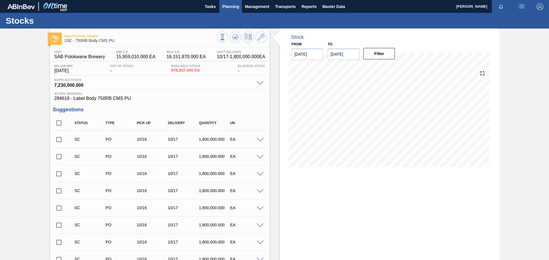
click at [229, 11] on button "Planning" at bounding box center [230, 6] width 23 height 13
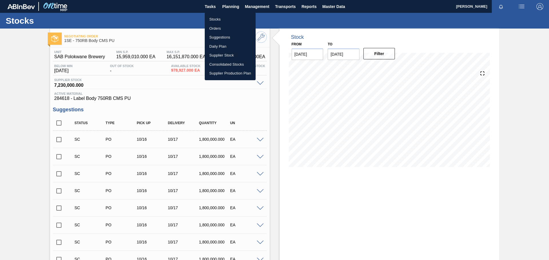
click at [219, 20] on li "Stocks" at bounding box center [230, 19] width 51 height 9
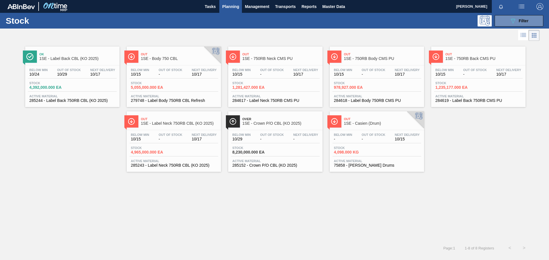
click at [476, 83] on div "Stock 1,235,177.000 EA" at bounding box center [455, 85] width 43 height 8
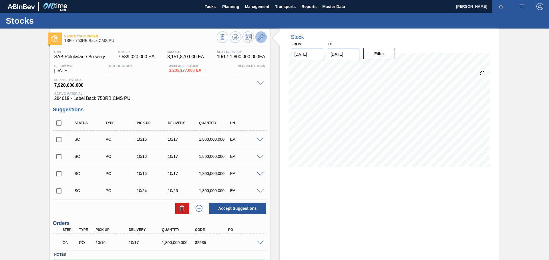
click at [259, 39] on icon at bounding box center [261, 37] width 7 height 7
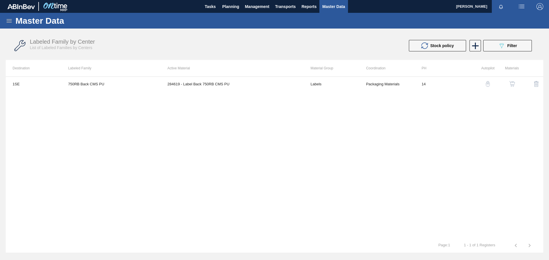
click at [510, 85] on img "button" at bounding box center [512, 84] width 6 height 6
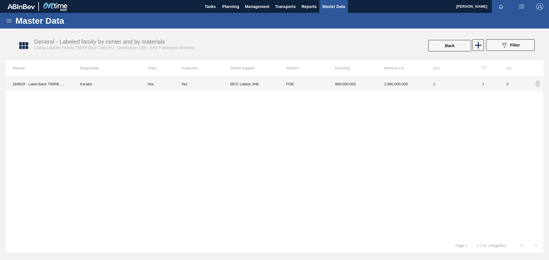
click at [265, 84] on td "MCC Labels JHB" at bounding box center [254, 84] width 49 height 14
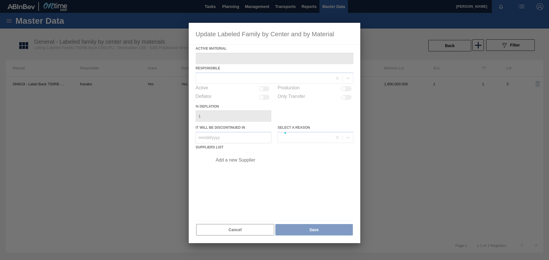
type Material "284619 - Label Back 750RB CMS PU"
checkbox input "true"
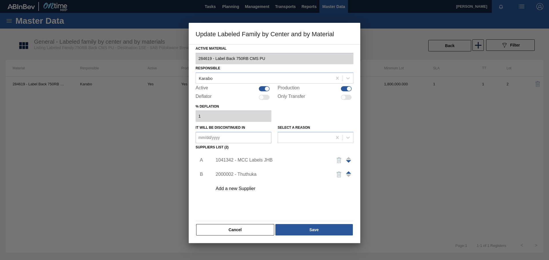
click at [261, 160] on div "1041342 - MCC Labels JHB" at bounding box center [272, 160] width 112 height 5
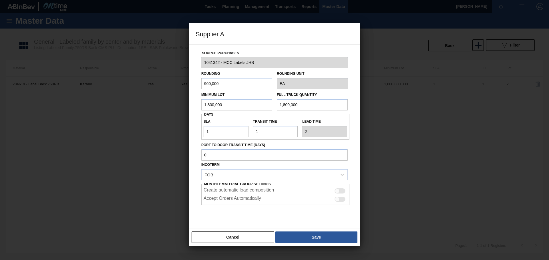
click at [343, 191] on div at bounding box center [339, 191] width 11 height 5
checkbox input "true"
click at [341, 202] on div at bounding box center [339, 199] width 11 height 5
checkbox input "true"
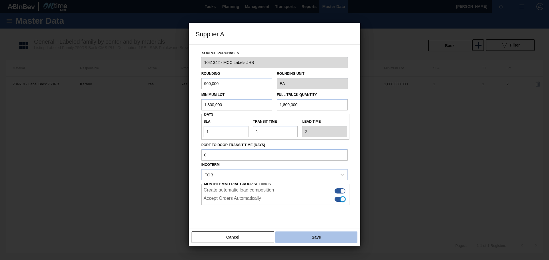
click at [334, 238] on button "Save" at bounding box center [316, 237] width 82 height 11
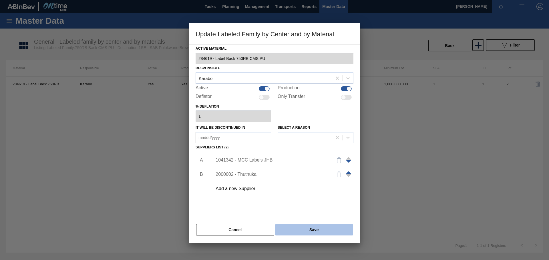
click at [326, 231] on button "Save" at bounding box center [313, 229] width 77 height 11
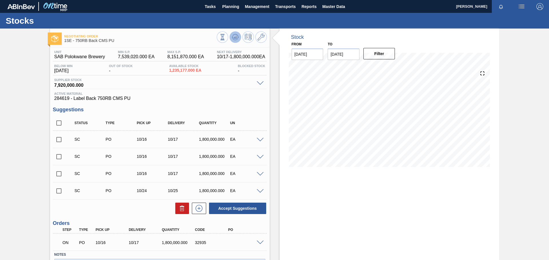
click at [234, 34] on icon at bounding box center [235, 37] width 7 height 7
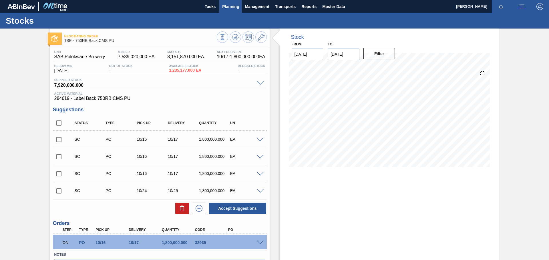
click at [230, 5] on span "Planning" at bounding box center [230, 6] width 17 height 7
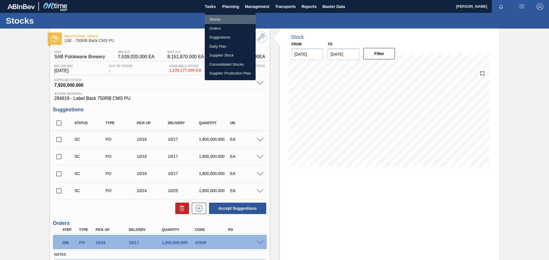
click at [220, 19] on li "Stocks" at bounding box center [230, 19] width 51 height 9
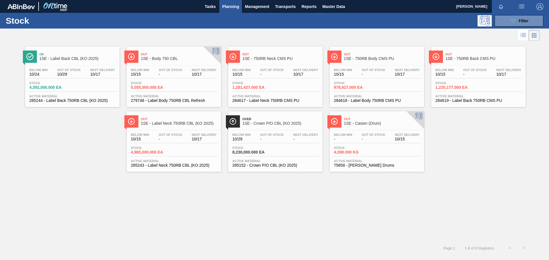
click at [187, 144] on div "Below Min 10/15 Out Of Stock - Next Delivery 10/17 Stock 4,965,000.000 EA Activ…" at bounding box center [174, 149] width 94 height 39
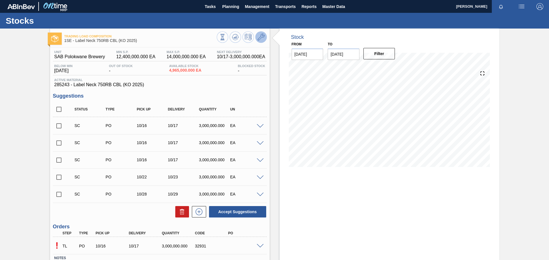
click at [260, 39] on icon at bounding box center [261, 37] width 7 height 7
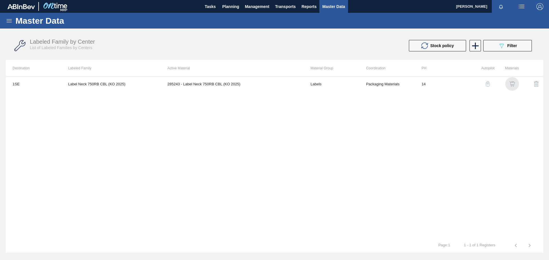
click at [512, 83] on img "button" at bounding box center [512, 84] width 6 height 6
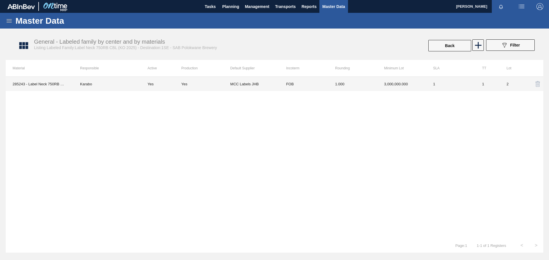
click at [306, 84] on td "FOB" at bounding box center [303, 84] width 49 height 14
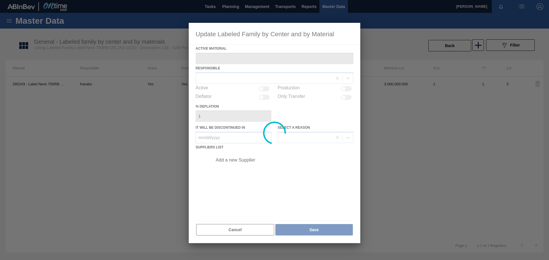
type Material "285243 - Label Neck 750RB CBL (KO 2025)"
checkbox input "true"
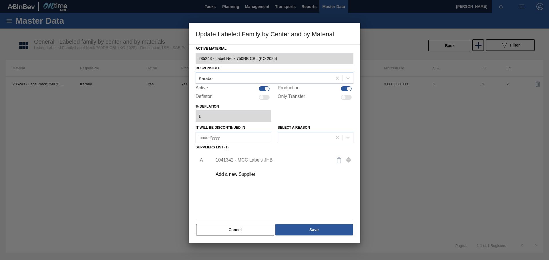
click at [276, 162] on div "1041342 - MCC Labels JHB" at bounding box center [272, 160] width 112 height 5
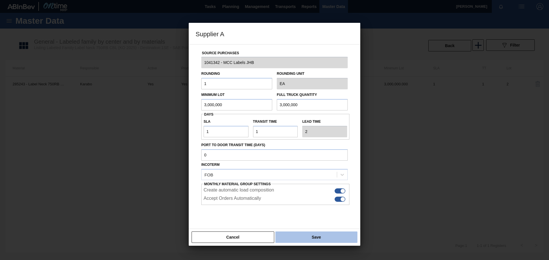
click at [326, 236] on button "Save" at bounding box center [316, 237] width 82 height 11
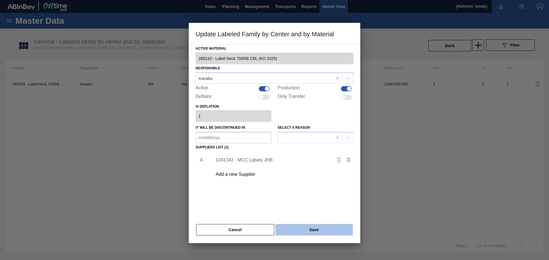
click at [323, 231] on button "Save" at bounding box center [313, 229] width 77 height 11
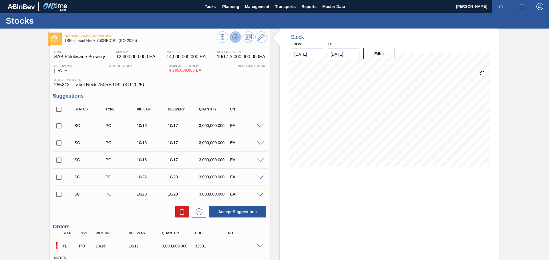
click at [234, 38] on icon at bounding box center [235, 37] width 7 height 7
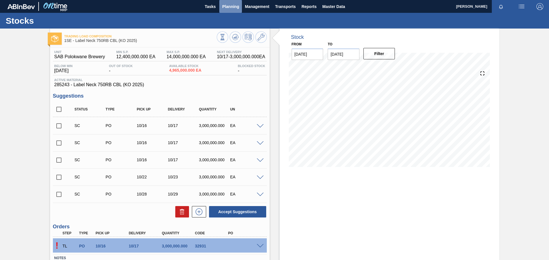
click at [236, 5] on span "Planning" at bounding box center [230, 6] width 17 height 7
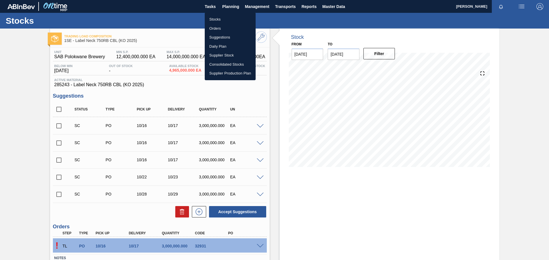
click at [220, 17] on li "Stocks" at bounding box center [230, 19] width 51 height 9
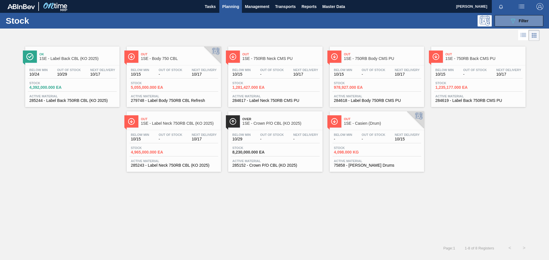
click at [170, 147] on span "Stock" at bounding box center [151, 147] width 40 height 3
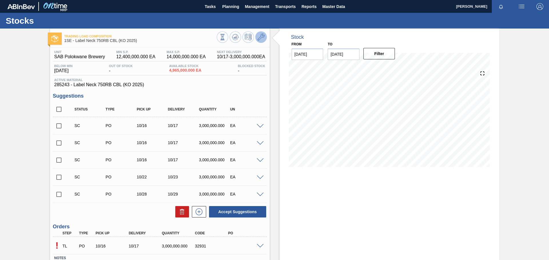
click at [259, 41] on button at bounding box center [260, 36] width 11 height 11
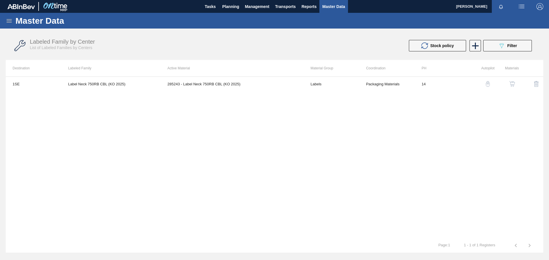
click at [512, 84] on img "button" at bounding box center [512, 84] width 6 height 6
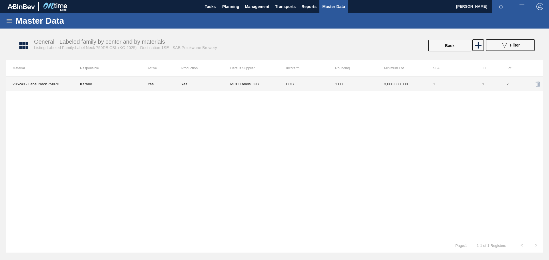
click at [309, 84] on td "FOB" at bounding box center [303, 84] width 49 height 14
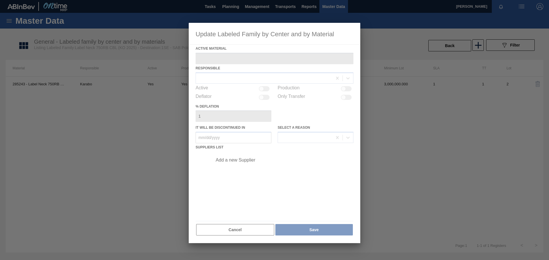
type Material "285243 - Label Neck 750RB CBL (KO 2025)"
checkbox input "true"
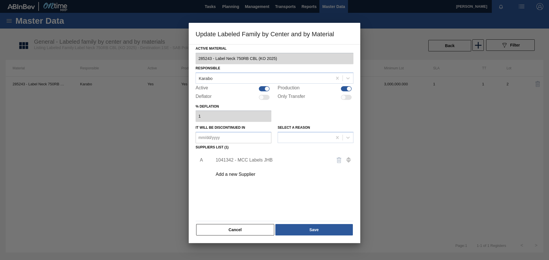
click at [273, 157] on div "1041342 - MCC Labels JHB" at bounding box center [281, 160] width 144 height 14
click at [278, 161] on div "1041342 - MCC Labels JHB" at bounding box center [272, 160] width 112 height 5
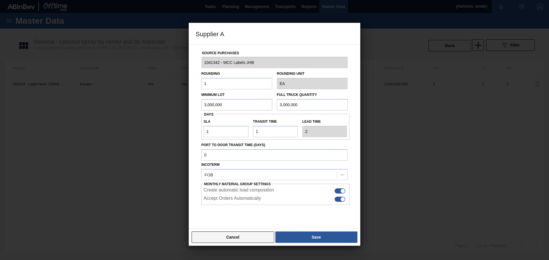
click at [253, 239] on button "Cancel" at bounding box center [233, 237] width 83 height 11
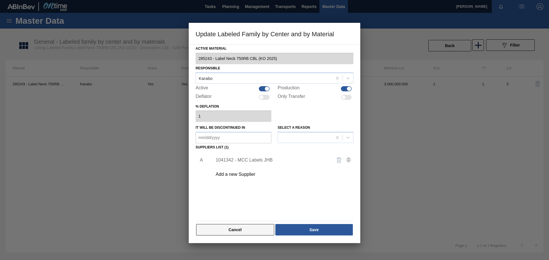
click at [248, 231] on button "Cancel" at bounding box center [235, 229] width 78 height 11
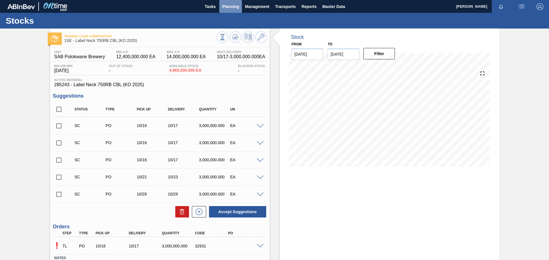
click at [232, 4] on span "Planning" at bounding box center [230, 6] width 17 height 7
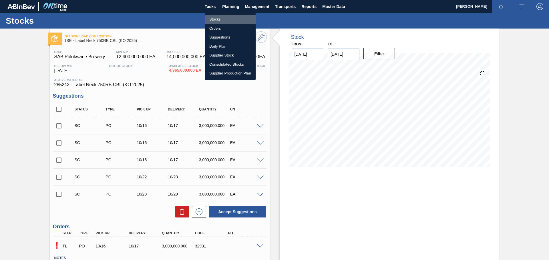
click at [212, 19] on li "Stocks" at bounding box center [230, 19] width 51 height 9
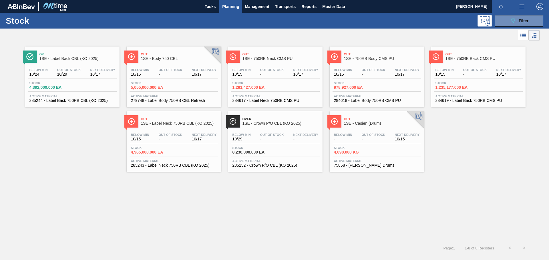
click at [280, 156] on div "Stock 8,230,000.000 EA" at bounding box center [275, 151] width 89 height 10
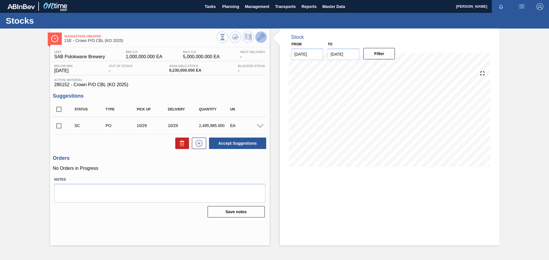
click at [259, 34] on icon at bounding box center [261, 37] width 7 height 7
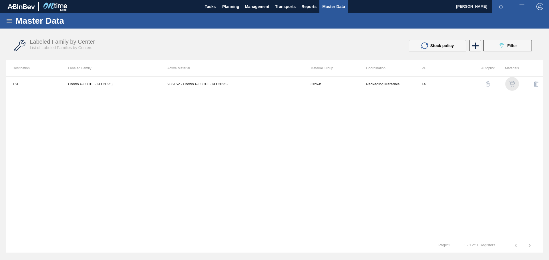
click at [513, 83] on img "button" at bounding box center [512, 84] width 6 height 6
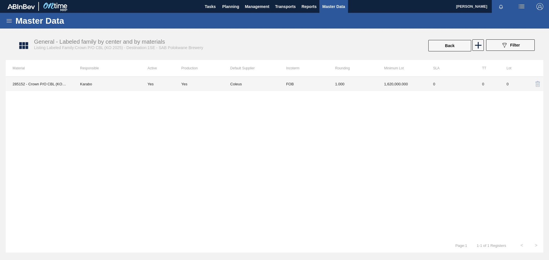
click at [367, 84] on td "1.000" at bounding box center [352, 84] width 49 height 14
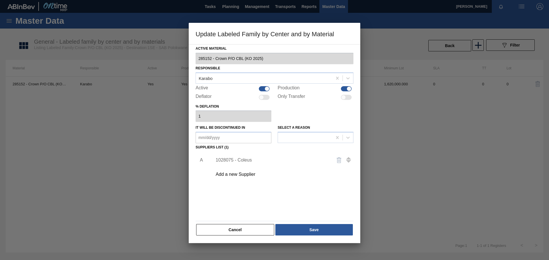
click at [251, 159] on div "1028075 - Coleus" at bounding box center [272, 160] width 112 height 5
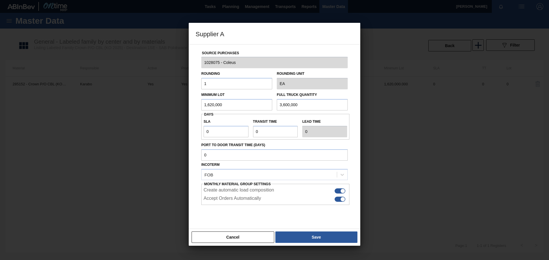
click at [308, 103] on input "3,600,000" at bounding box center [312, 104] width 71 height 11
type input "3"
type input "1,620,000"
click at [314, 238] on button "Save" at bounding box center [316, 237] width 82 height 11
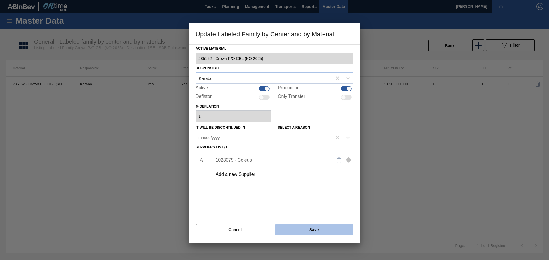
click at [331, 230] on button "Save" at bounding box center [313, 229] width 77 height 11
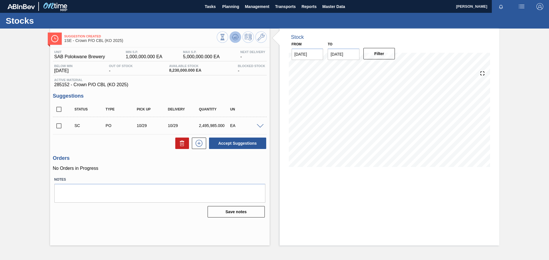
click at [238, 37] on icon at bounding box center [235, 37] width 7 height 7
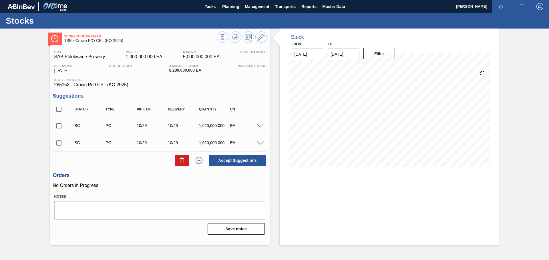
click at [56, 126] on input "checkbox" at bounding box center [59, 126] width 12 height 12
click at [259, 125] on span at bounding box center [260, 126] width 7 height 4
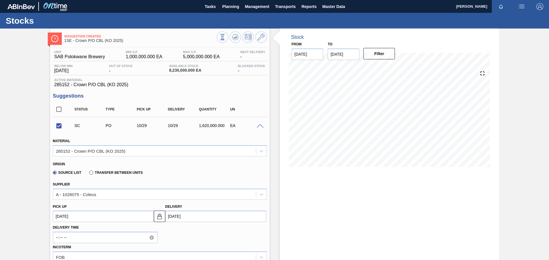
click at [216, 218] on input "[DATE]" at bounding box center [215, 216] width 101 height 11
click at [215, 180] on div "17" at bounding box center [218, 182] width 8 height 8
checkbox input "false"
type up3278194785 "[DATE]"
type input "[DATE]"
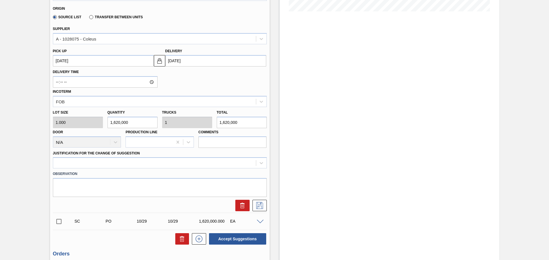
scroll to position [200, 0]
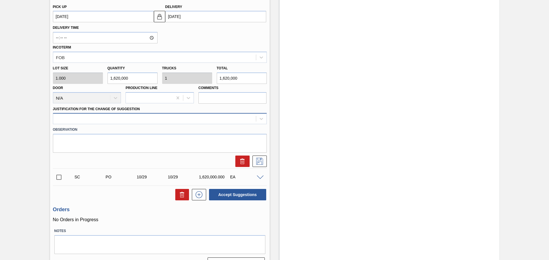
click at [103, 117] on div at bounding box center [154, 119] width 203 height 8
type Suggestion "Crowns required [DATE] for Production starting [DATE] evening."
drag, startPoint x: 176, startPoint y: 119, endPoint x: 3, endPoint y: 123, distance: 172.7
click at [3, 123] on div "Suggestion Created 1SE - Crown P/O CBL (KO 2025) Unit SAB Polokwane Brewery MIN…" at bounding box center [274, 52] width 549 height 446
click at [260, 119] on icon at bounding box center [261, 119] width 3 height 2
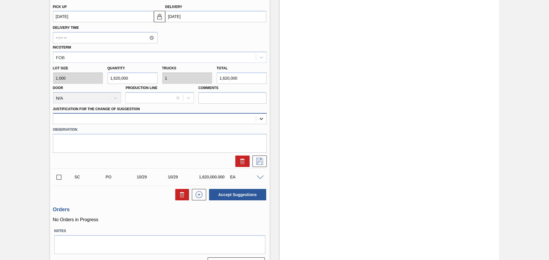
click at [265, 118] on div at bounding box center [261, 119] width 10 height 10
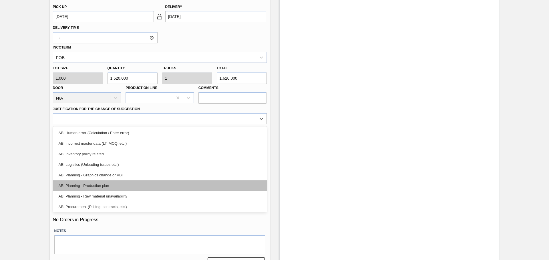
click at [109, 184] on div "ABI Planning - Production plan" at bounding box center [160, 186] width 214 height 11
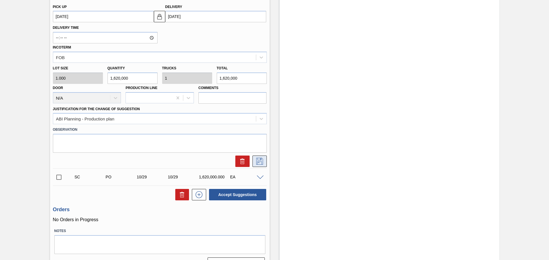
click at [261, 159] on icon at bounding box center [259, 161] width 9 height 7
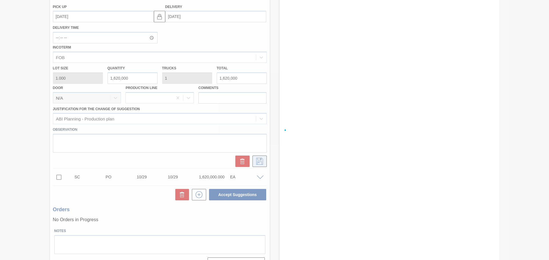
checkbox input "true"
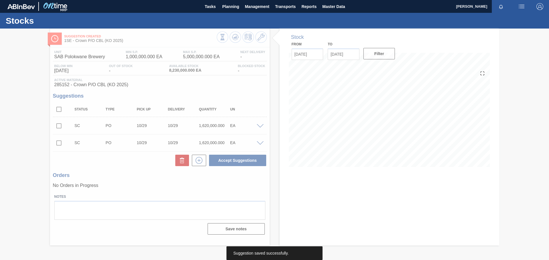
scroll to position [0, 0]
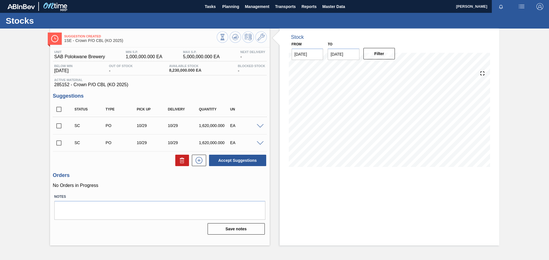
click at [258, 125] on span at bounding box center [260, 126] width 7 height 4
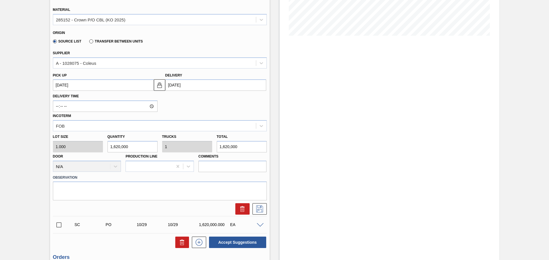
scroll to position [143, 0]
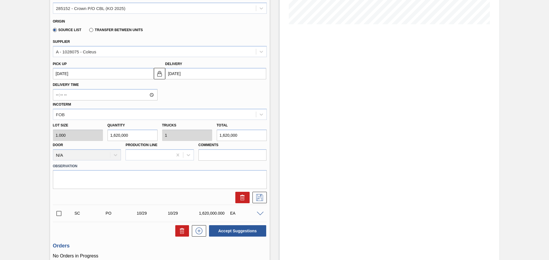
click at [202, 73] on input "[DATE]" at bounding box center [215, 73] width 101 height 11
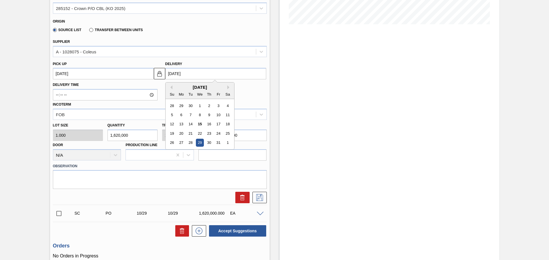
click at [123, 75] on up3278197983 "[DATE]" at bounding box center [103, 73] width 101 height 11
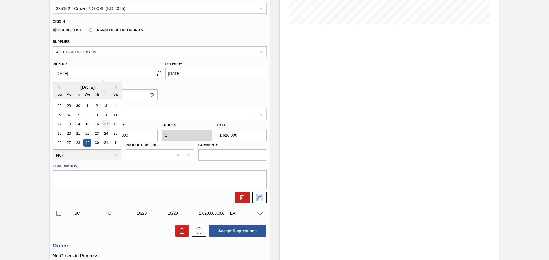
click at [106, 124] on div "17" at bounding box center [106, 125] width 8 height 8
type up3278197983 "[DATE]"
type input "[DATE]"
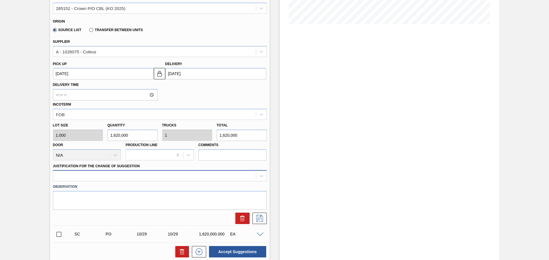
click at [89, 178] on div at bounding box center [160, 175] width 214 height 11
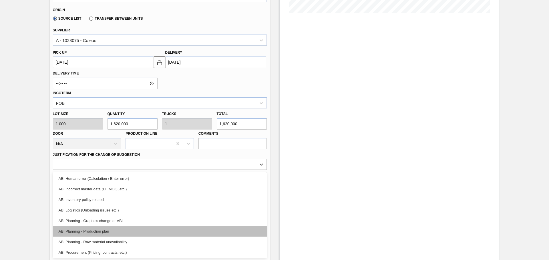
click at [89, 234] on div "ABI Planning - Production plan" at bounding box center [160, 231] width 214 height 11
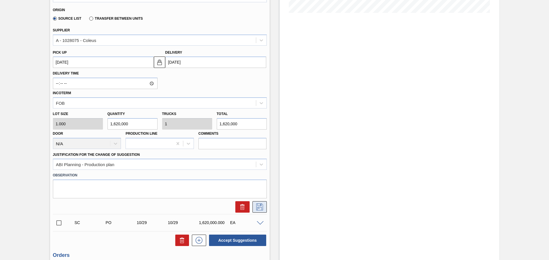
click at [258, 209] on icon at bounding box center [259, 207] width 9 height 7
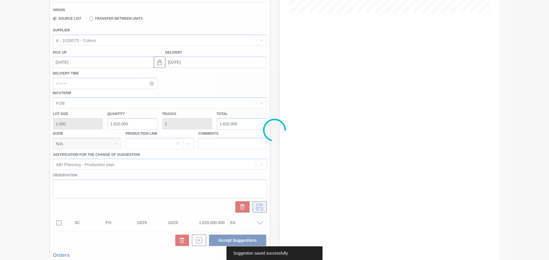
scroll to position [0, 0]
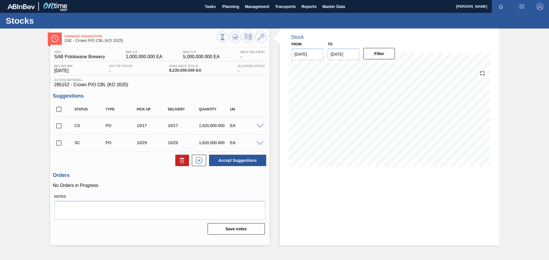
click at [60, 124] on input "checkbox" at bounding box center [59, 126] width 12 height 12
click at [250, 160] on button "Accept Suggestions" at bounding box center [237, 160] width 57 height 11
checkbox input "false"
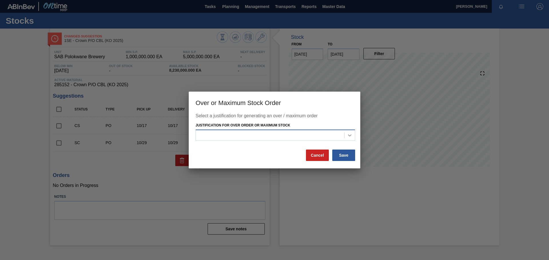
click at [349, 137] on icon at bounding box center [350, 136] width 6 height 6
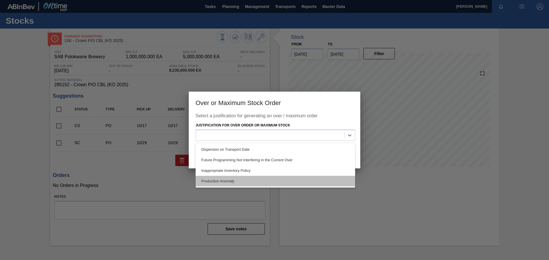
click at [229, 184] on div "Production Anomaly" at bounding box center [275, 181] width 159 height 11
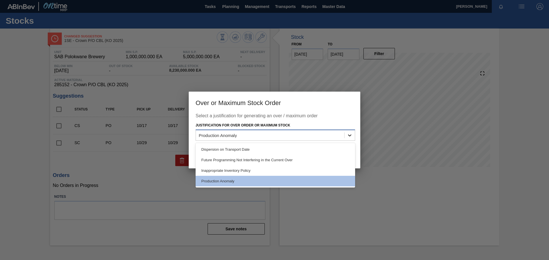
click at [353, 132] on div at bounding box center [349, 135] width 10 height 10
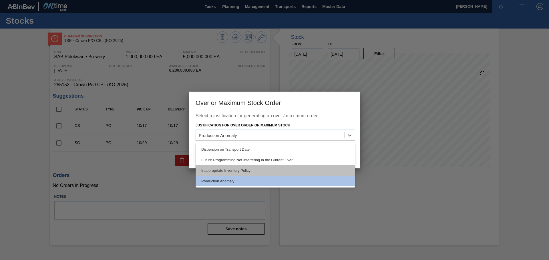
click at [287, 168] on div "Inappropriate Inventory Policy" at bounding box center [275, 170] width 159 height 11
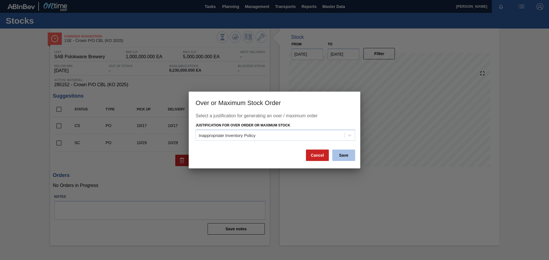
click at [343, 157] on button "Save" at bounding box center [343, 155] width 23 height 11
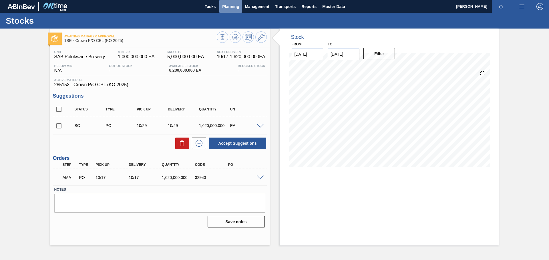
click at [236, 6] on span "Planning" at bounding box center [230, 6] width 17 height 7
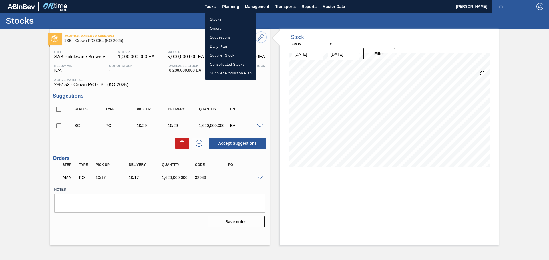
click at [171, 17] on div at bounding box center [274, 130] width 549 height 260
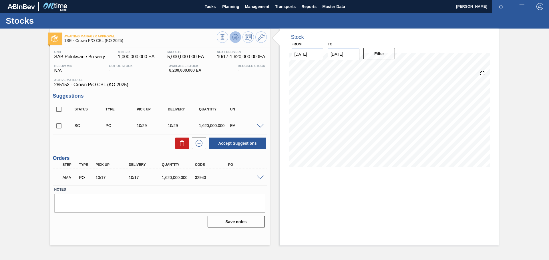
click at [235, 37] on g at bounding box center [235, 37] width 7 height 6
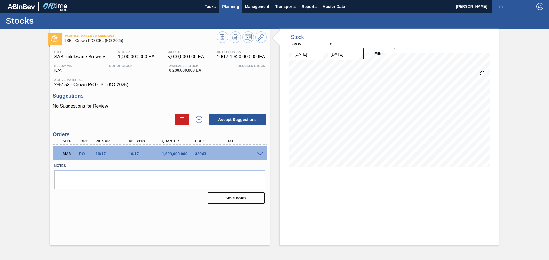
click at [225, 9] on span "Planning" at bounding box center [230, 6] width 17 height 7
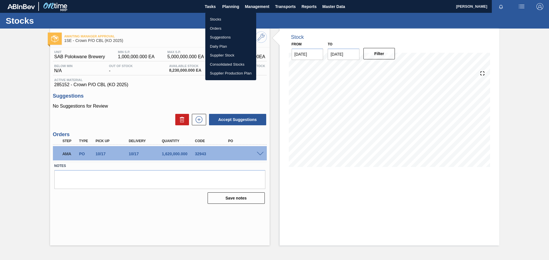
click at [219, 16] on li "Stocks" at bounding box center [230, 19] width 51 height 9
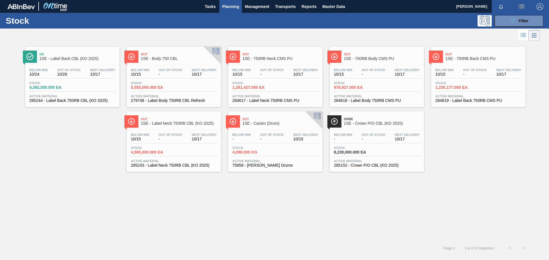
click at [274, 137] on div "Out Of Stock -" at bounding box center [272, 137] width 27 height 8
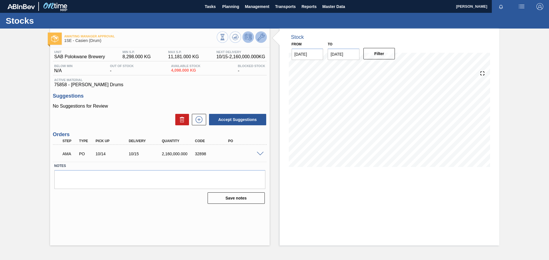
click at [262, 37] on icon at bounding box center [261, 37] width 7 height 7
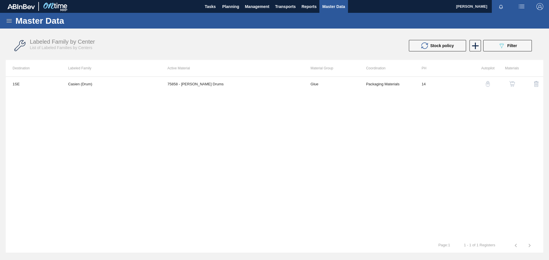
click at [515, 83] on button "button" at bounding box center [512, 84] width 14 height 14
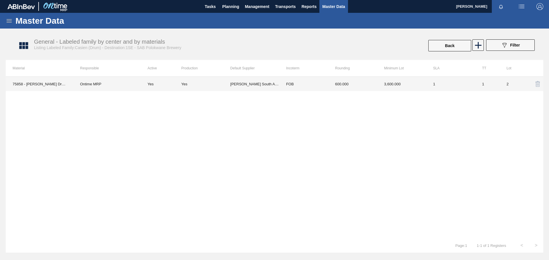
click at [358, 83] on td "600.000" at bounding box center [352, 84] width 49 height 14
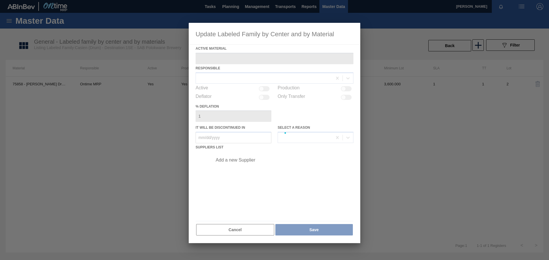
type Material "75858 - [PERSON_NAME] Drums"
checkbox input "true"
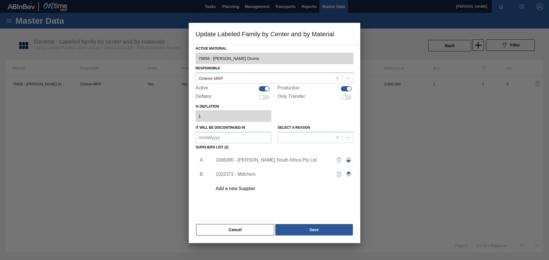
click at [264, 161] on div "1006300 - [PERSON_NAME] South Africa Pty Ltd" at bounding box center [272, 160] width 112 height 5
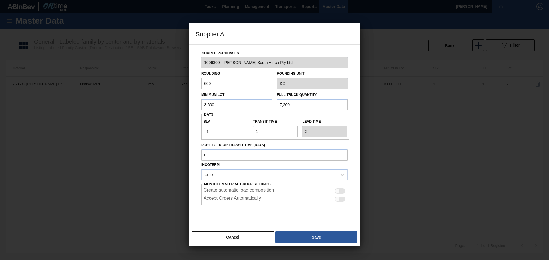
click at [294, 103] on input "7,200" at bounding box center [312, 104] width 71 height 11
type input "7"
type input "3,600"
drag, startPoint x: 308, startPoint y: 238, endPoint x: 309, endPoint y: 241, distance: 3.3
click at [310, 240] on button "Save" at bounding box center [316, 237] width 82 height 11
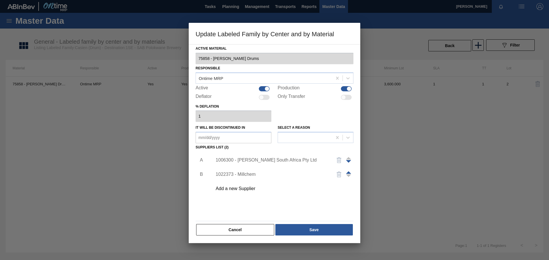
click at [276, 160] on div "1006300 - [PERSON_NAME] South Africa Pty Ltd" at bounding box center [272, 160] width 112 height 5
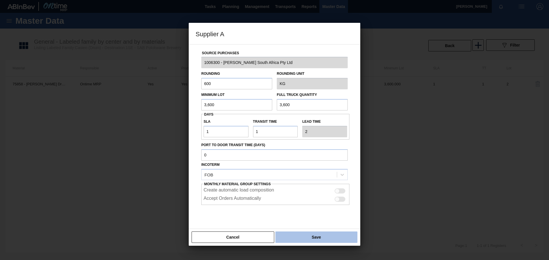
click at [300, 239] on button "Save" at bounding box center [316, 237] width 82 height 11
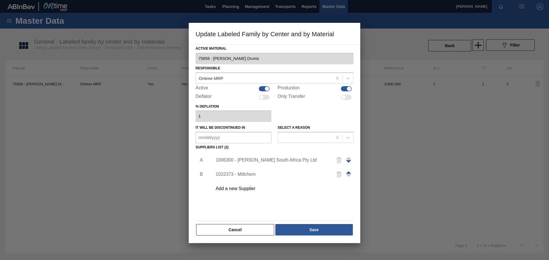
click at [248, 160] on div "1006300 - [PERSON_NAME] South Africa Pty Ltd" at bounding box center [272, 160] width 112 height 5
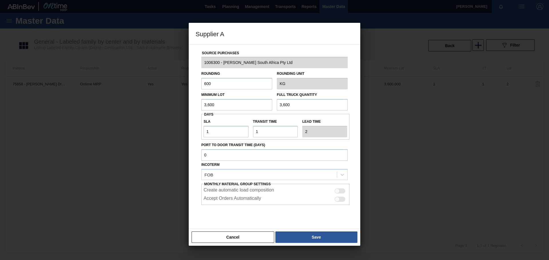
click at [340, 192] on div at bounding box center [339, 191] width 11 height 5
checkbox input "true"
click at [340, 200] on div at bounding box center [339, 199] width 11 height 5
checkbox input "true"
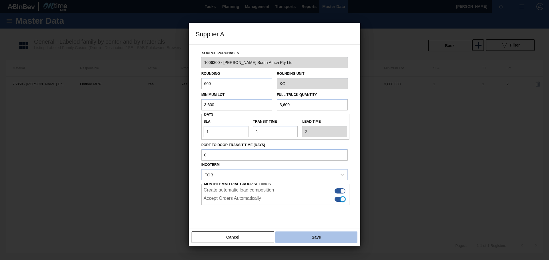
click at [329, 233] on button "Save" at bounding box center [316, 237] width 82 height 11
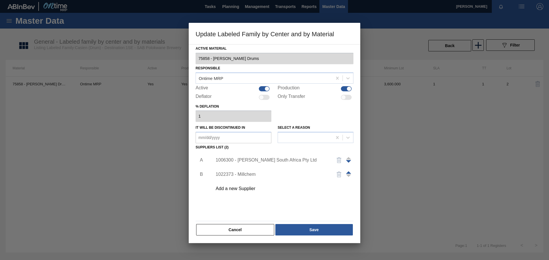
click at [283, 158] on div "1006300 - [PERSON_NAME] South Africa Pty Ltd" at bounding box center [272, 160] width 112 height 5
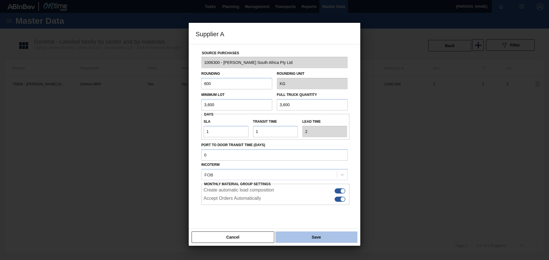
click at [314, 239] on button "Save" at bounding box center [316, 237] width 82 height 11
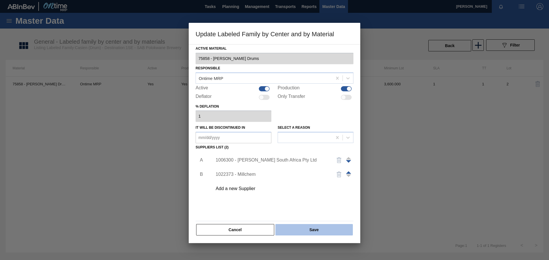
drag, startPoint x: 330, startPoint y: 230, endPoint x: 336, endPoint y: 230, distance: 6.3
click at [336, 230] on button "Save" at bounding box center [313, 229] width 77 height 11
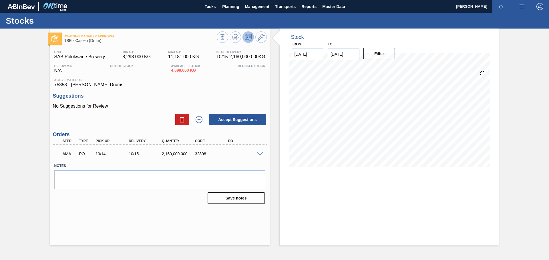
click at [264, 154] on div at bounding box center [260, 153] width 11 height 4
click at [261, 152] on span at bounding box center [260, 154] width 7 height 4
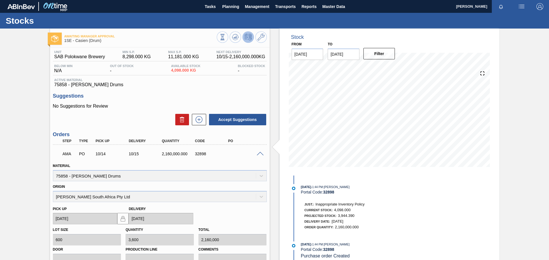
scroll to position [87, 0]
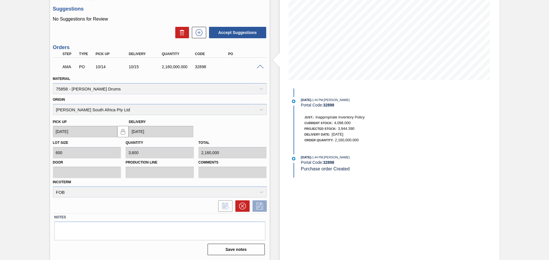
click at [208, 137] on div "Lot size 600 Quantity 3,600 Total 2,160,000 Door Production Line Comments Incot…" at bounding box center [160, 167] width 218 height 60
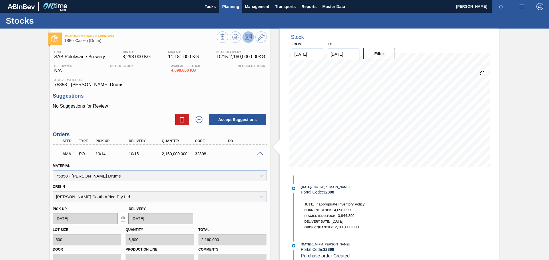
drag, startPoint x: 230, startPoint y: 5, endPoint x: 226, endPoint y: 7, distance: 4.2
click at [226, 7] on span "Planning" at bounding box center [230, 6] width 17 height 7
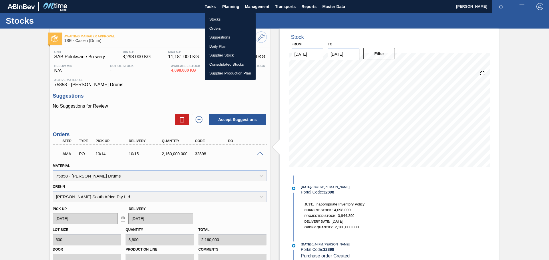
click at [220, 20] on li "Stocks" at bounding box center [230, 19] width 51 height 9
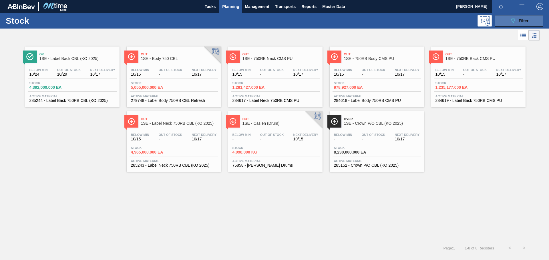
click at [514, 20] on icon "089F7B8B-B2A5-4AFE-B5C0-19BA573D28AC" at bounding box center [512, 20] width 7 height 7
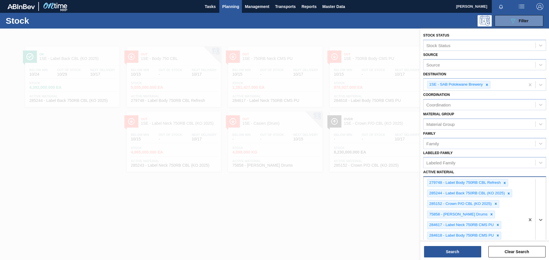
scroll to position [89, 0]
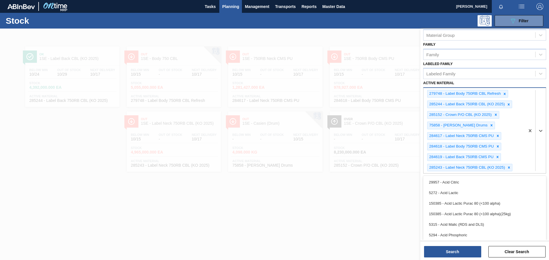
click at [510, 174] on div "option 5294 - Acid Phosphoric focused, 6 of 101. 101 results available. Use Up …" at bounding box center [484, 130] width 123 height 86
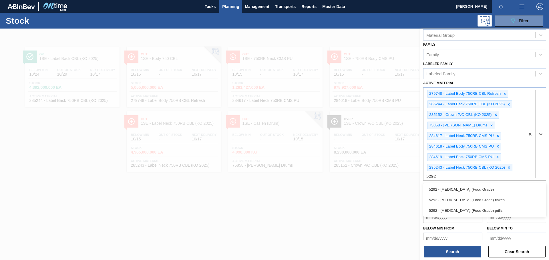
type Material "5292"
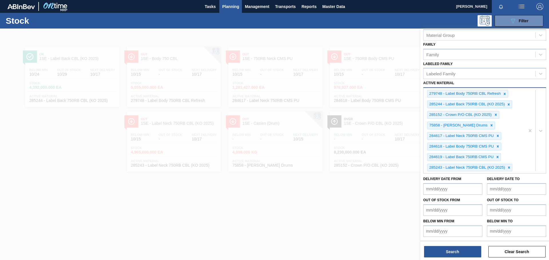
click at [519, 170] on div "279748 - Label Body 750RB CBL Refresh 285244 - Label Back 750RB CBL (KO 2025) 2…" at bounding box center [473, 130] width 101 height 85
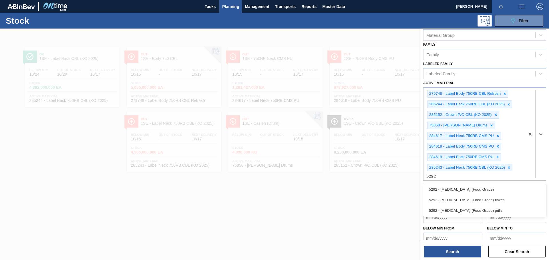
type Material "5292"
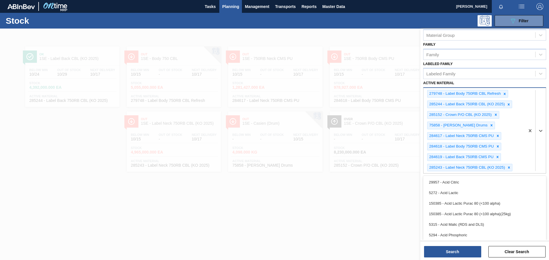
click at [517, 167] on div "279748 - Label Body 750RB CBL Refresh 285244 - Label Back 750RB CBL (KO 2025) 2…" at bounding box center [473, 130] width 101 height 85
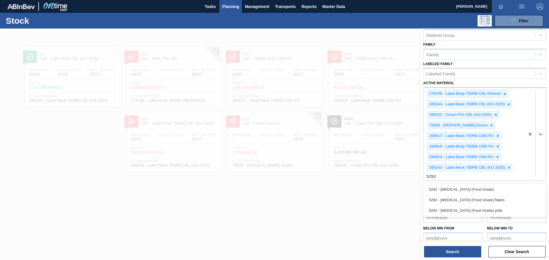
type Material "5292"
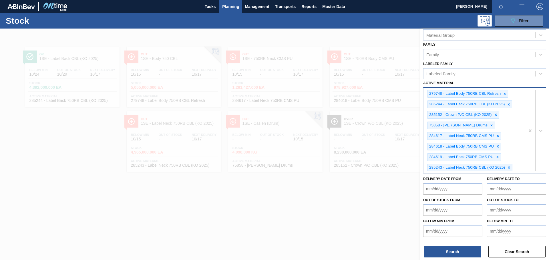
click at [516, 170] on div "279748 - Label Body 750RB CBL Refresh 285244 - Label Back 750RB CBL (KO 2025) 2…" at bounding box center [473, 130] width 101 height 85
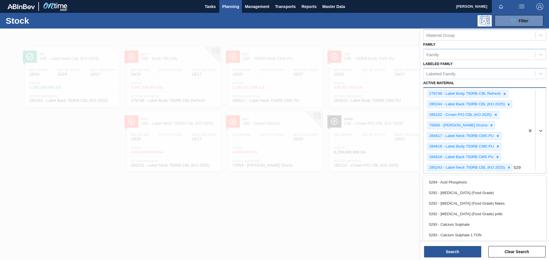
type Material "5293"
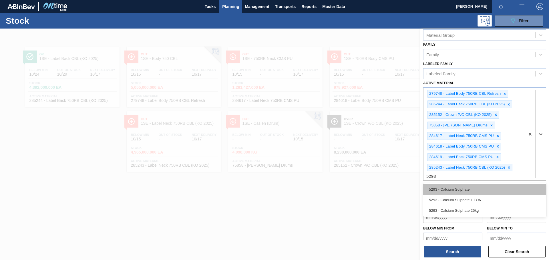
click at [448, 194] on div "5293 - Calcium Sulphate" at bounding box center [484, 189] width 123 height 11
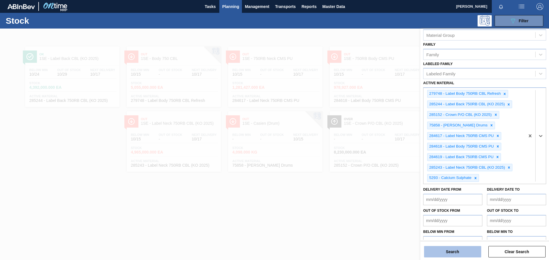
click at [435, 253] on button "Search" at bounding box center [452, 251] width 57 height 11
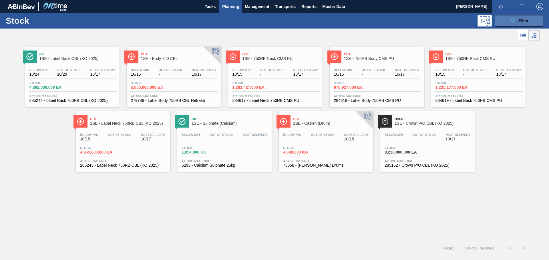
click at [522, 22] on span "Filter" at bounding box center [523, 21] width 10 height 5
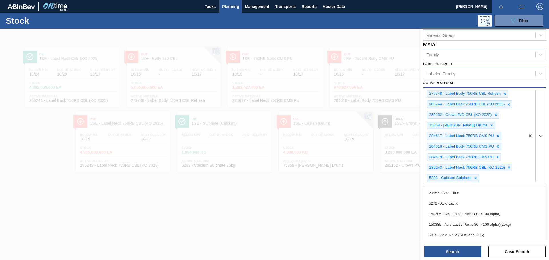
click at [496, 177] on div "279748 - Label Body 750RB CBL Refresh 285244 - Label Back 750RB CBL (KO 2025) 2…" at bounding box center [473, 136] width 101 height 96
type Material "5292"
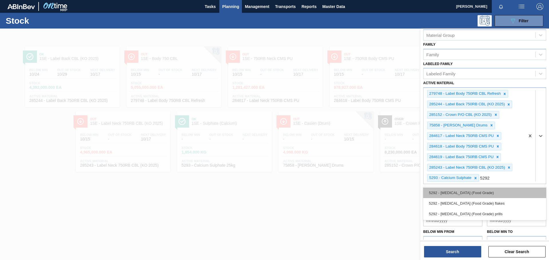
click at [490, 193] on div "5292 - [MEDICAL_DATA] (Food Grade)" at bounding box center [484, 193] width 123 height 11
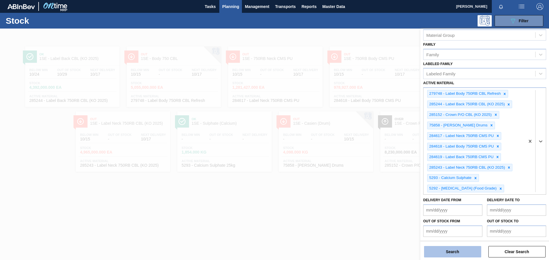
click at [461, 254] on button "Search" at bounding box center [452, 251] width 57 height 11
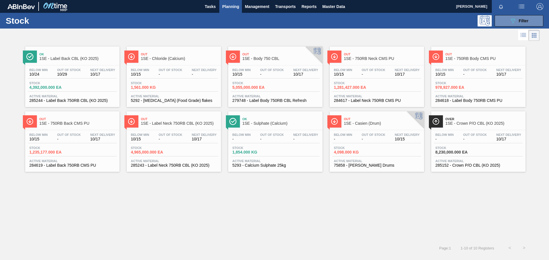
click at [276, 135] on span "Out Of Stock" at bounding box center [272, 134] width 24 height 3
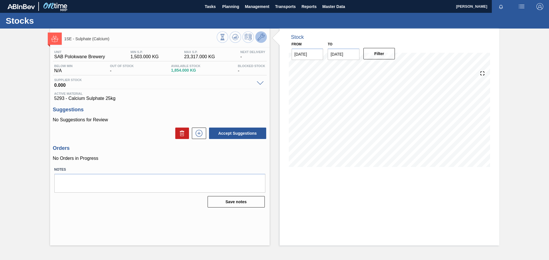
click at [260, 36] on icon at bounding box center [261, 37] width 7 height 7
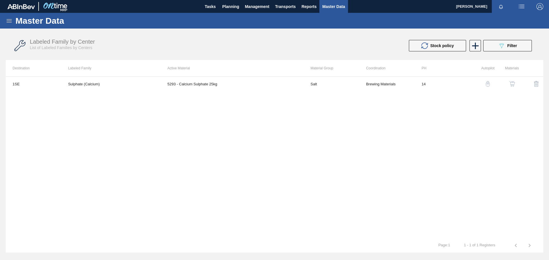
click at [514, 83] on img "button" at bounding box center [512, 84] width 6 height 6
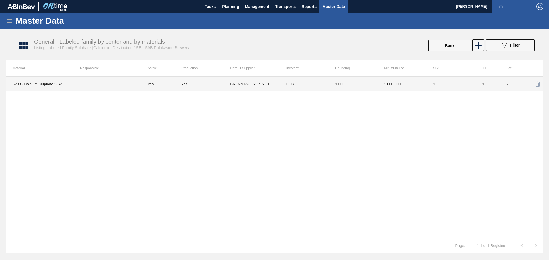
click at [314, 85] on td "FOB" at bounding box center [303, 84] width 49 height 14
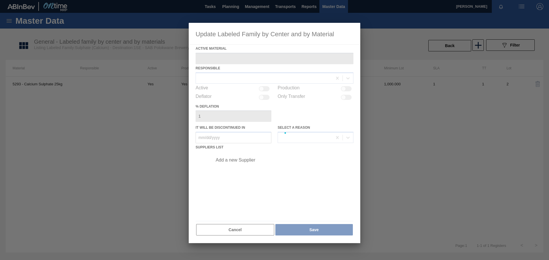
type Material "5293 - Calcium Sulphate 25kg"
checkbox input "true"
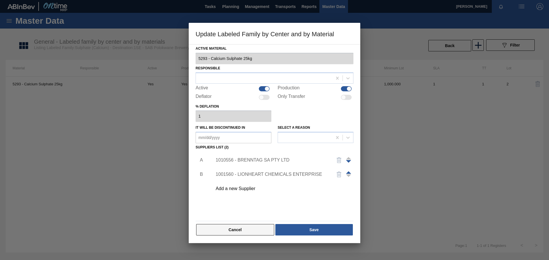
click at [230, 231] on button "Cancel" at bounding box center [235, 229] width 78 height 11
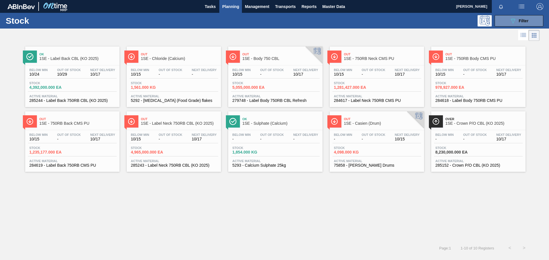
click at [194, 84] on div "Stock 1,561.000 KG" at bounding box center [173, 86] width 89 height 10
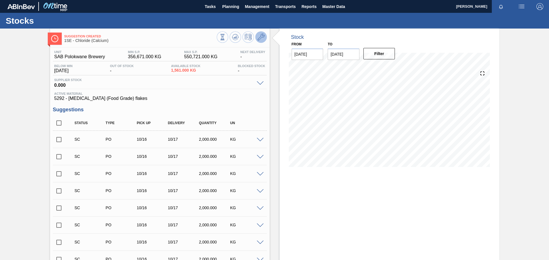
click at [260, 38] on icon at bounding box center [261, 37] width 7 height 7
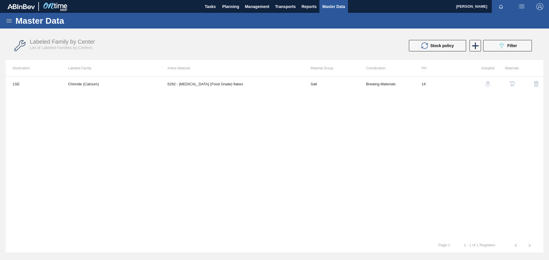
click at [512, 85] on img "button" at bounding box center [512, 84] width 6 height 6
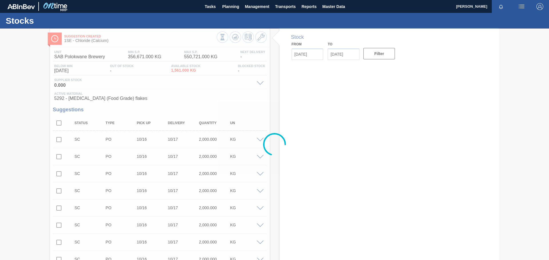
type input "[DATE]"
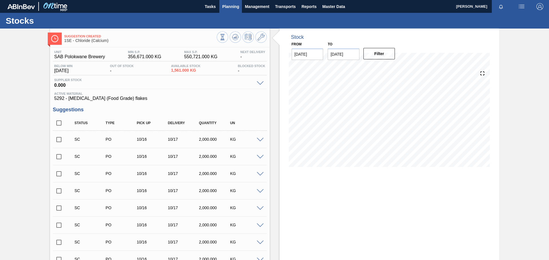
click at [228, 7] on span "Planning" at bounding box center [230, 6] width 17 height 7
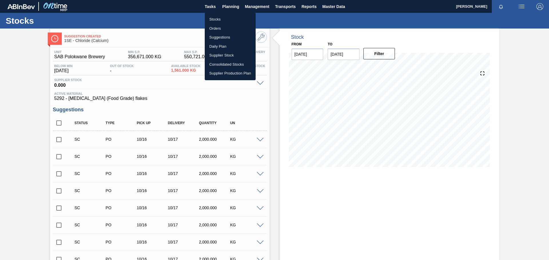
click at [218, 20] on li "Stocks" at bounding box center [230, 19] width 51 height 9
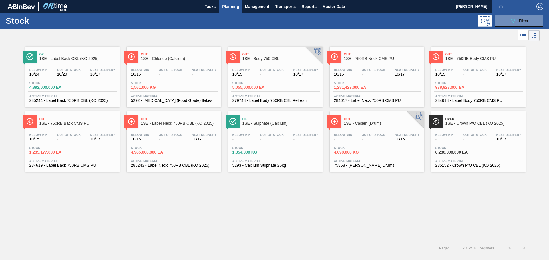
drag, startPoint x: 274, startPoint y: 139, endPoint x: 270, endPoint y: 123, distance: 16.8
click at [270, 123] on span "1SE - Sulphate (Calcium)" at bounding box center [280, 123] width 77 height 4
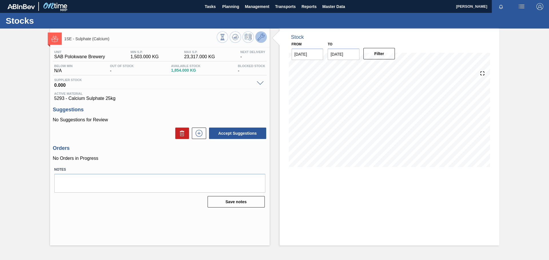
click at [262, 37] on icon at bounding box center [261, 37] width 7 height 7
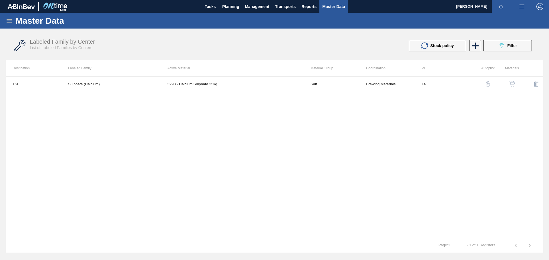
click at [514, 86] on img "button" at bounding box center [512, 84] width 6 height 6
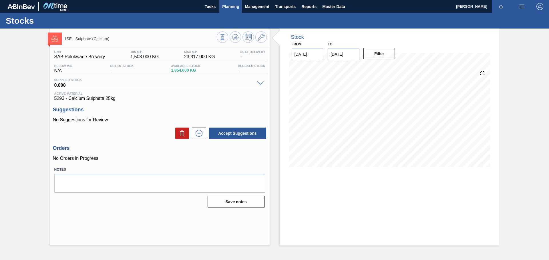
click at [224, 5] on span "Planning" at bounding box center [230, 6] width 17 height 7
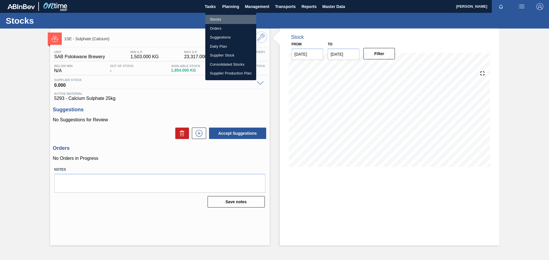
click at [228, 22] on li "Stocks" at bounding box center [230, 19] width 51 height 9
